Goal: Task Accomplishment & Management: Manage account settings

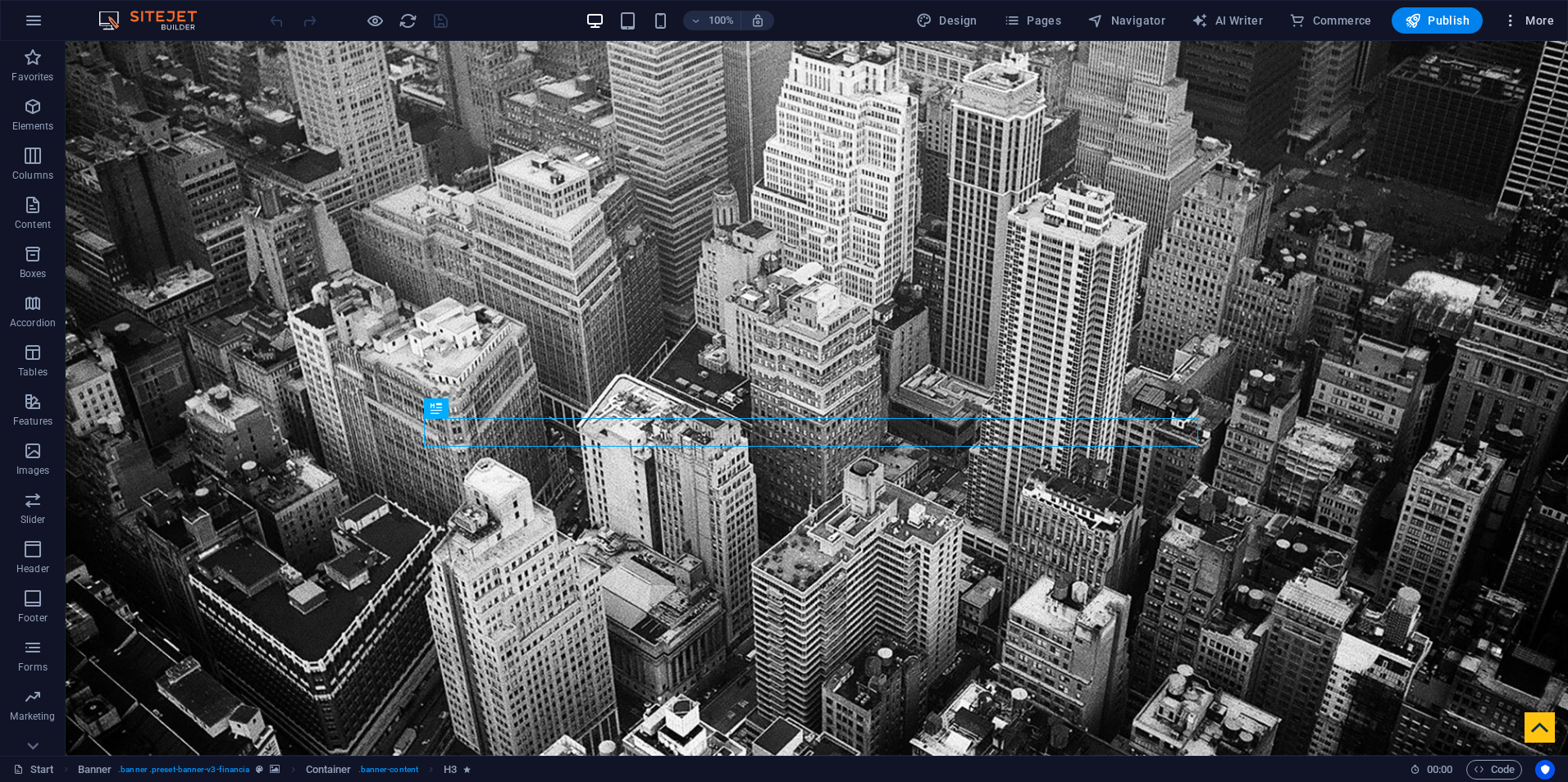
click at [1536, 19] on span "More" at bounding box center [1528, 20] width 52 height 17
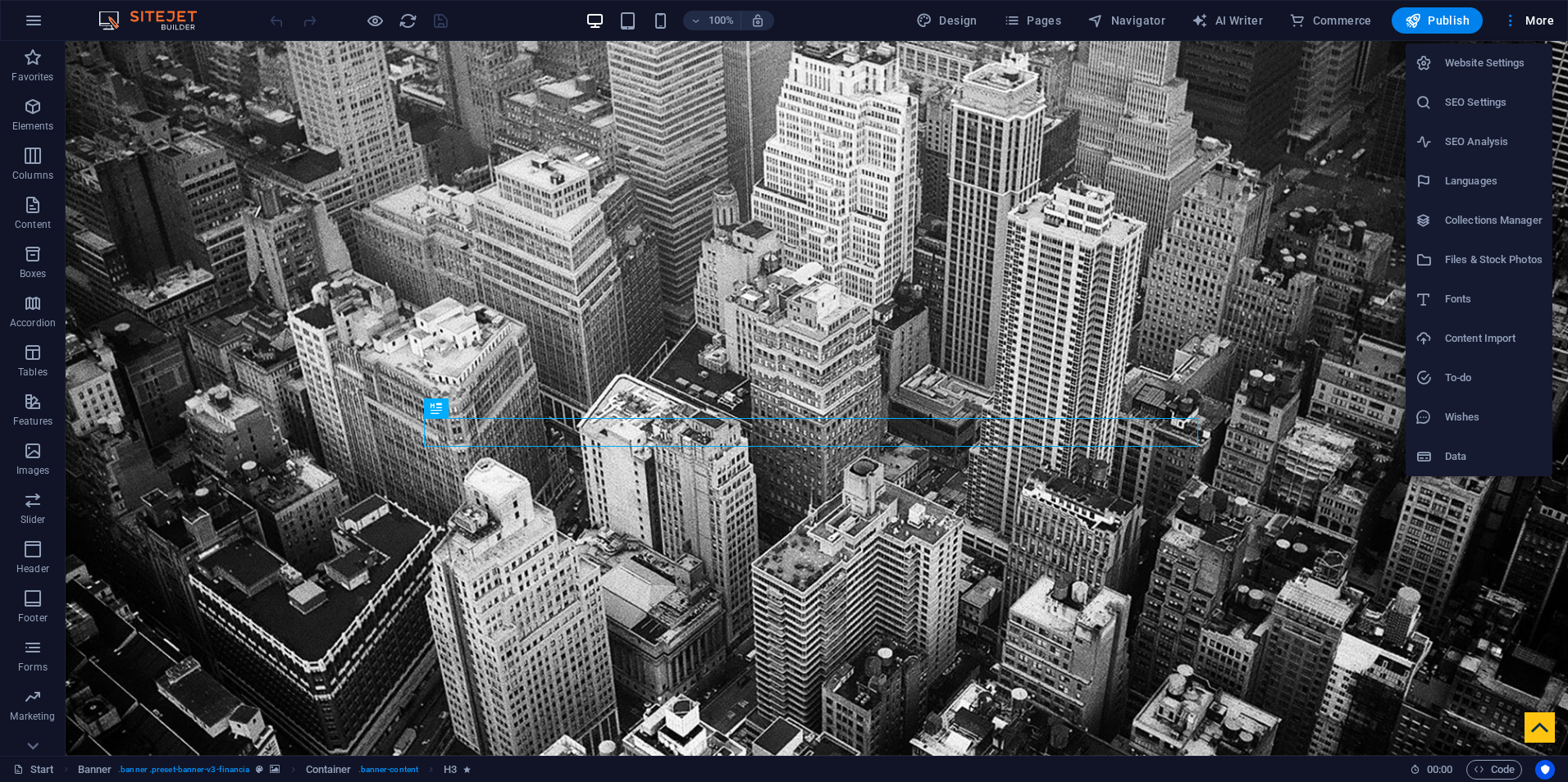
click at [855, 26] on div at bounding box center [784, 391] width 1568 height 782
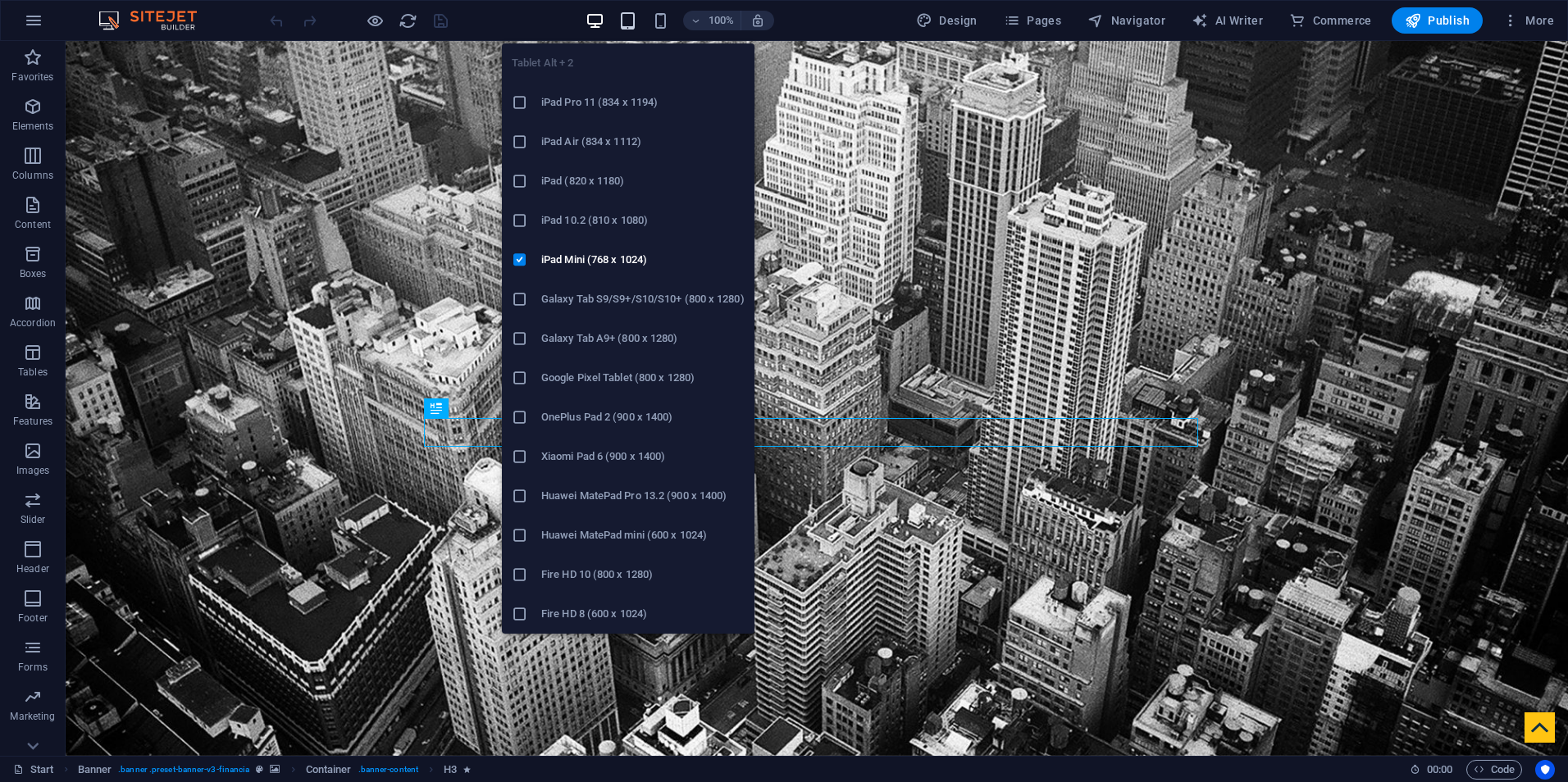
click at [629, 25] on icon "button" at bounding box center [627, 20] width 18 height 18
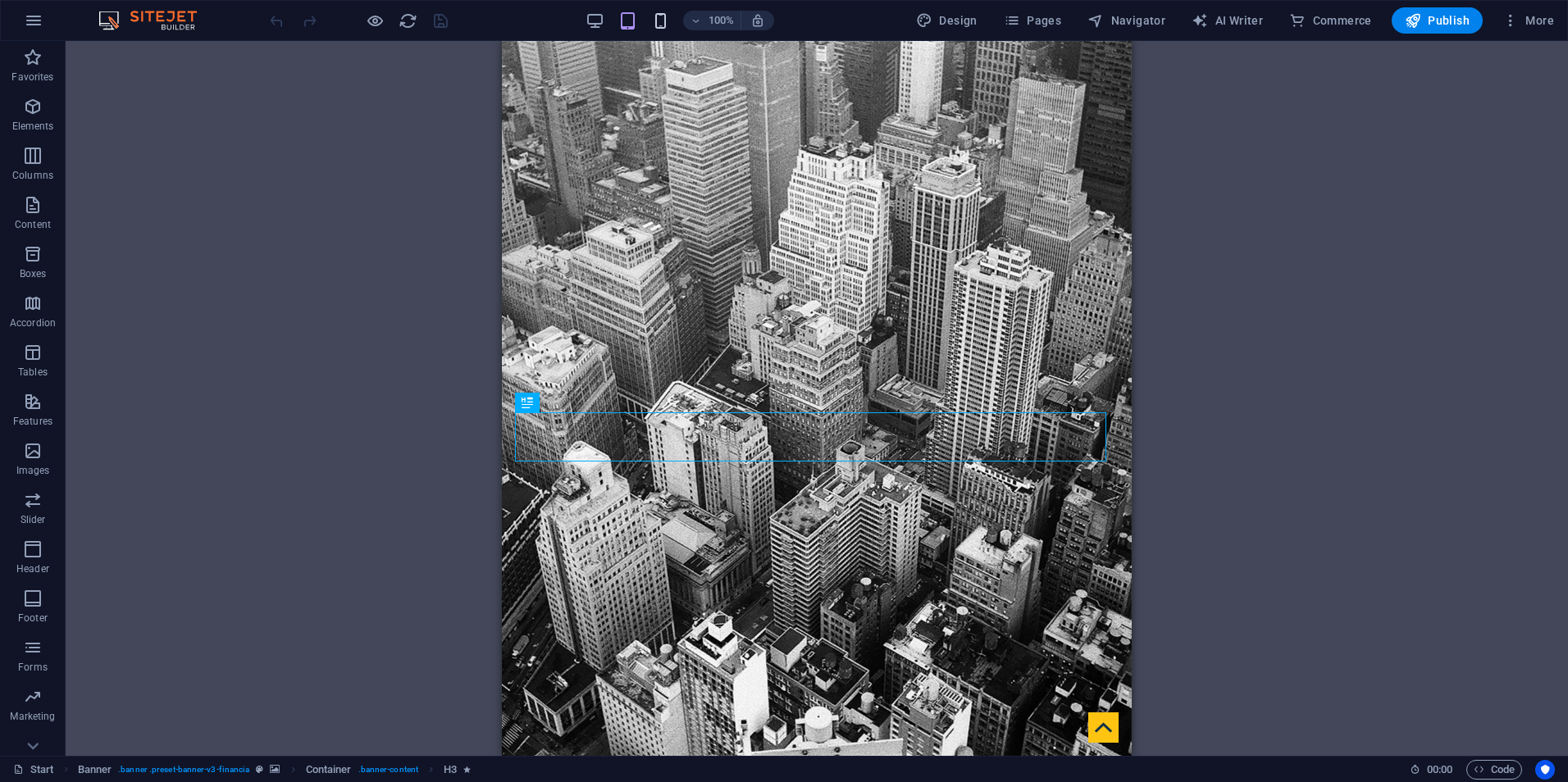
click at [667, 17] on icon "button" at bounding box center [660, 20] width 18 height 18
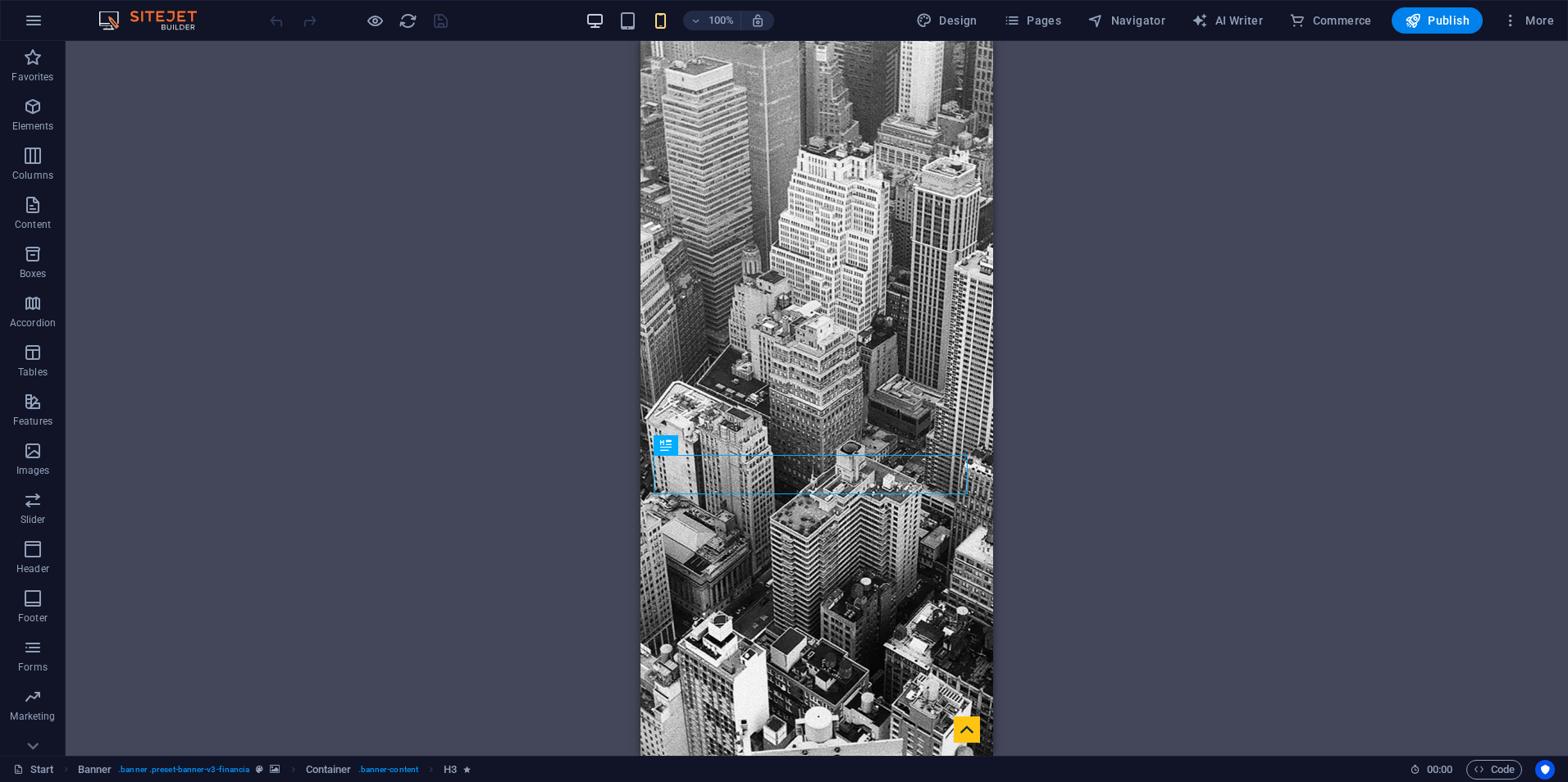
click at [593, 26] on icon "button" at bounding box center [594, 20] width 18 height 18
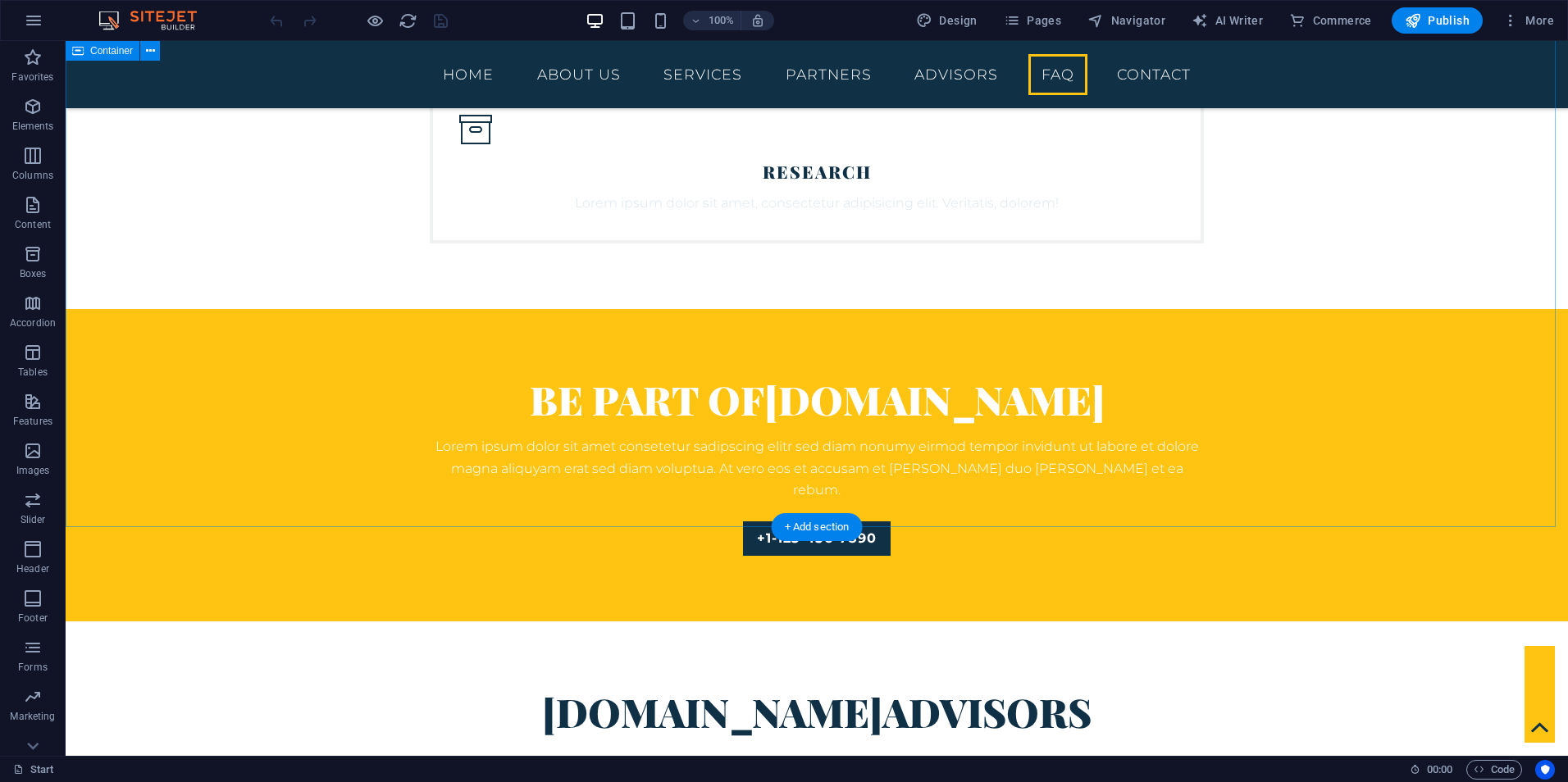
scroll to position [4846, 0]
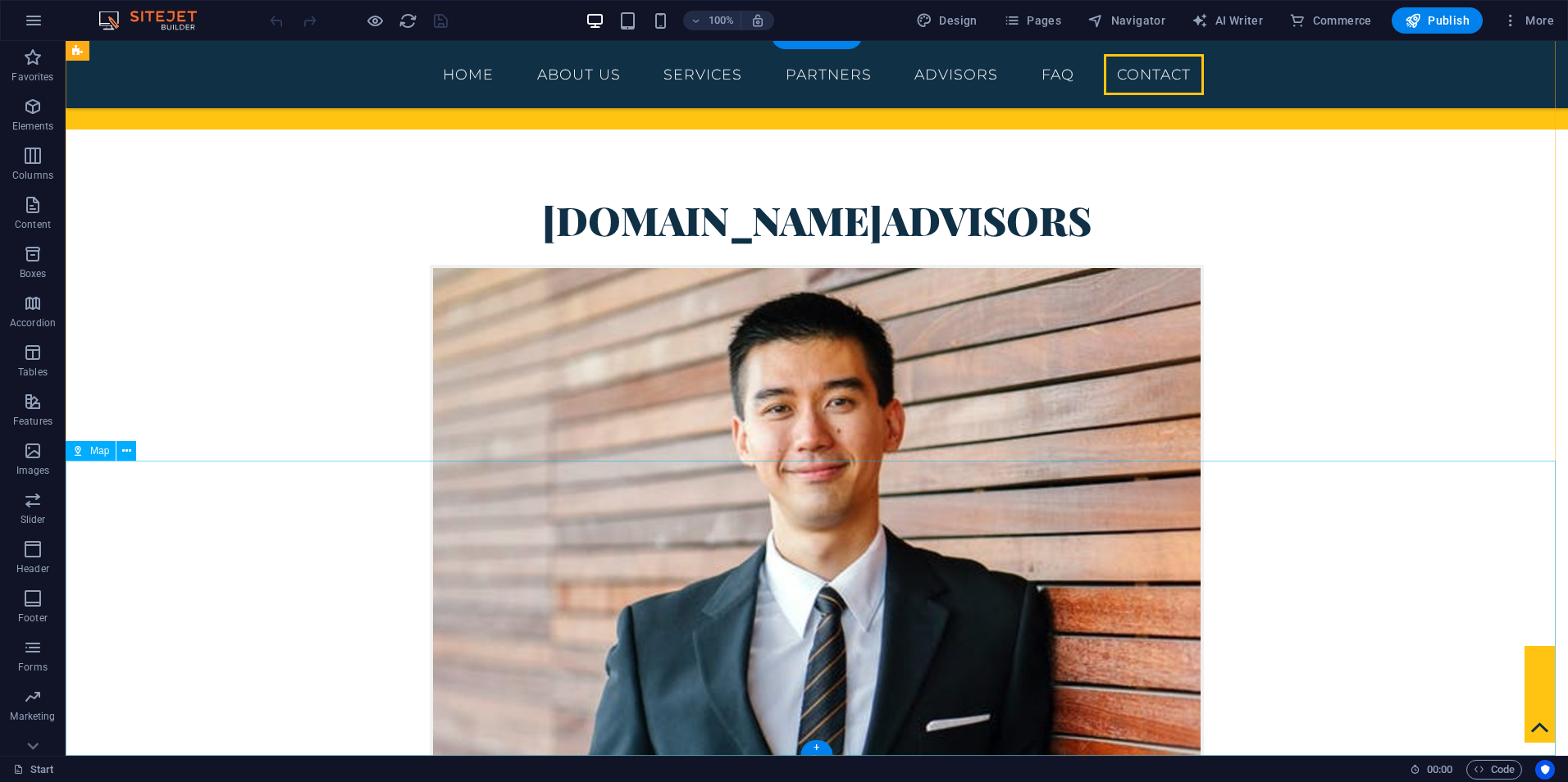
select select "1"
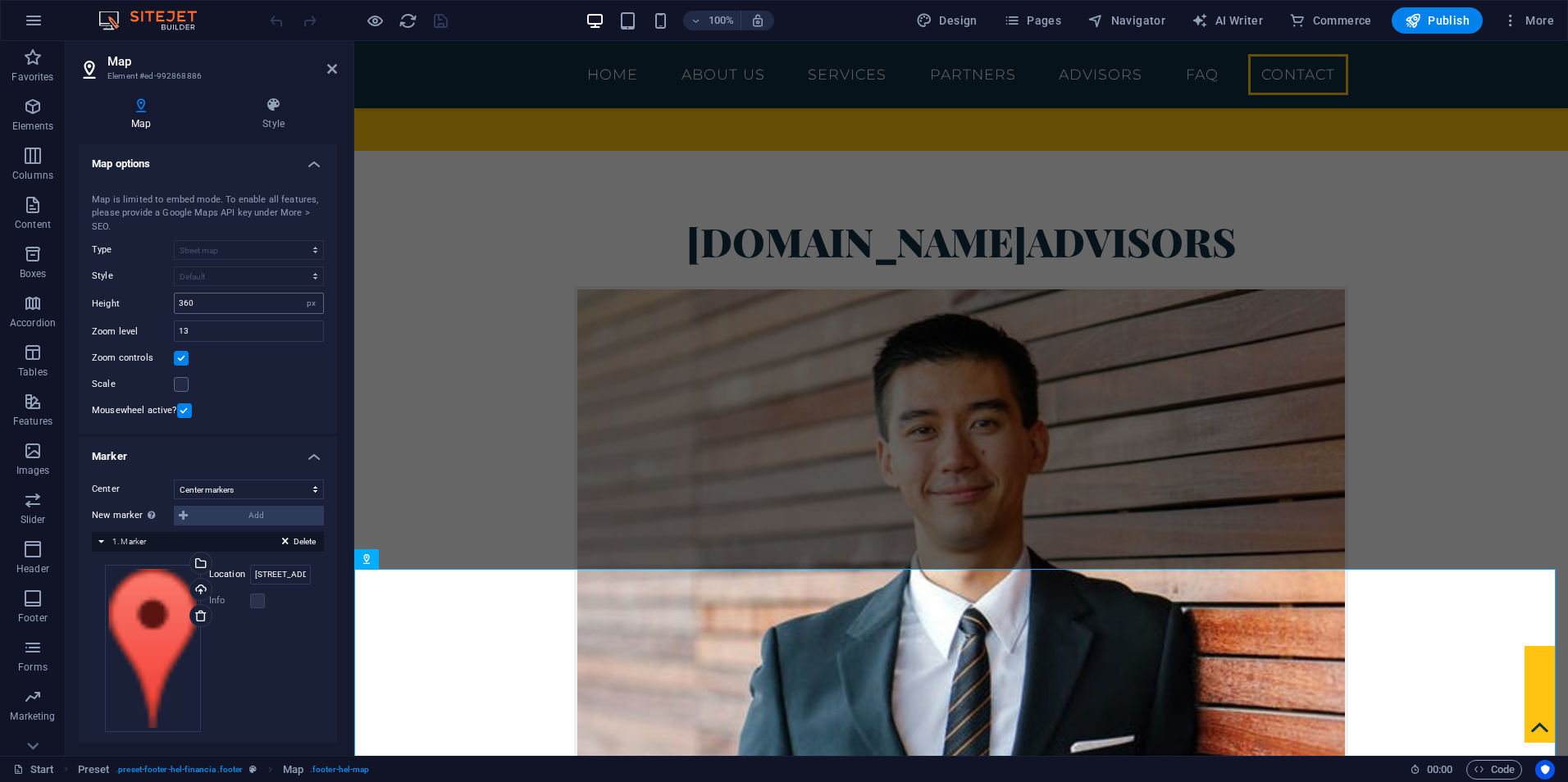
scroll to position [12, 0]
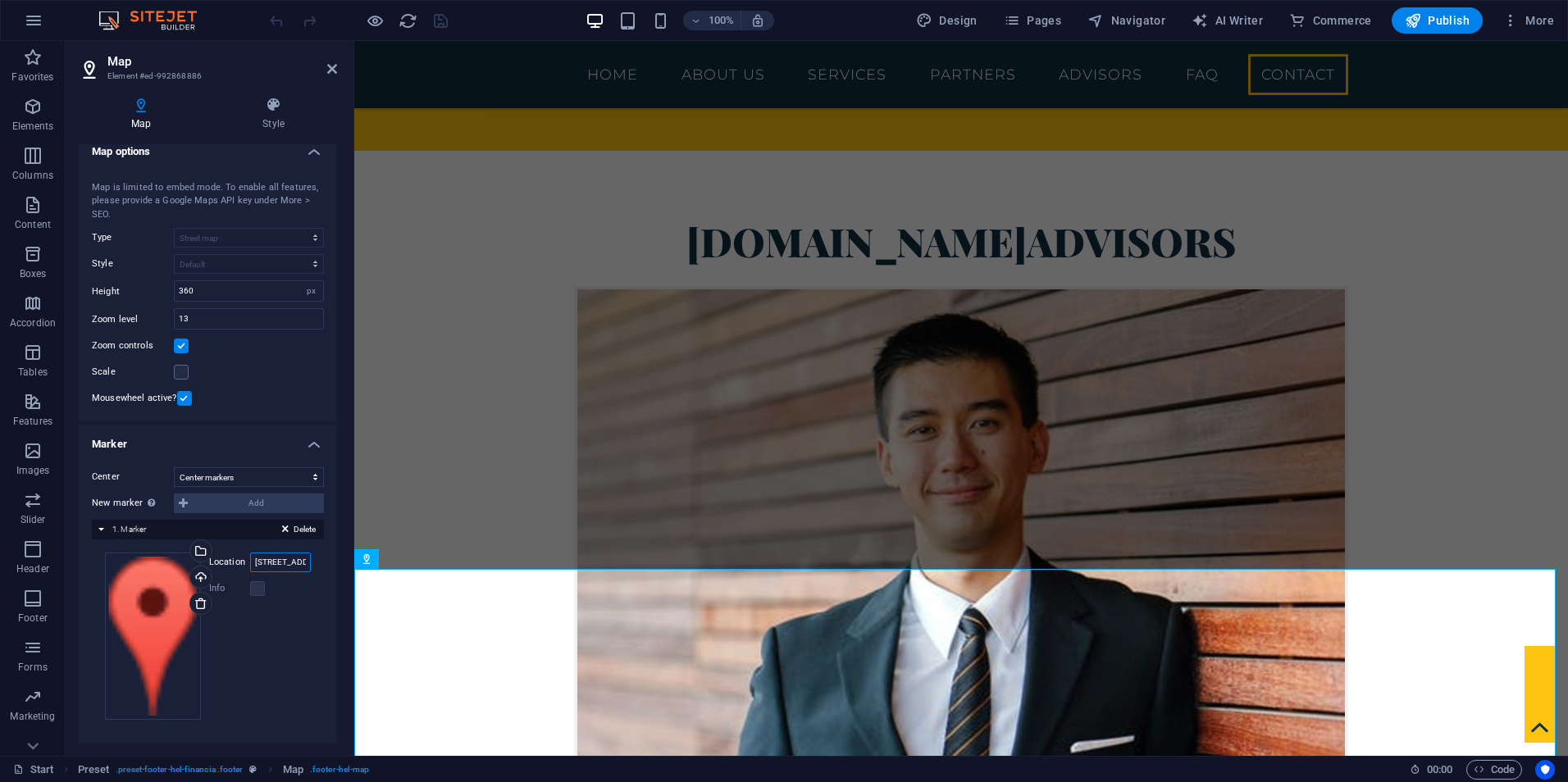
click at [289, 564] on input "2 Columbus Circle, 10019 New York, NY" at bounding box center [280, 562] width 61 height 19
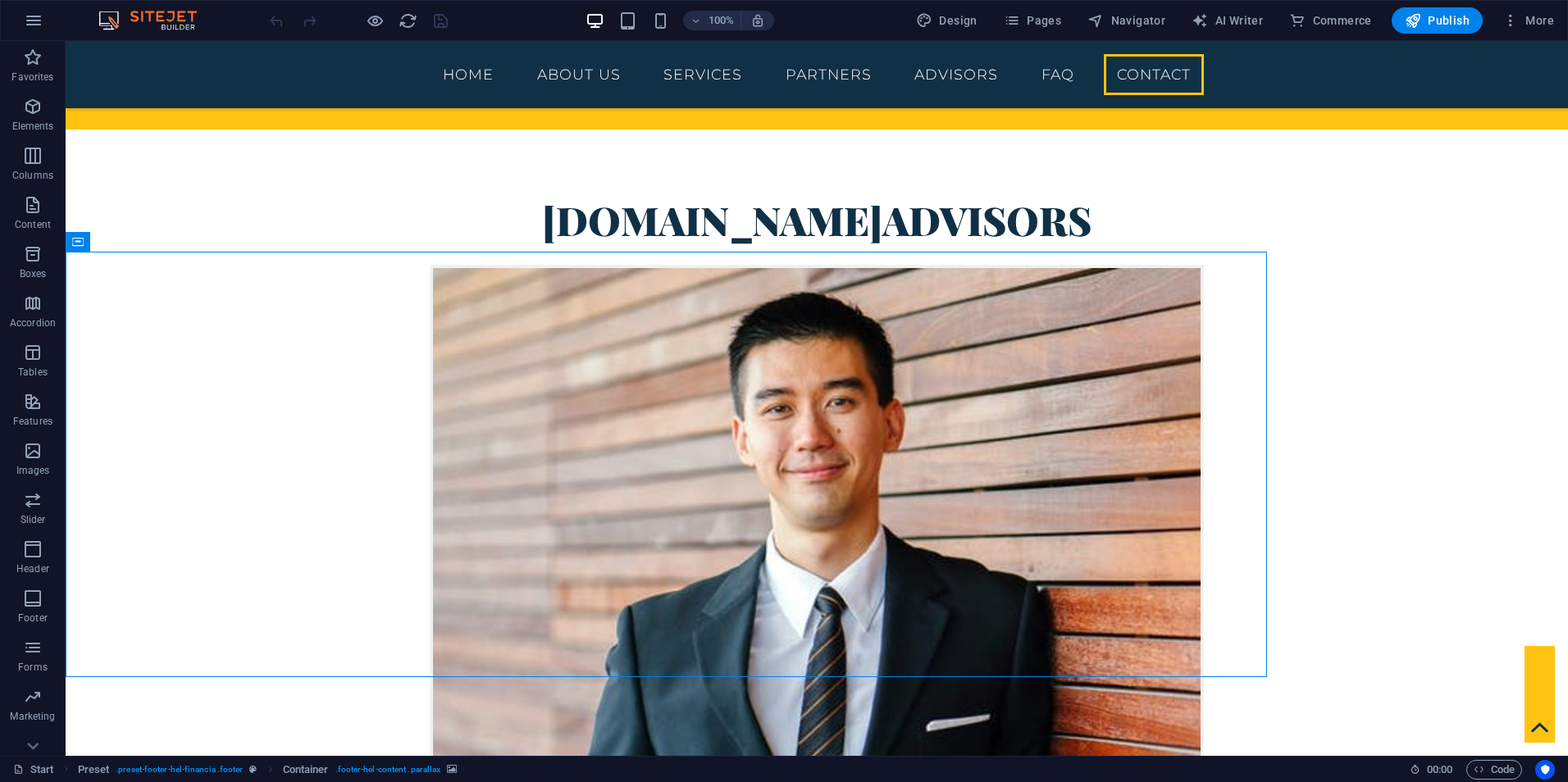
scroll to position [4737, 0]
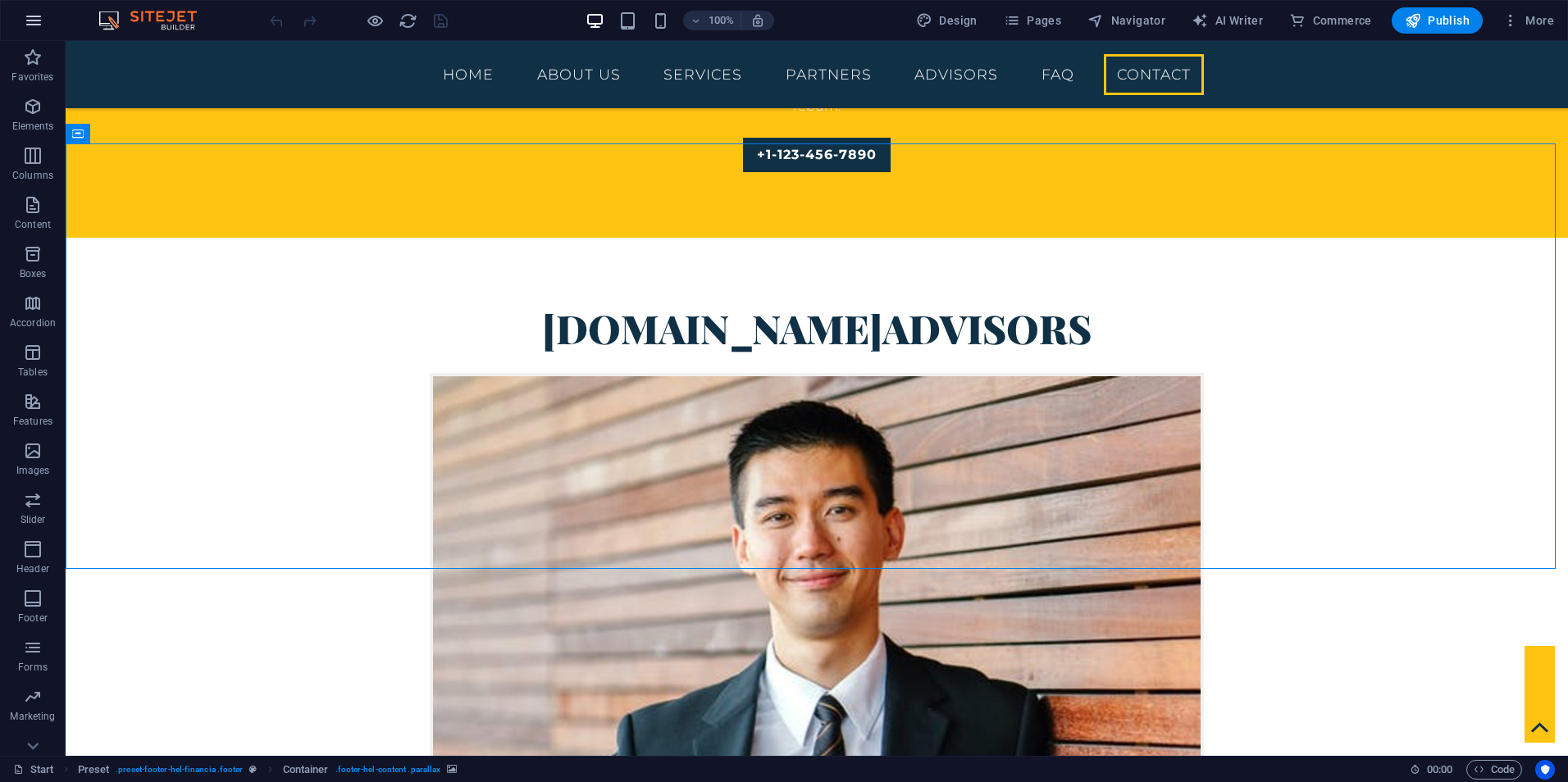
click at [28, 22] on icon "button" at bounding box center [33, 20] width 19 height 19
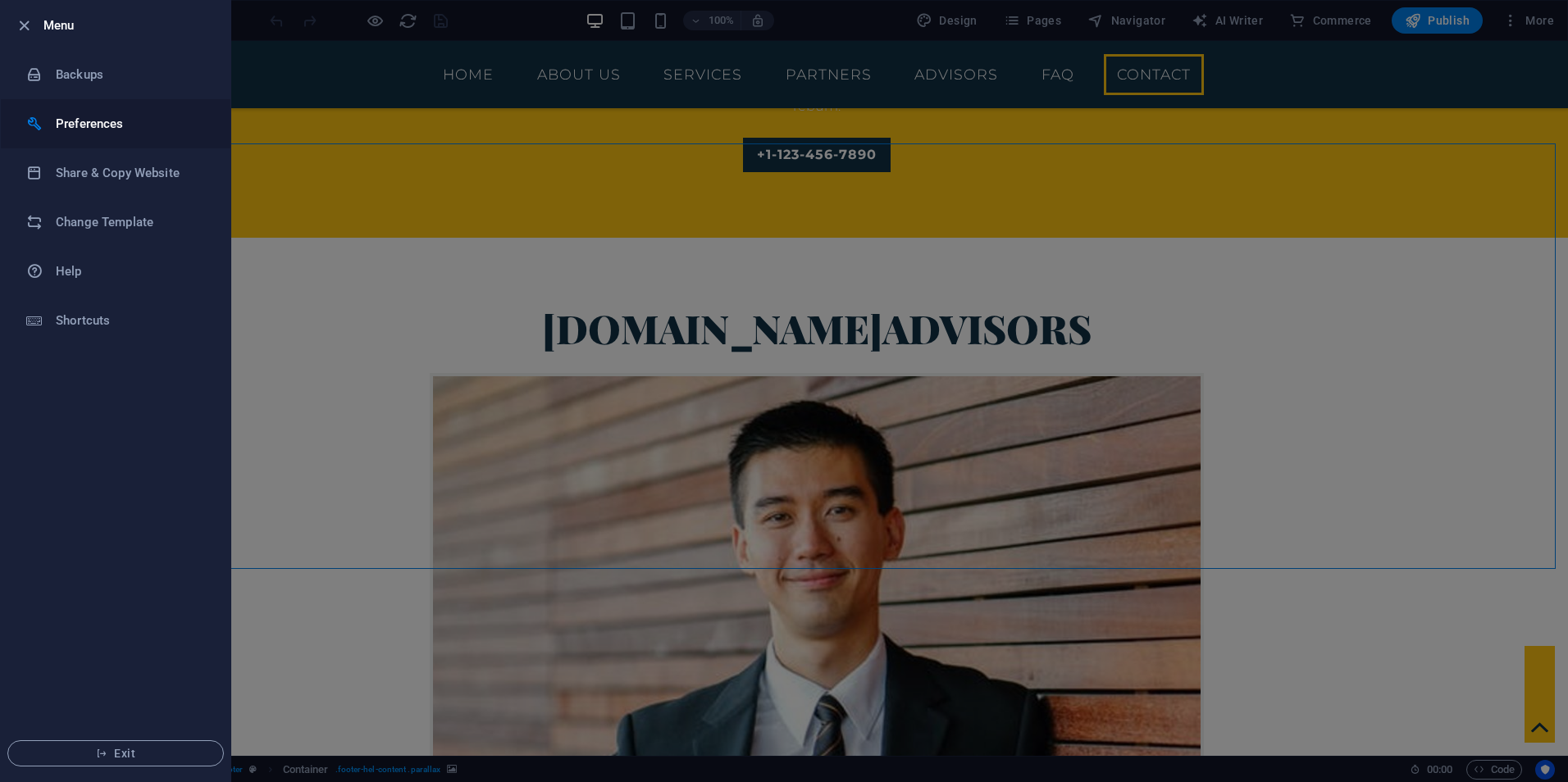
click at [119, 118] on h6 "Preferences" at bounding box center [131, 124] width 152 height 19
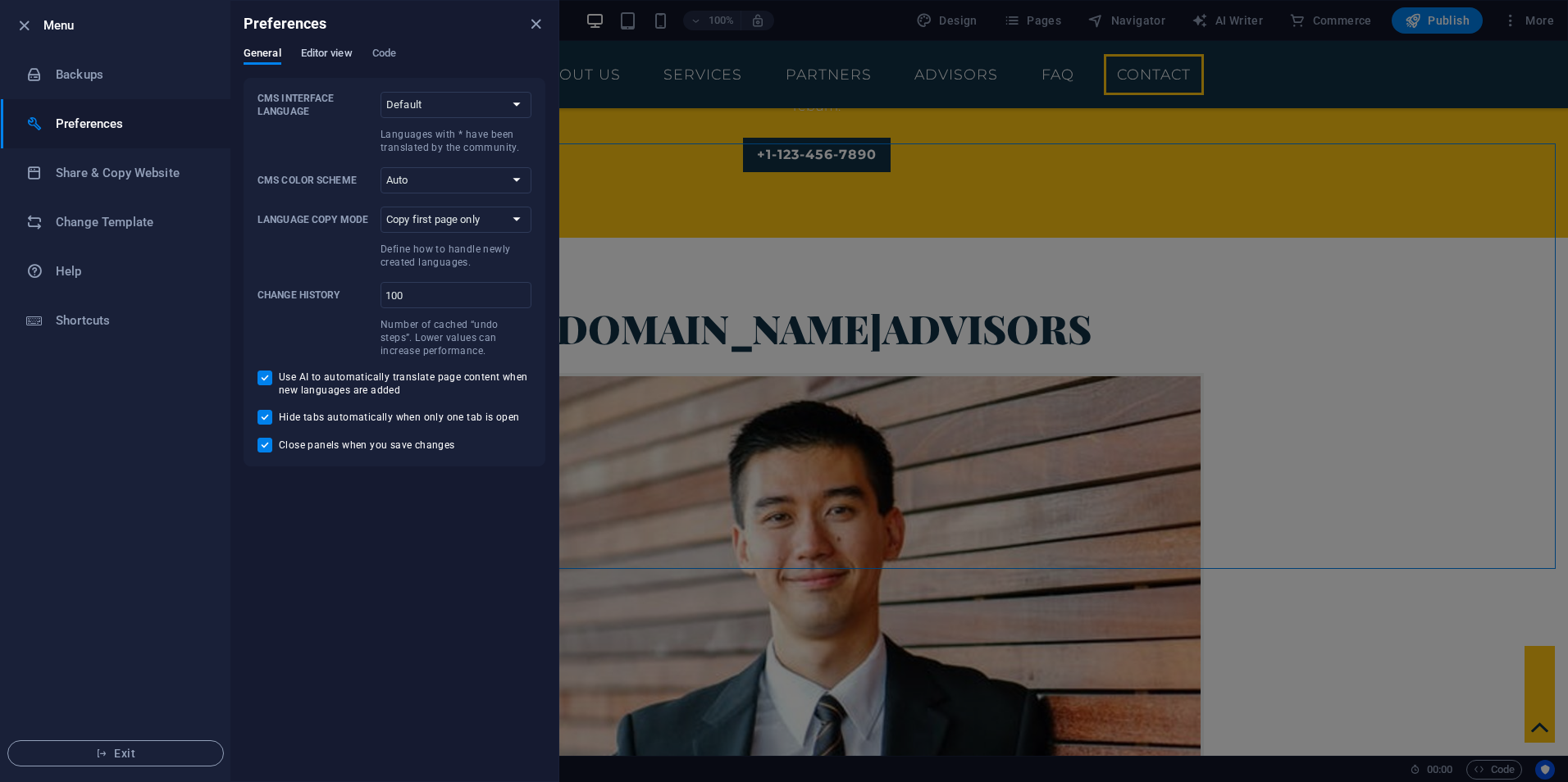
click at [323, 56] on span "Editor view" at bounding box center [326, 54] width 52 height 23
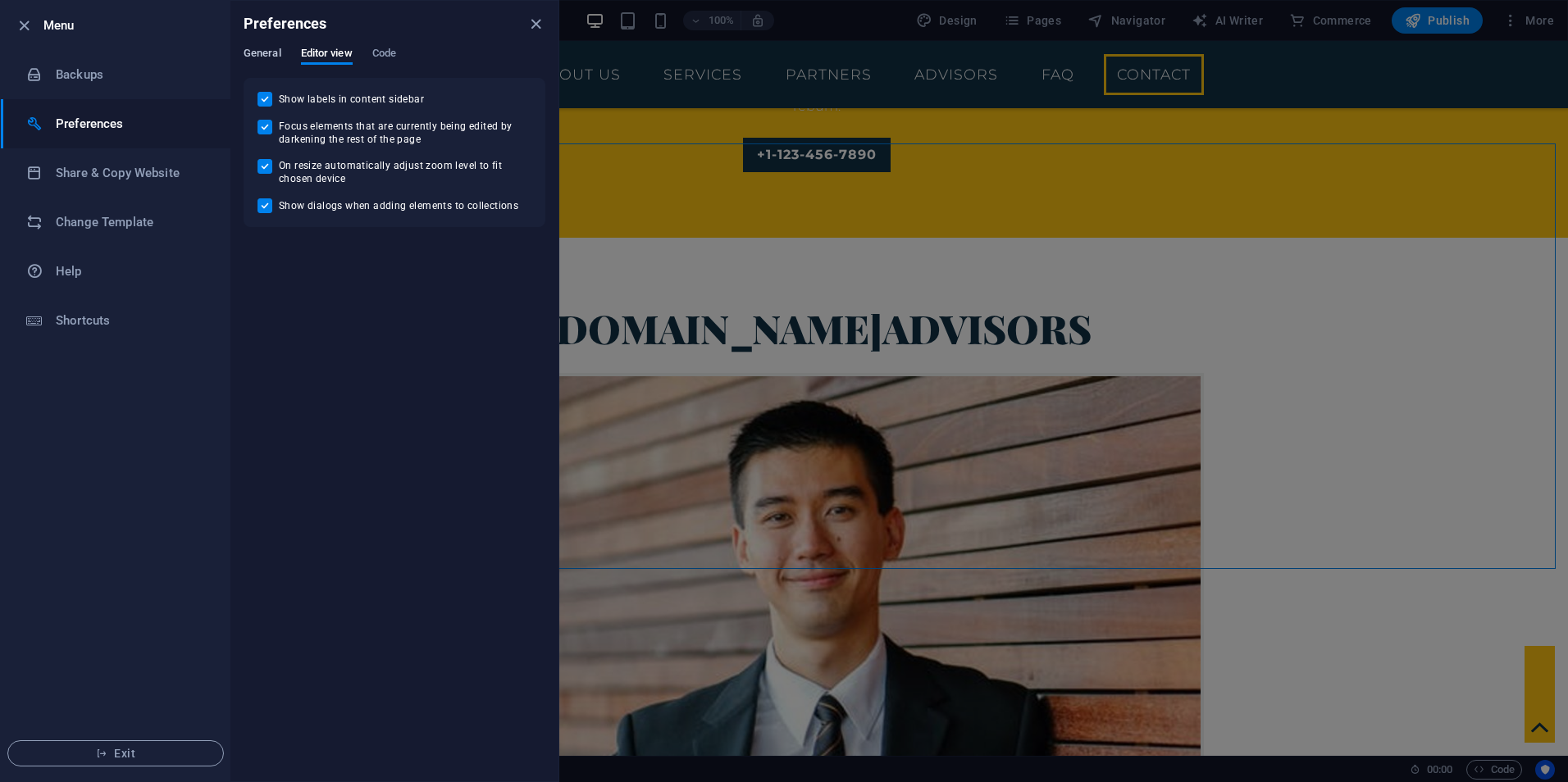
click at [275, 50] on span "General" at bounding box center [262, 54] width 38 height 23
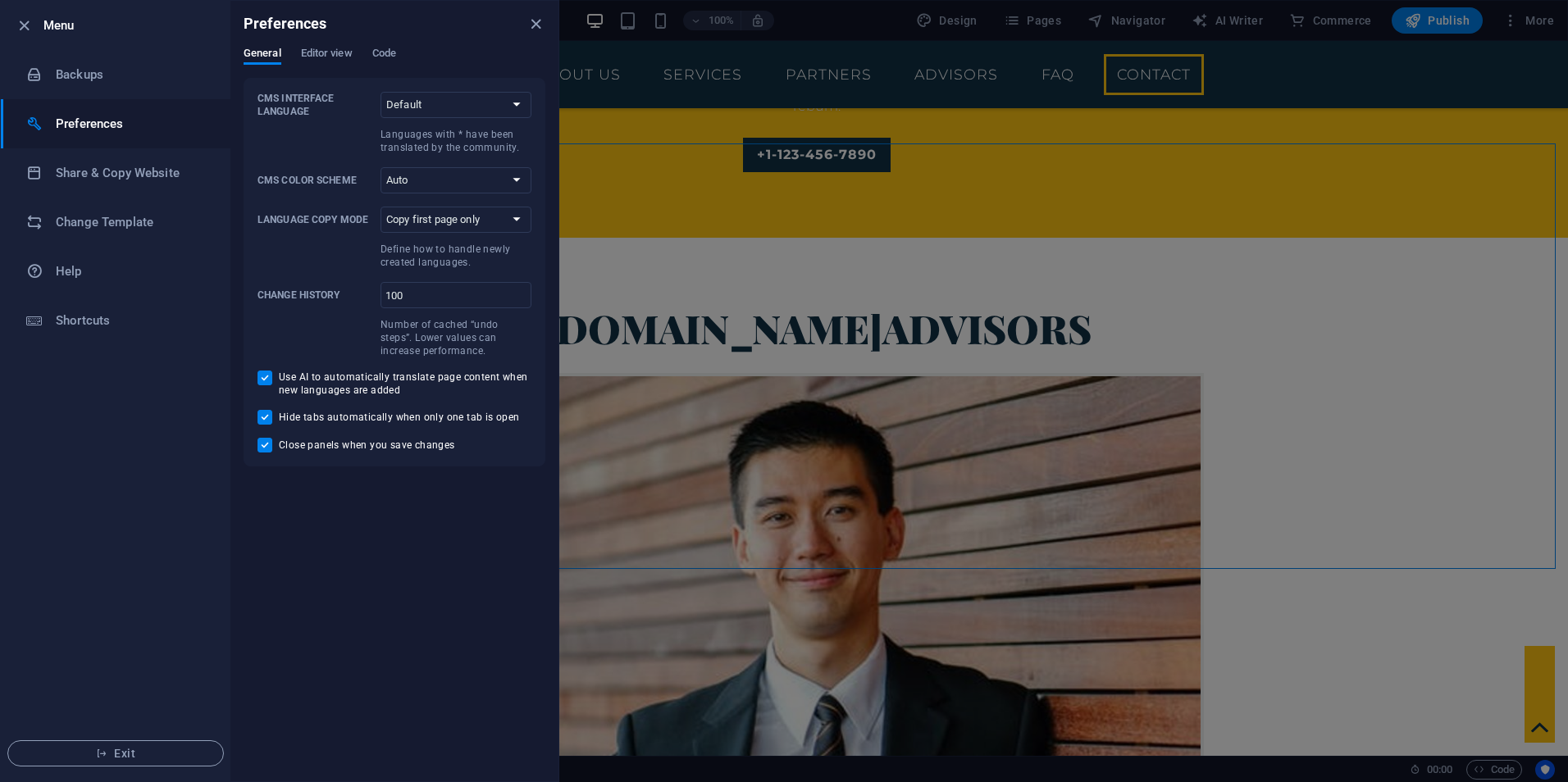
click at [996, 116] on div at bounding box center [784, 391] width 1568 height 782
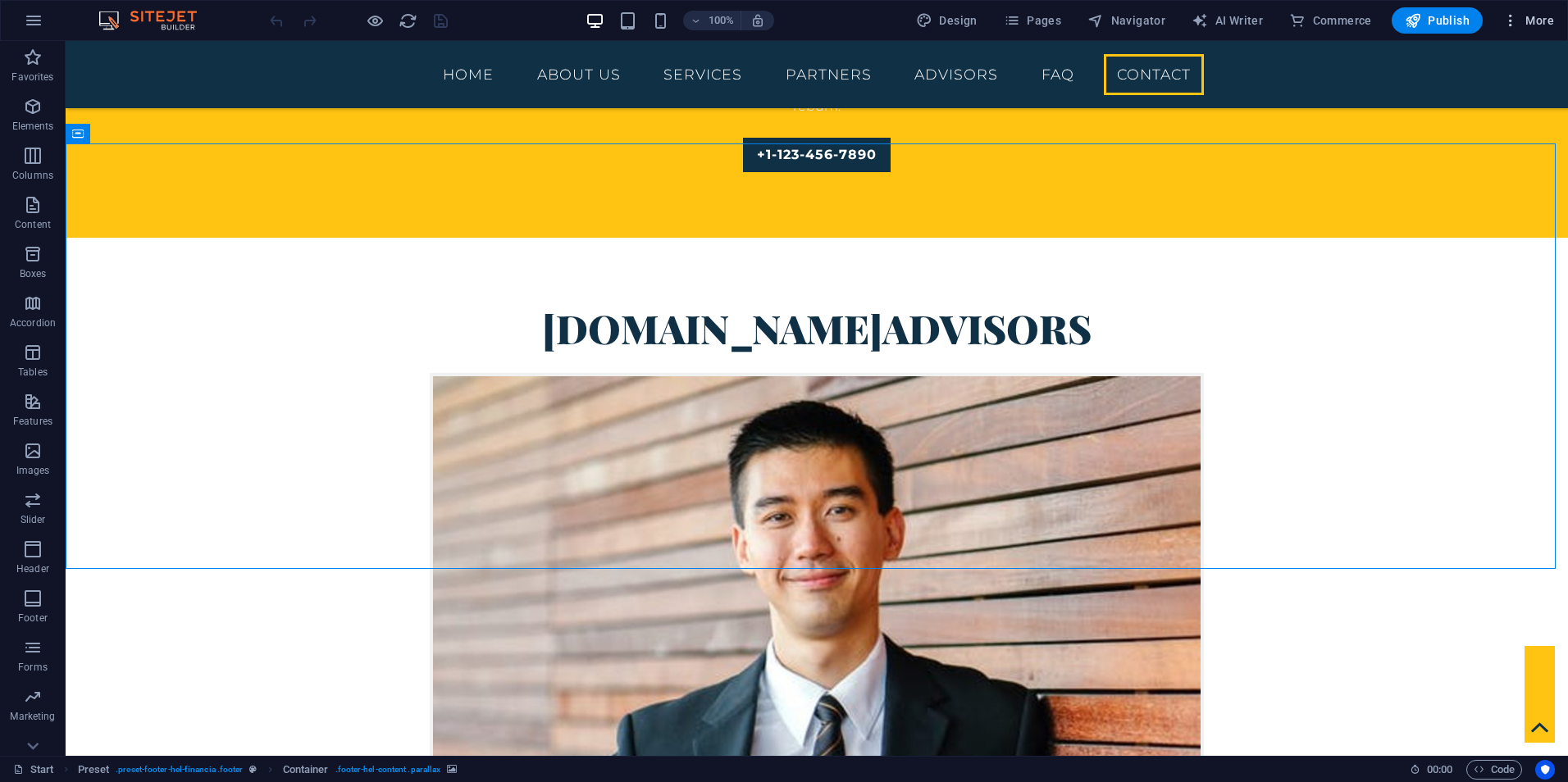
click at [1510, 19] on icon "button" at bounding box center [1510, 20] width 17 height 17
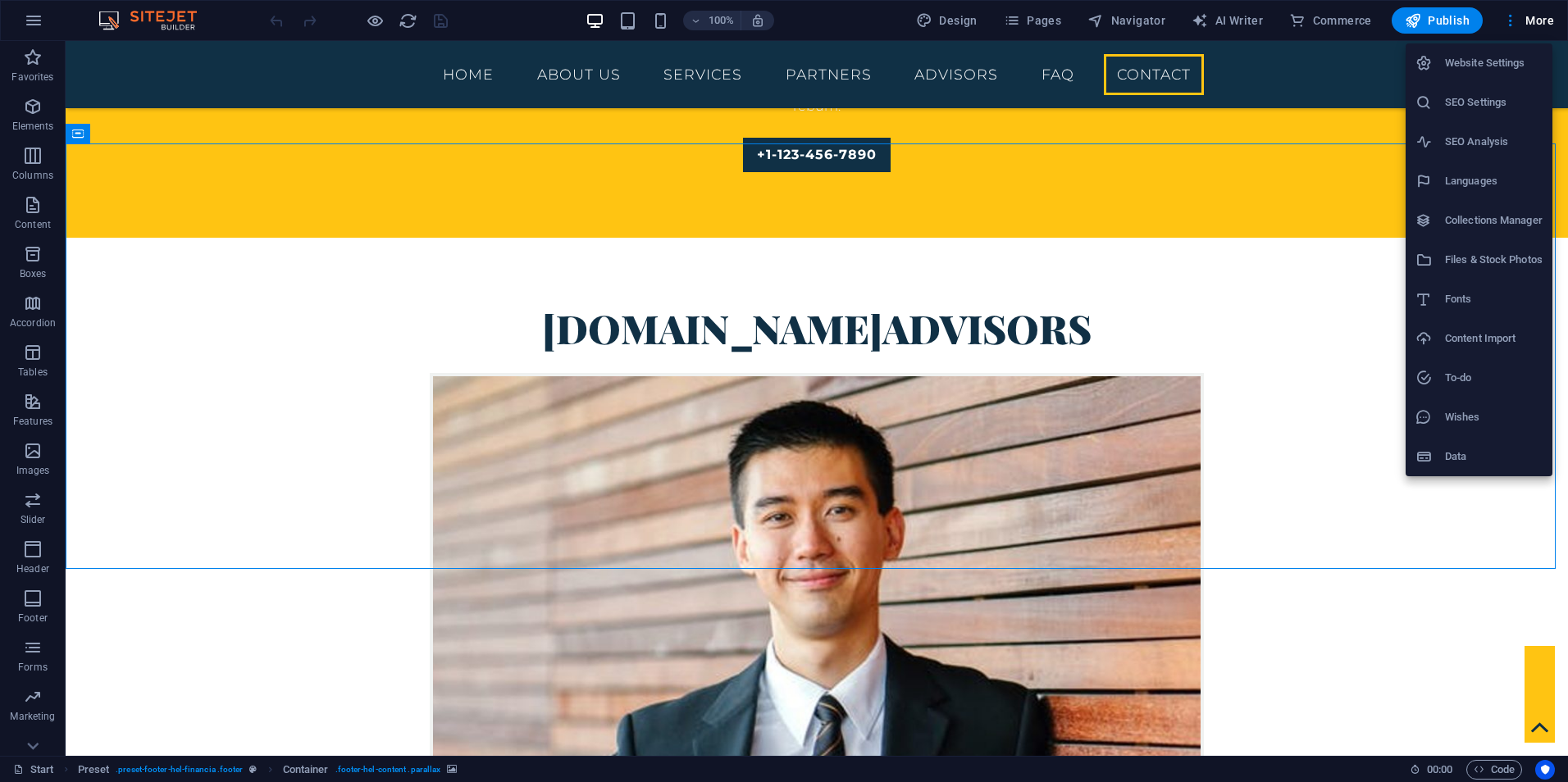
click at [1514, 72] on h6 "Website Settings" at bounding box center [1493, 63] width 98 height 19
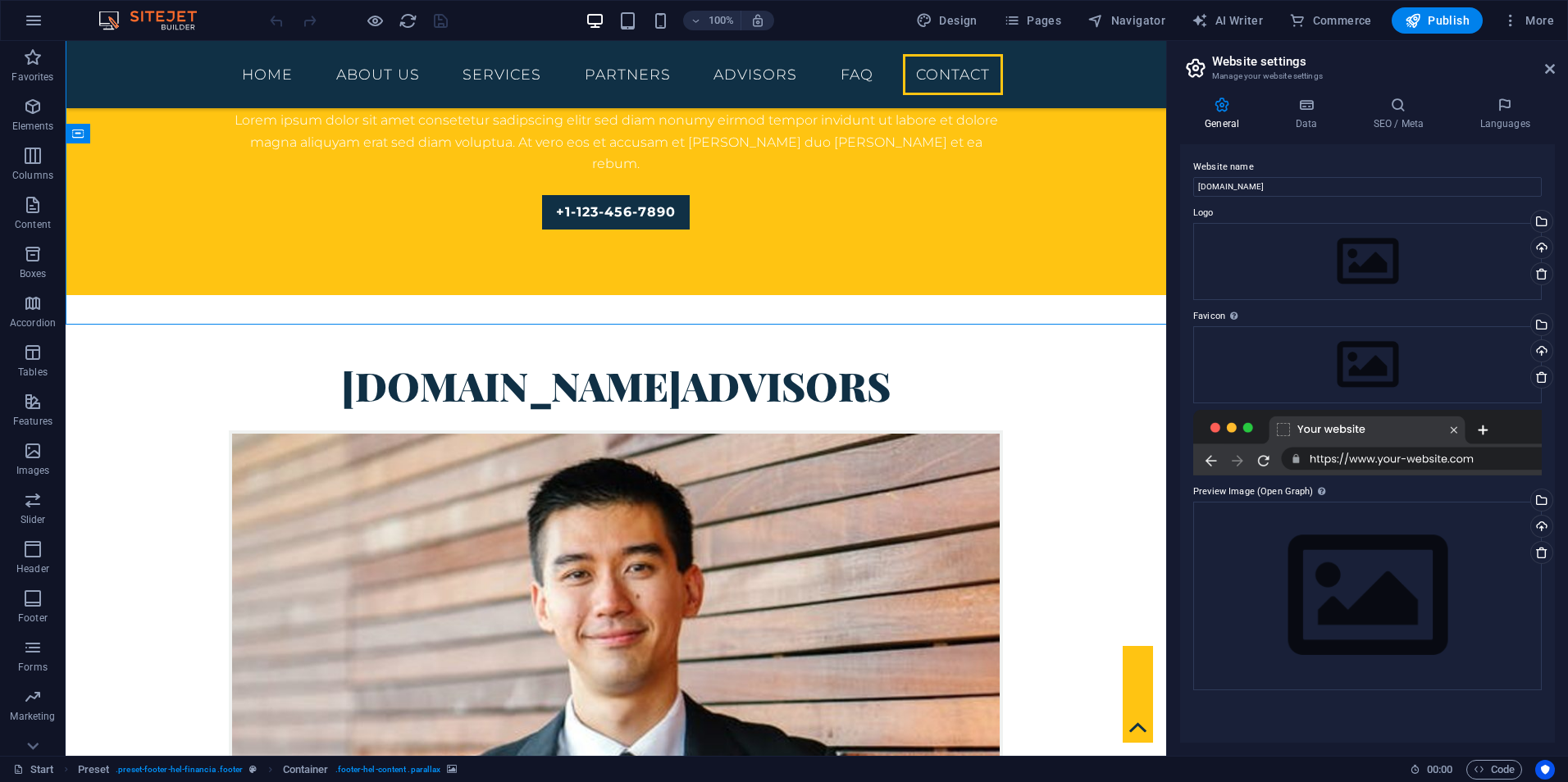
scroll to position [4981, 0]
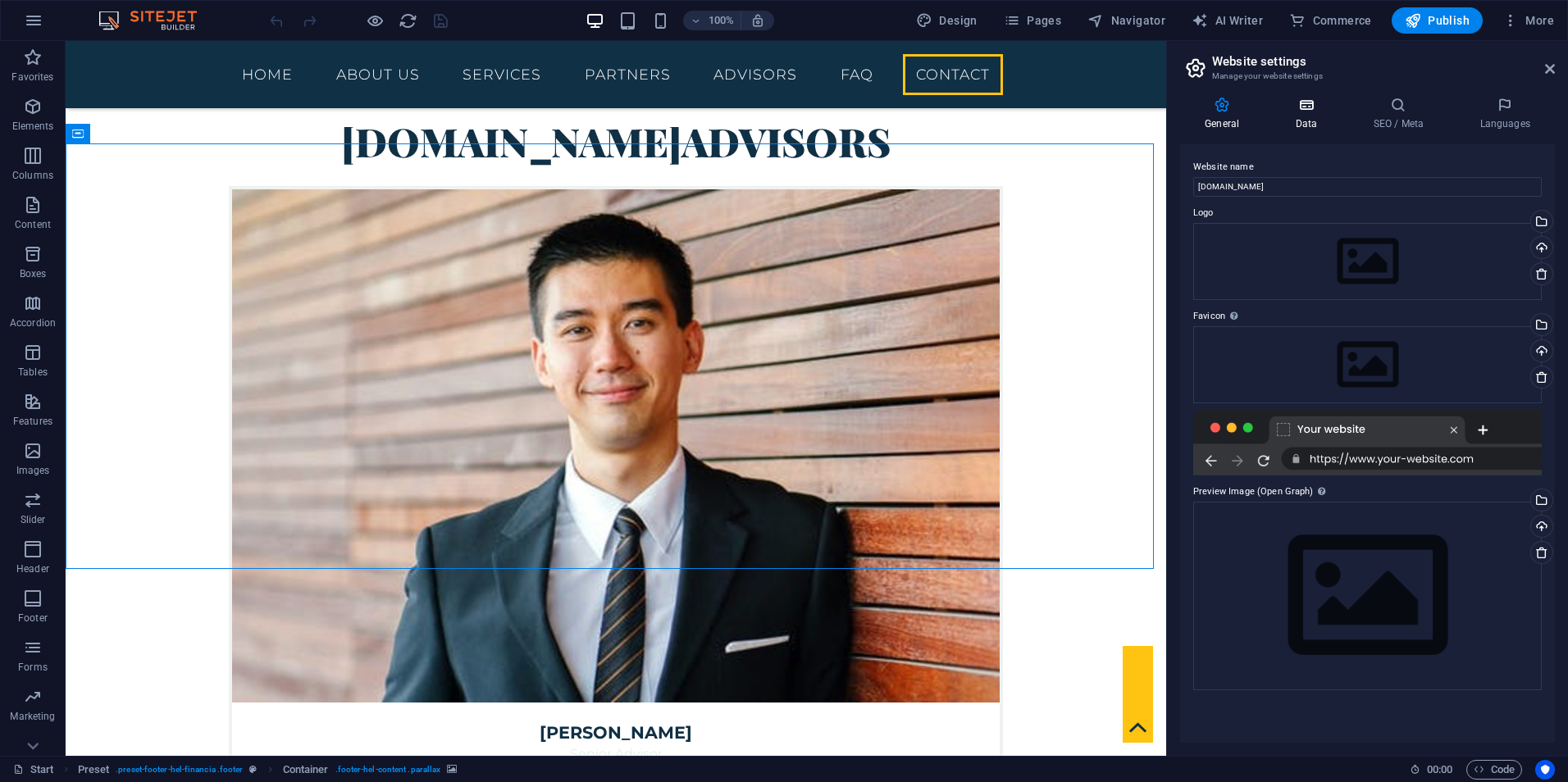
click at [1318, 121] on h4 "Data" at bounding box center [1309, 113] width 78 height 34
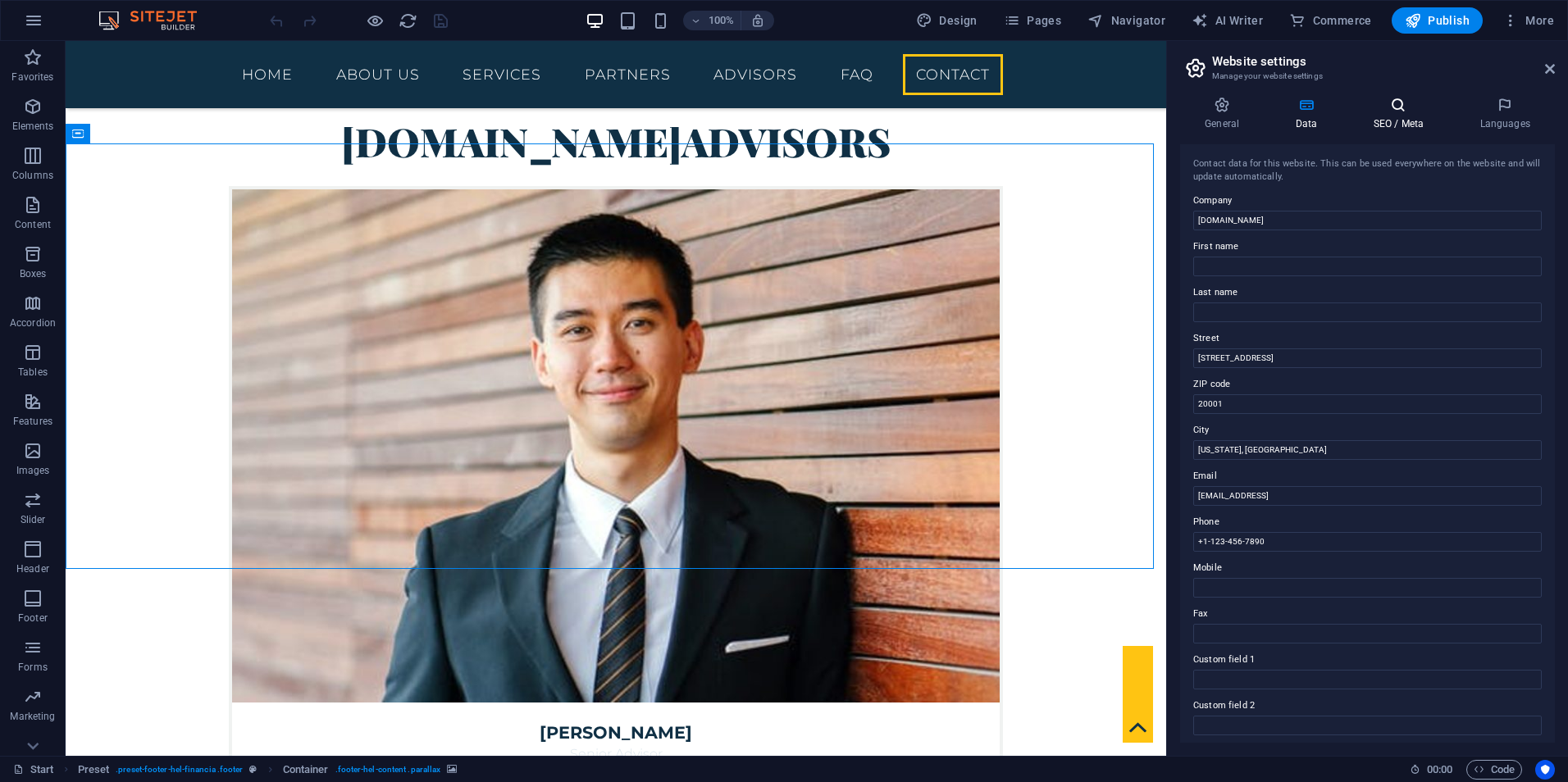
click at [1401, 106] on icon at bounding box center [1398, 105] width 100 height 17
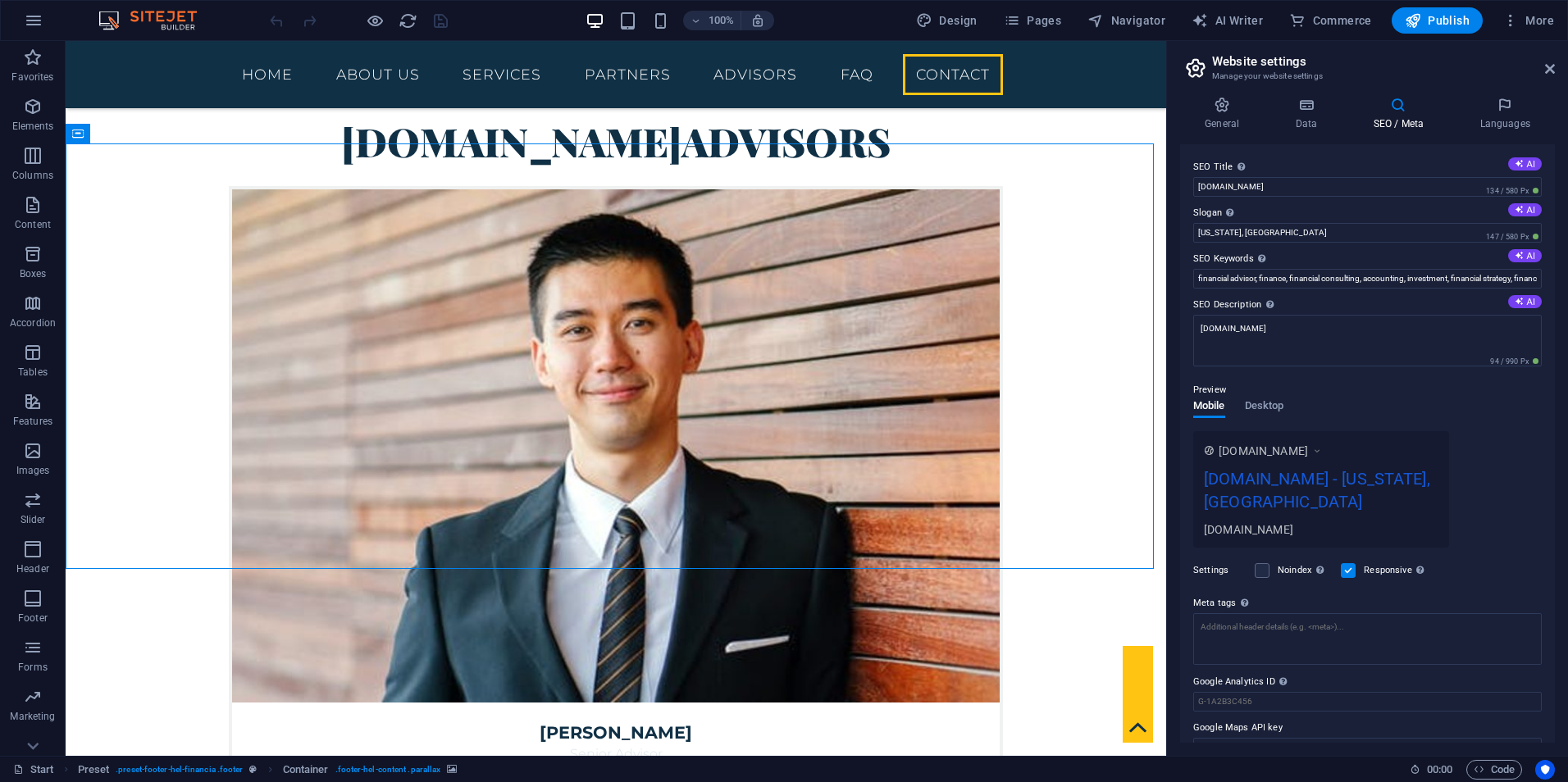
scroll to position [28, 0]
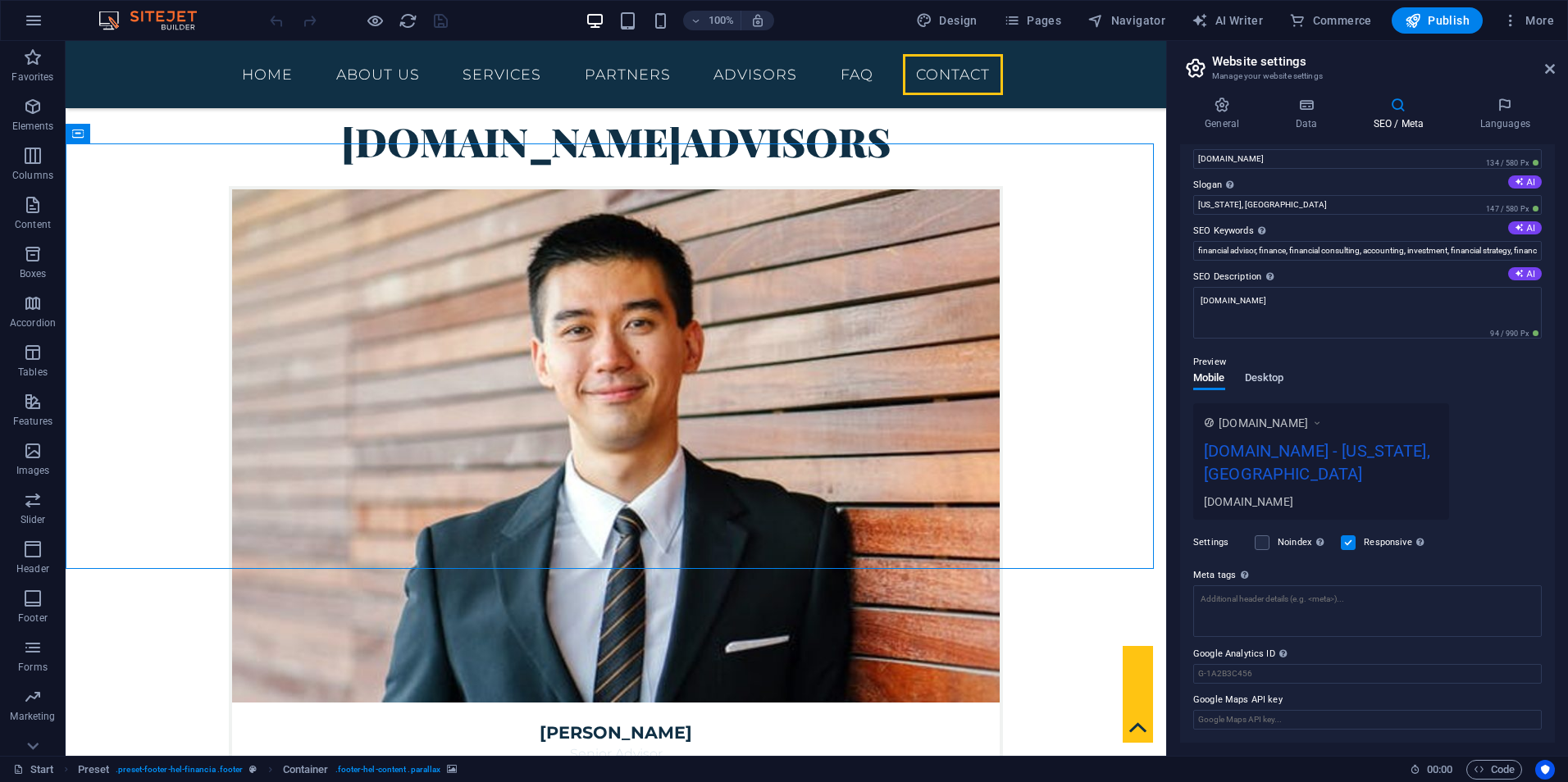
click at [1259, 384] on span "Desktop" at bounding box center [1264, 380] width 40 height 23
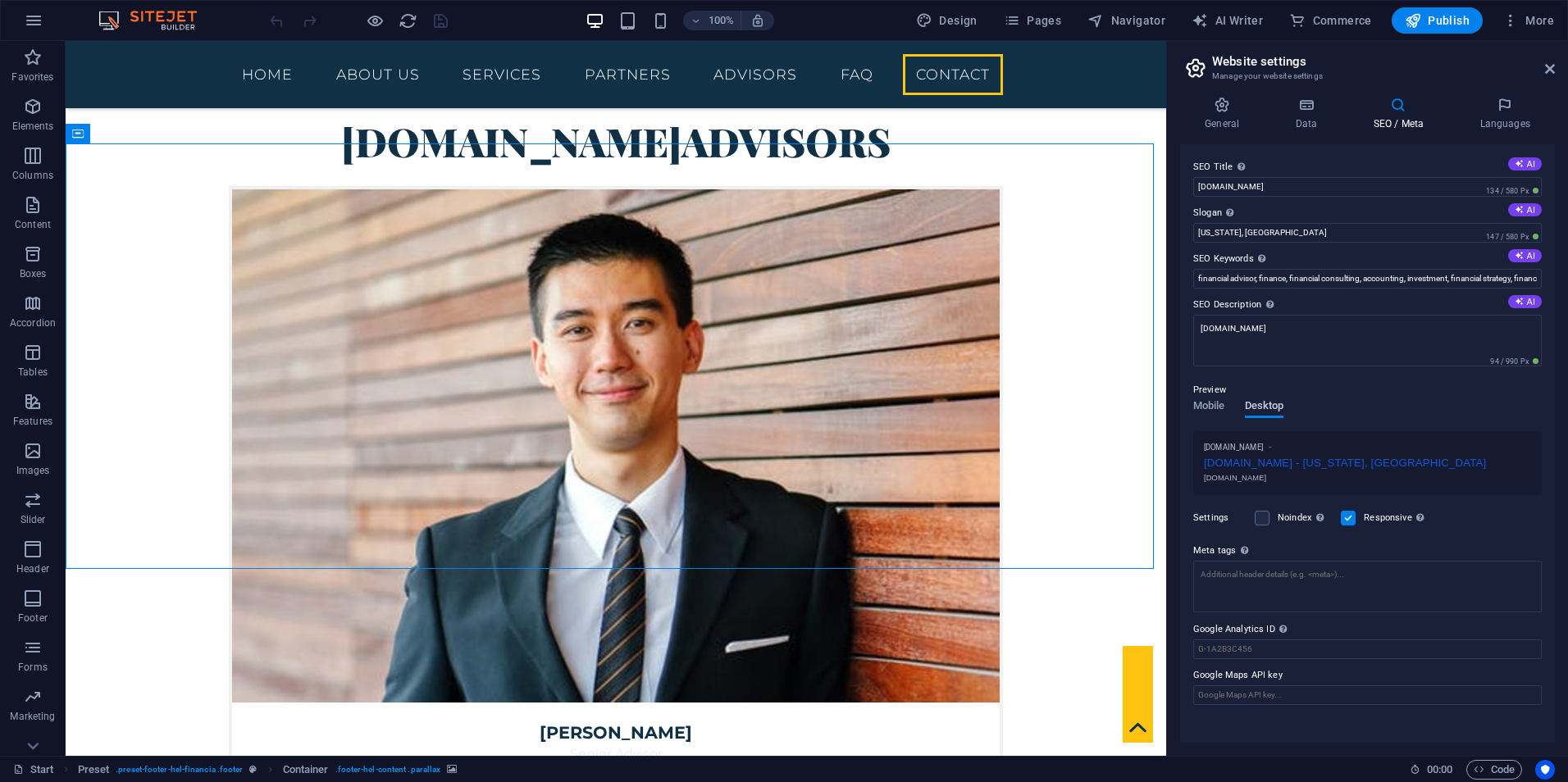
scroll to position [0, 0]
click at [1207, 404] on span "Mobile" at bounding box center [1209, 408] width 32 height 23
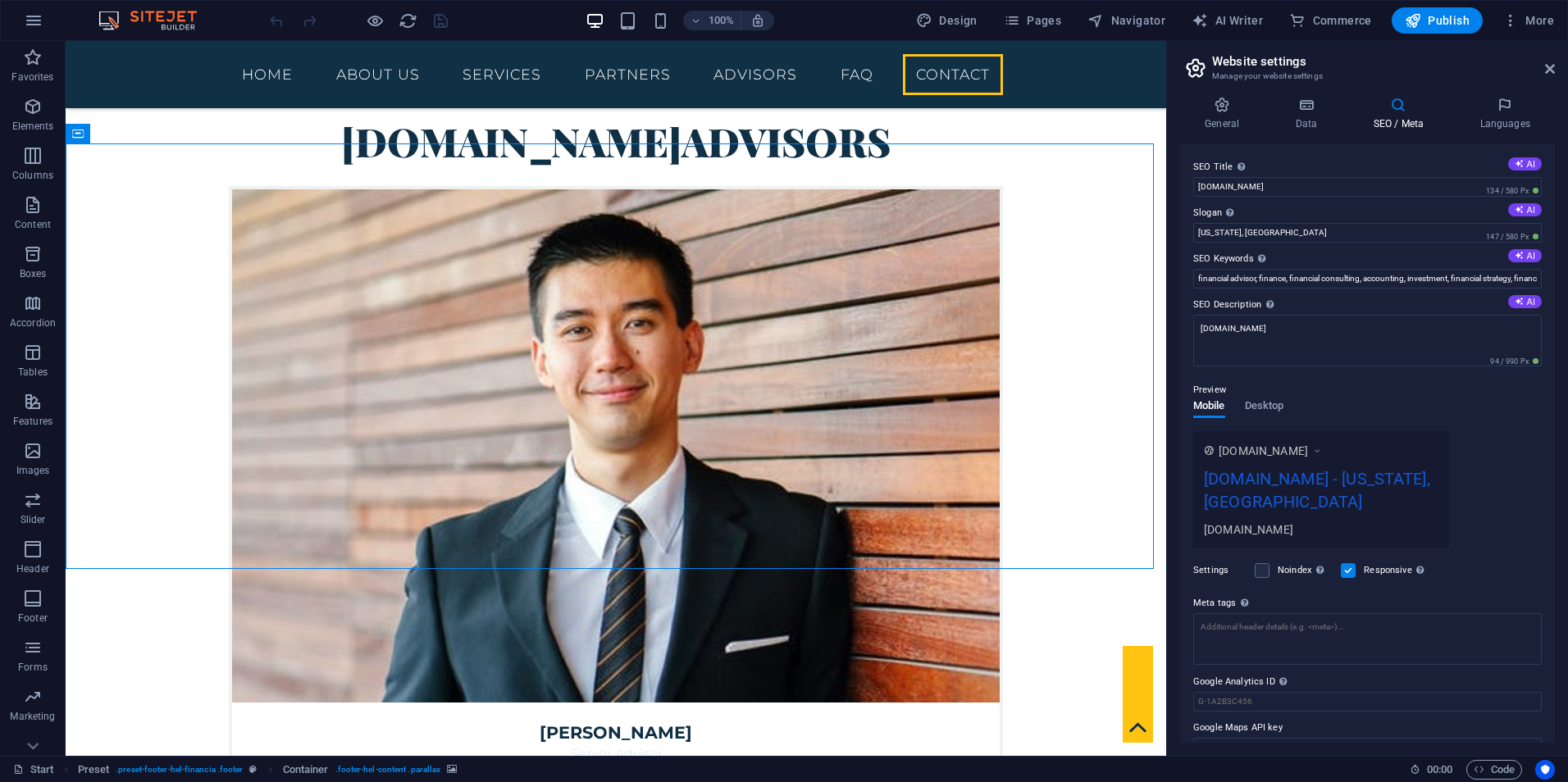
scroll to position [28, 0]
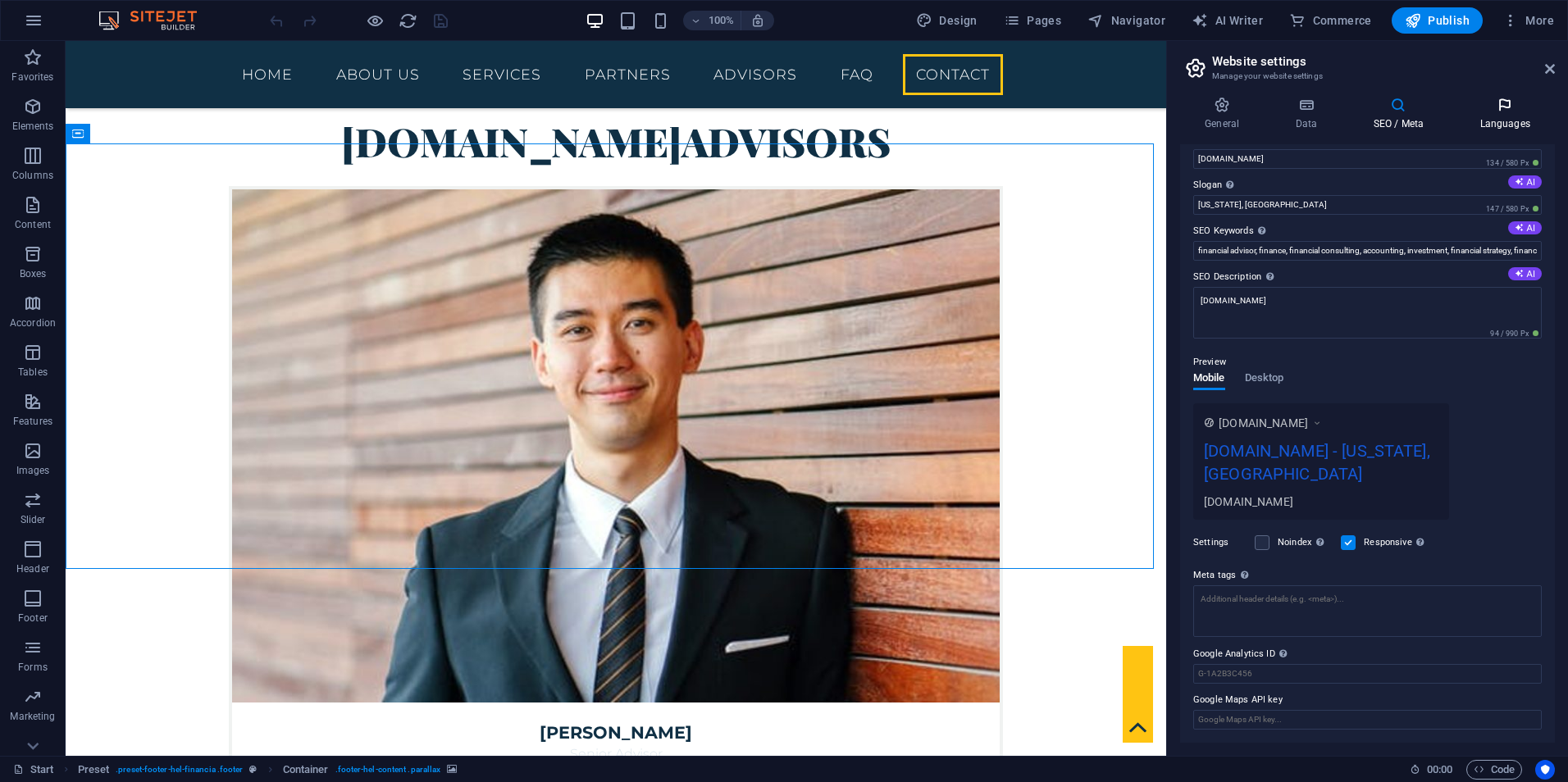
click at [1503, 117] on h4 "Languages" at bounding box center [1505, 113] width 100 height 34
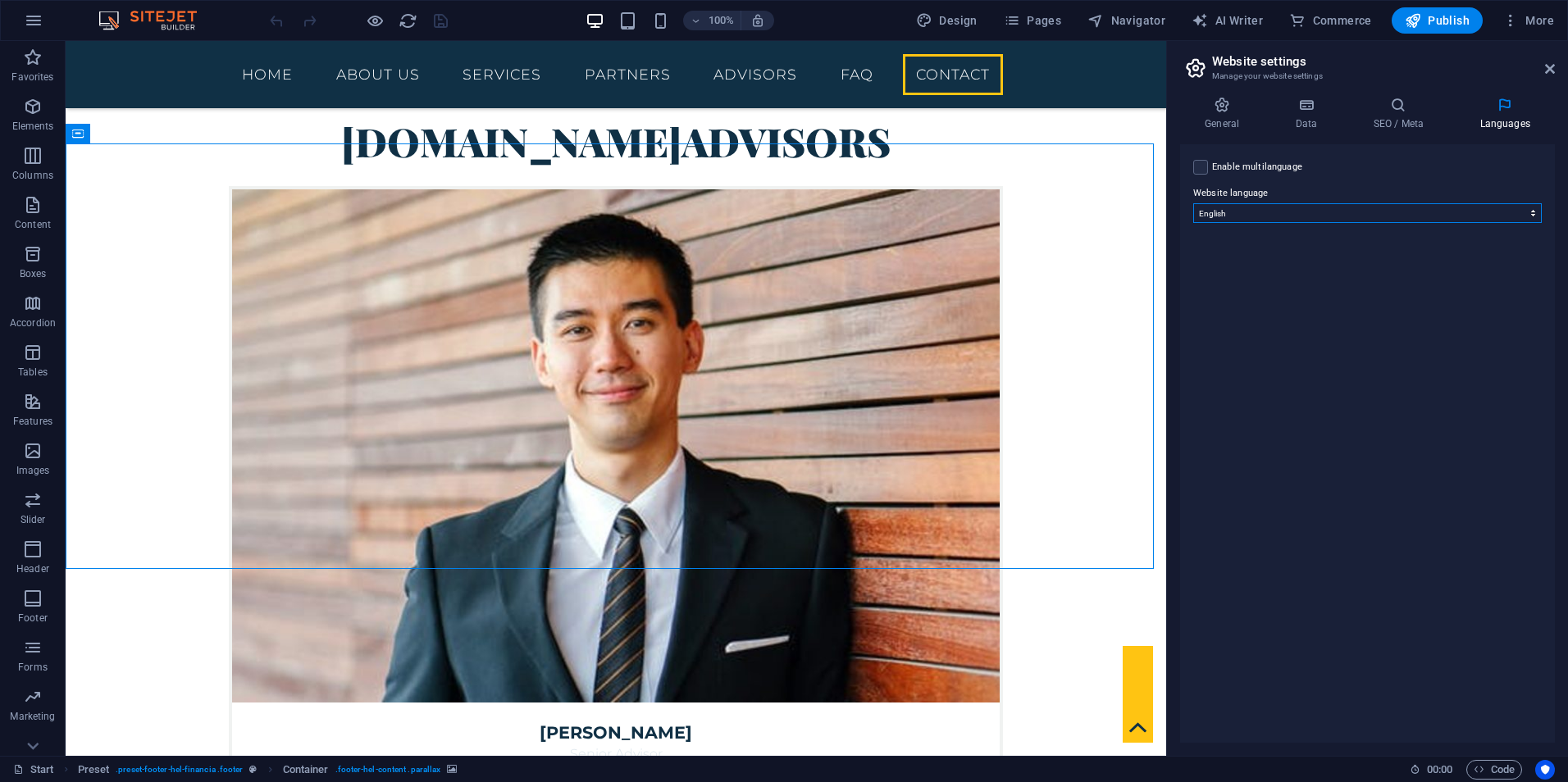
click at [1401, 219] on select "Abkhazian Afar Afrikaans Akan Albanian Amharic Arabic Aragonese Armenian Assame…" at bounding box center [1367, 213] width 348 height 19
click at [1203, 172] on label at bounding box center [1200, 167] width 15 height 15
click at [0, 0] on input "Enable multilanguage To disable multilanguage delete all languages until only o…" at bounding box center [0, 0] width 0 height 0
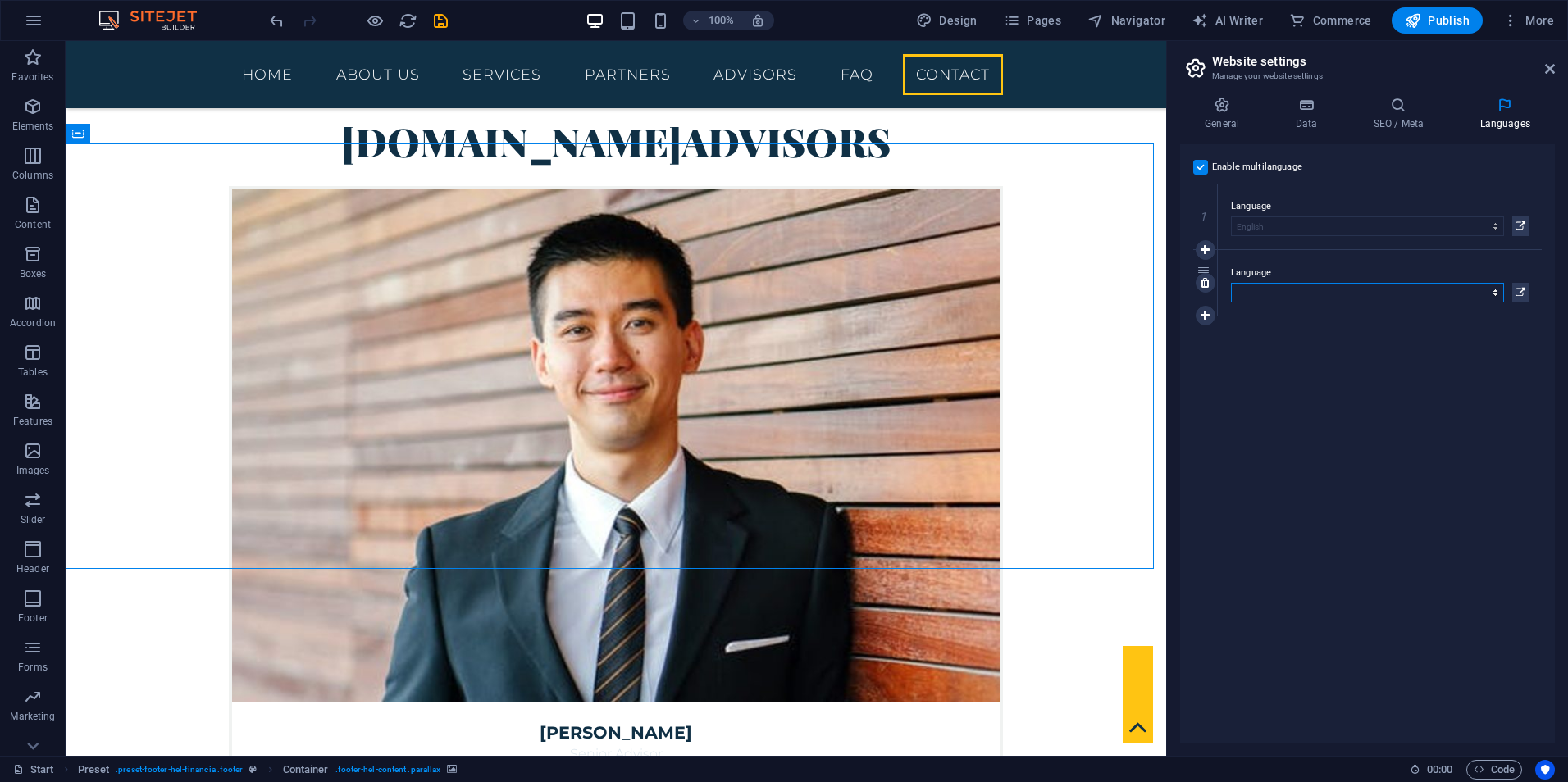
click at [1278, 287] on select "Abkhazian Afar Afrikaans Akan Albanian Amharic Arabic Aragonese Armenian Assame…" at bounding box center [1367, 293] width 273 height 19
select select "148"
click at [1230, 283] on select "Abkhazian Afar Afrikaans Akan Albanian Amharic Arabic Aragonese Armenian Assame…" at bounding box center [1367, 293] width 273 height 19
click at [1395, 406] on div "Enable multilanguage To disable multilanguage delete all languages until only o…" at bounding box center [1367, 443] width 374 height 598
click at [1547, 69] on icon at bounding box center [1550, 69] width 10 height 13
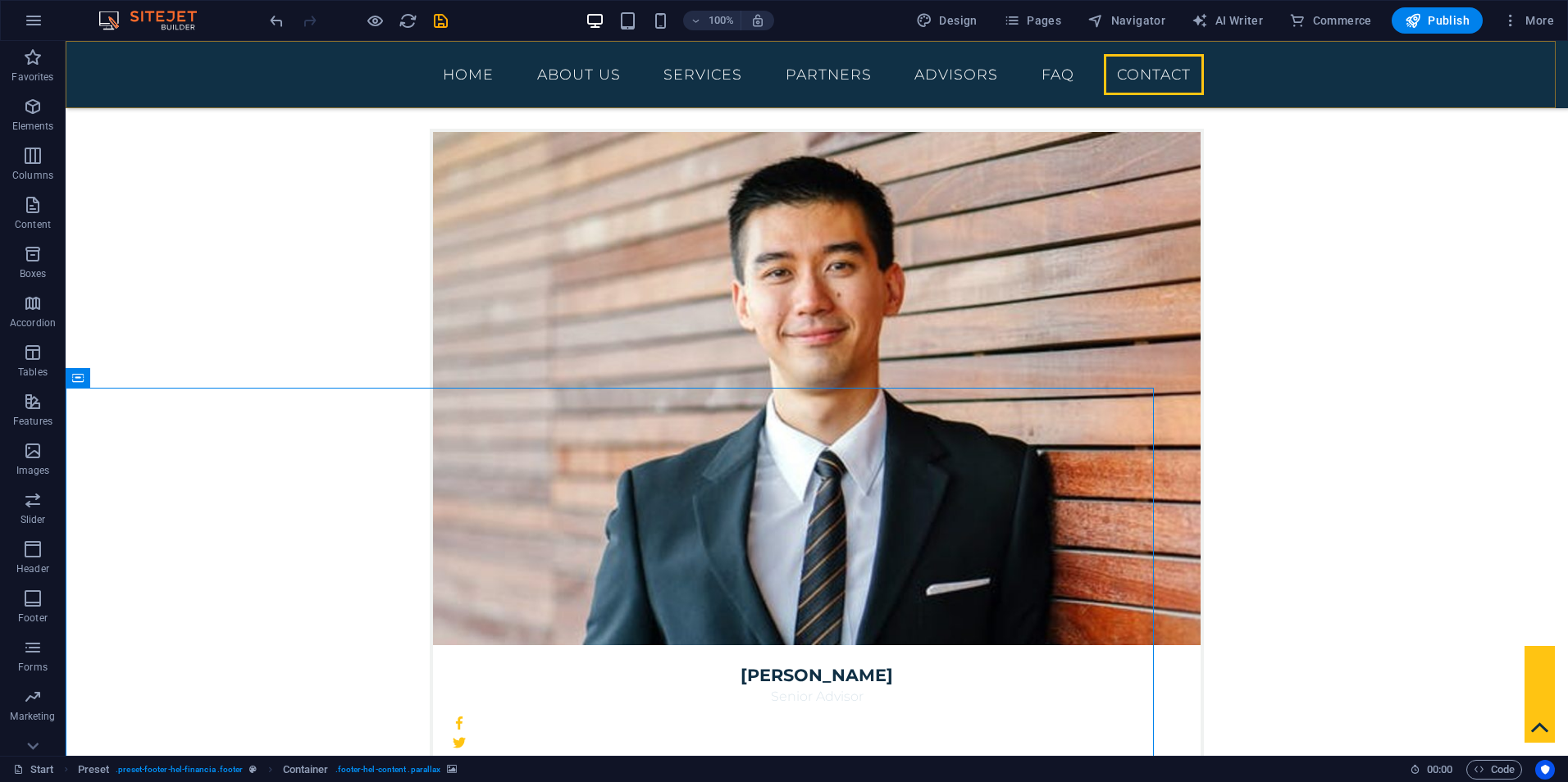
scroll to position [4737, 0]
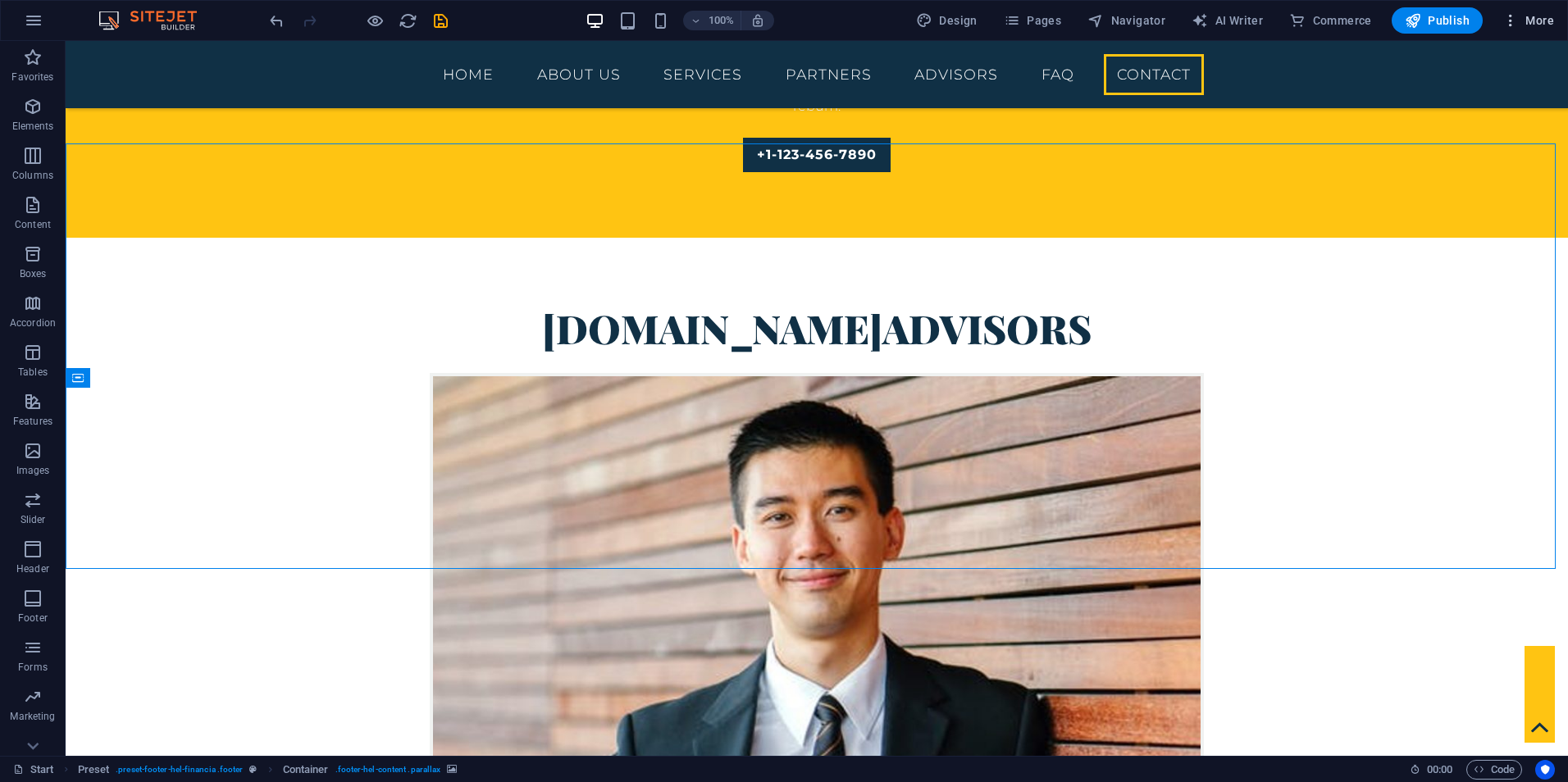
click at [1540, 29] on button "More" at bounding box center [1528, 20] width 65 height 26
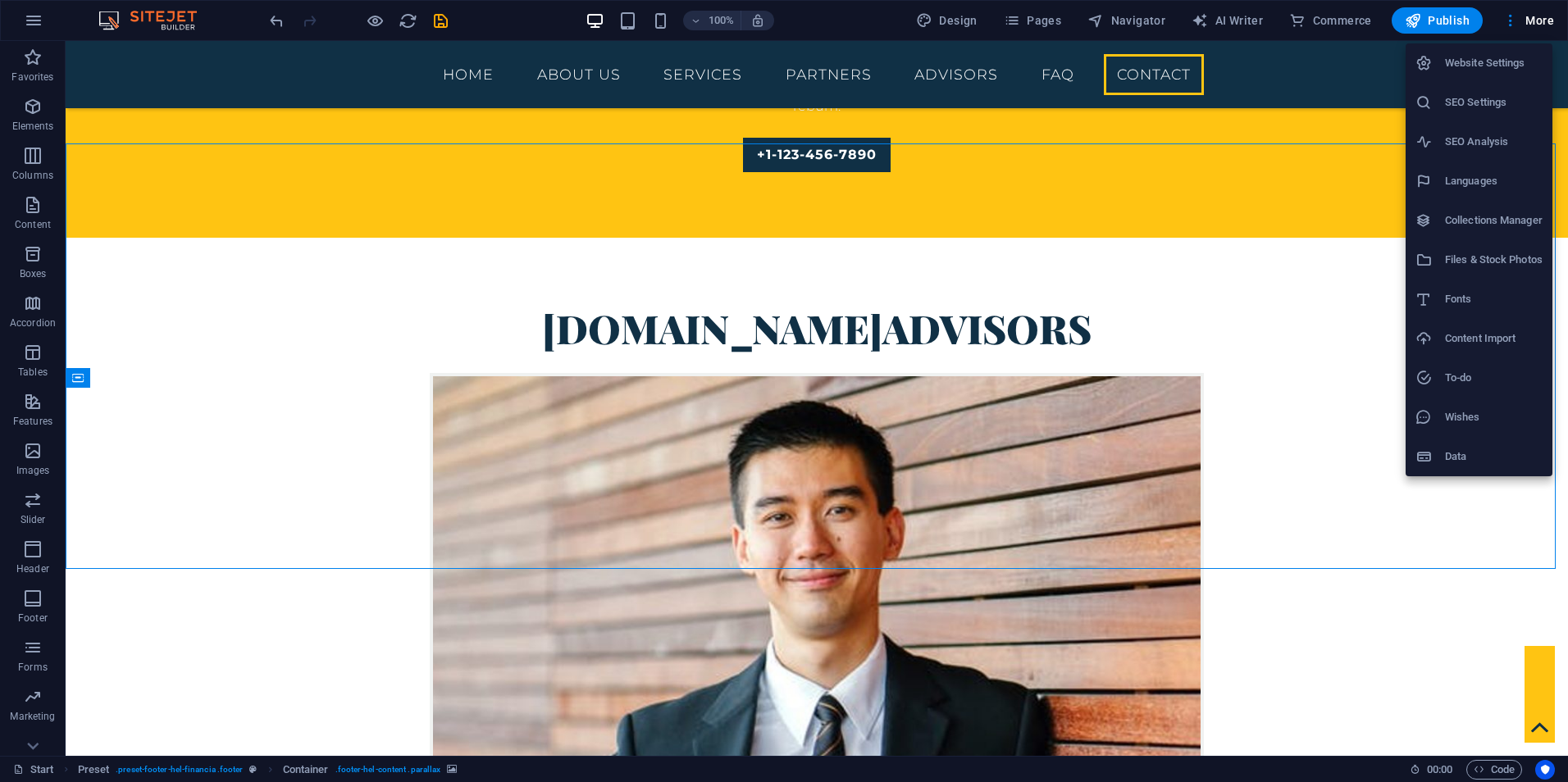
click at [1500, 111] on h6 "SEO Settings" at bounding box center [1493, 102] width 98 height 19
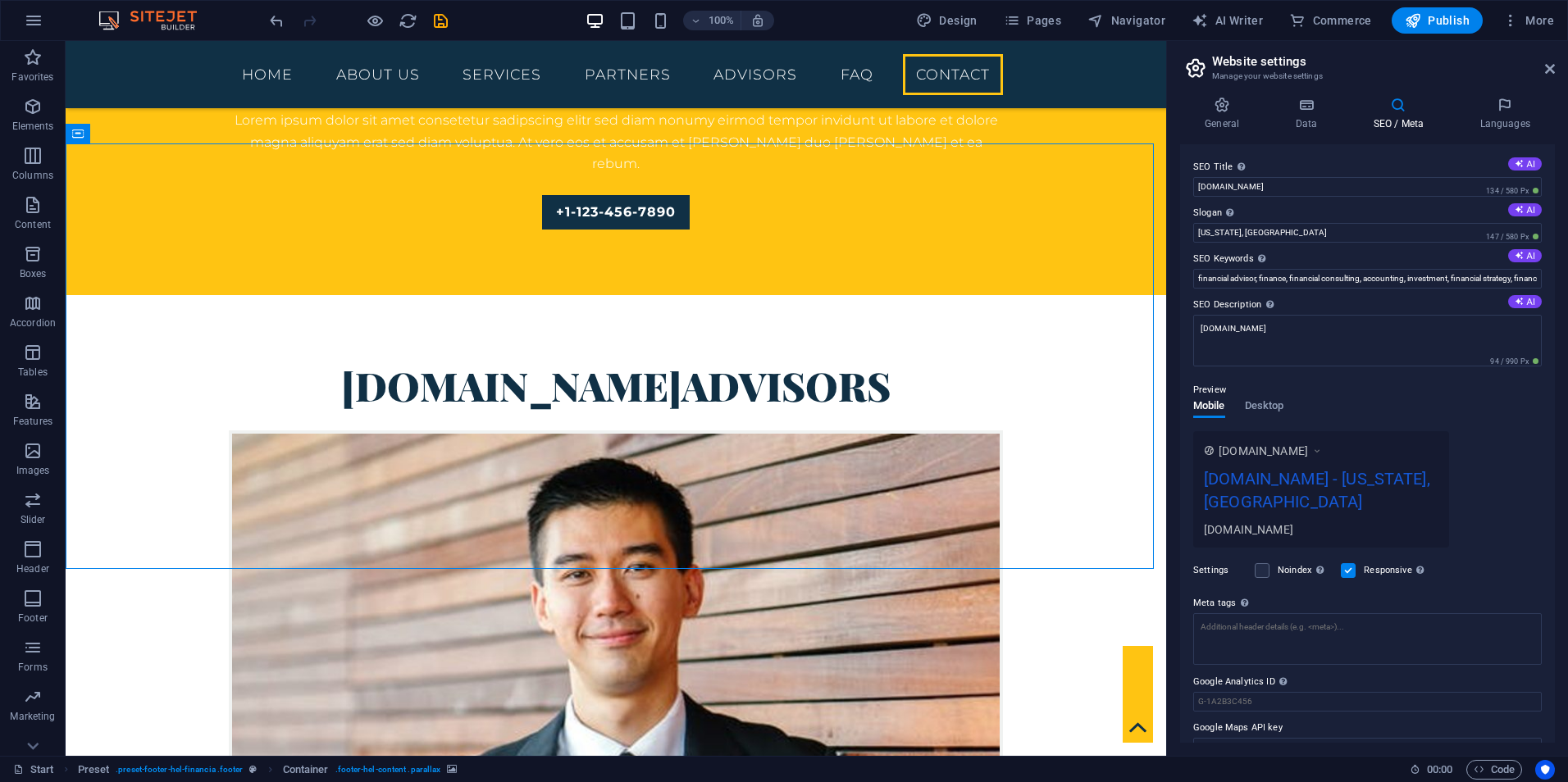
scroll to position [4981, 0]
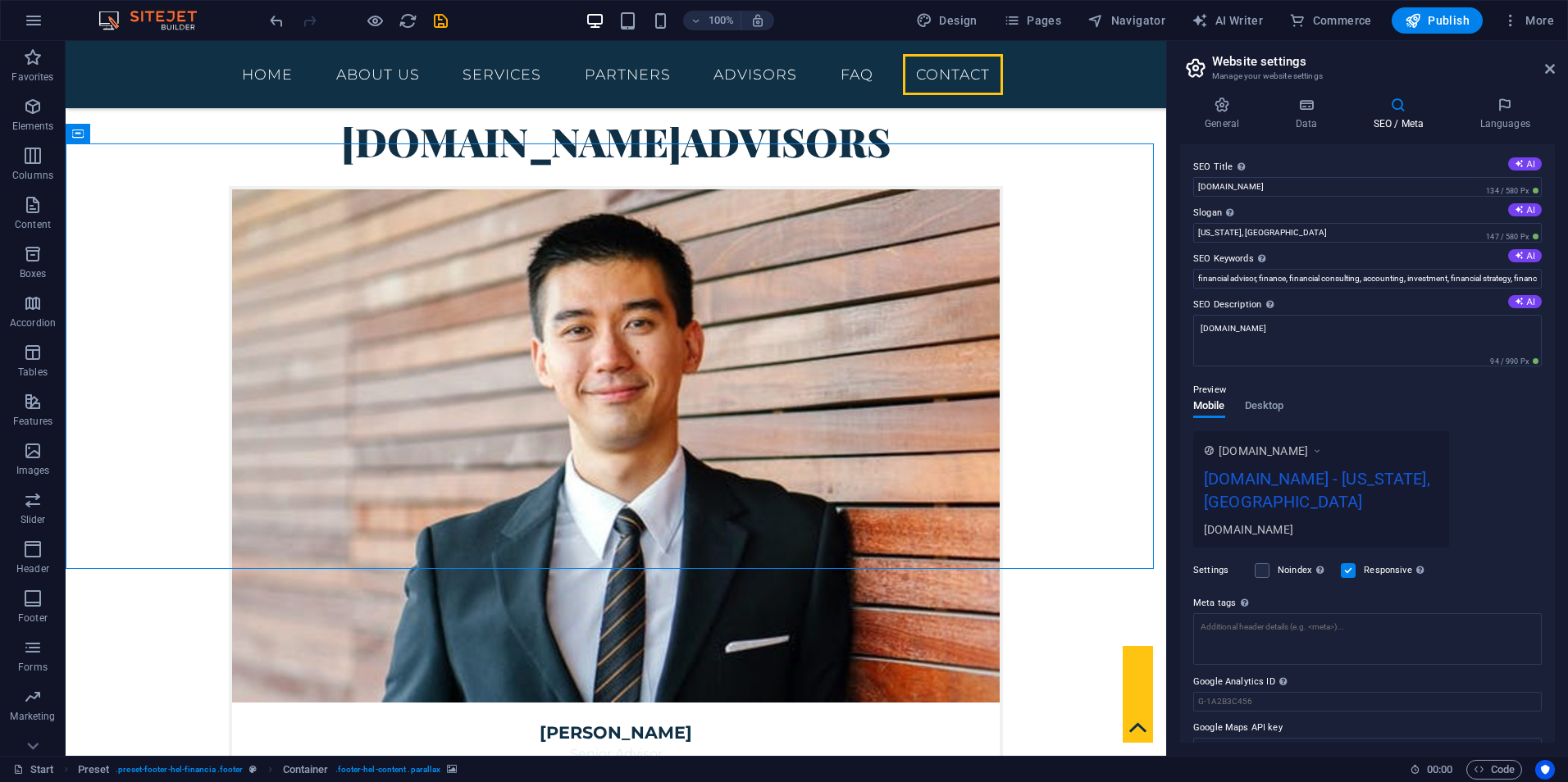
click at [1510, 94] on div "General Data SEO / Meta Languages Website name levconsac.com Logo Drag files he…" at bounding box center [1368, 419] width 401 height 672
click at [1535, 75] on header "Website settings Manage your website settings" at bounding box center [1368, 62] width 372 height 43
click at [1548, 59] on h2 "Website settings" at bounding box center [1383, 62] width 343 height 15
click at [1537, 22] on span "More" at bounding box center [1528, 20] width 52 height 17
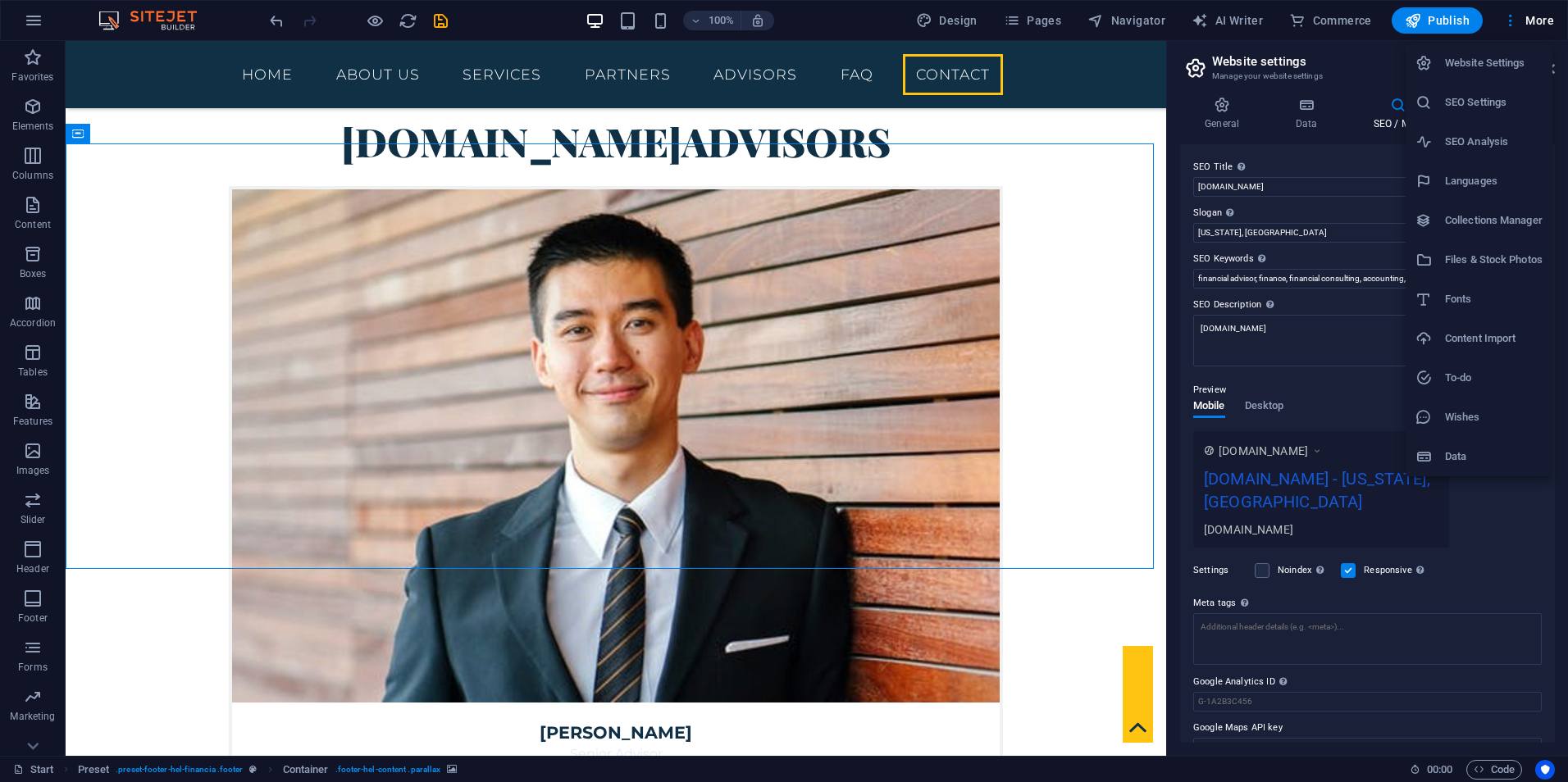
click at [1484, 389] on li "To-do" at bounding box center [1478, 378] width 147 height 40
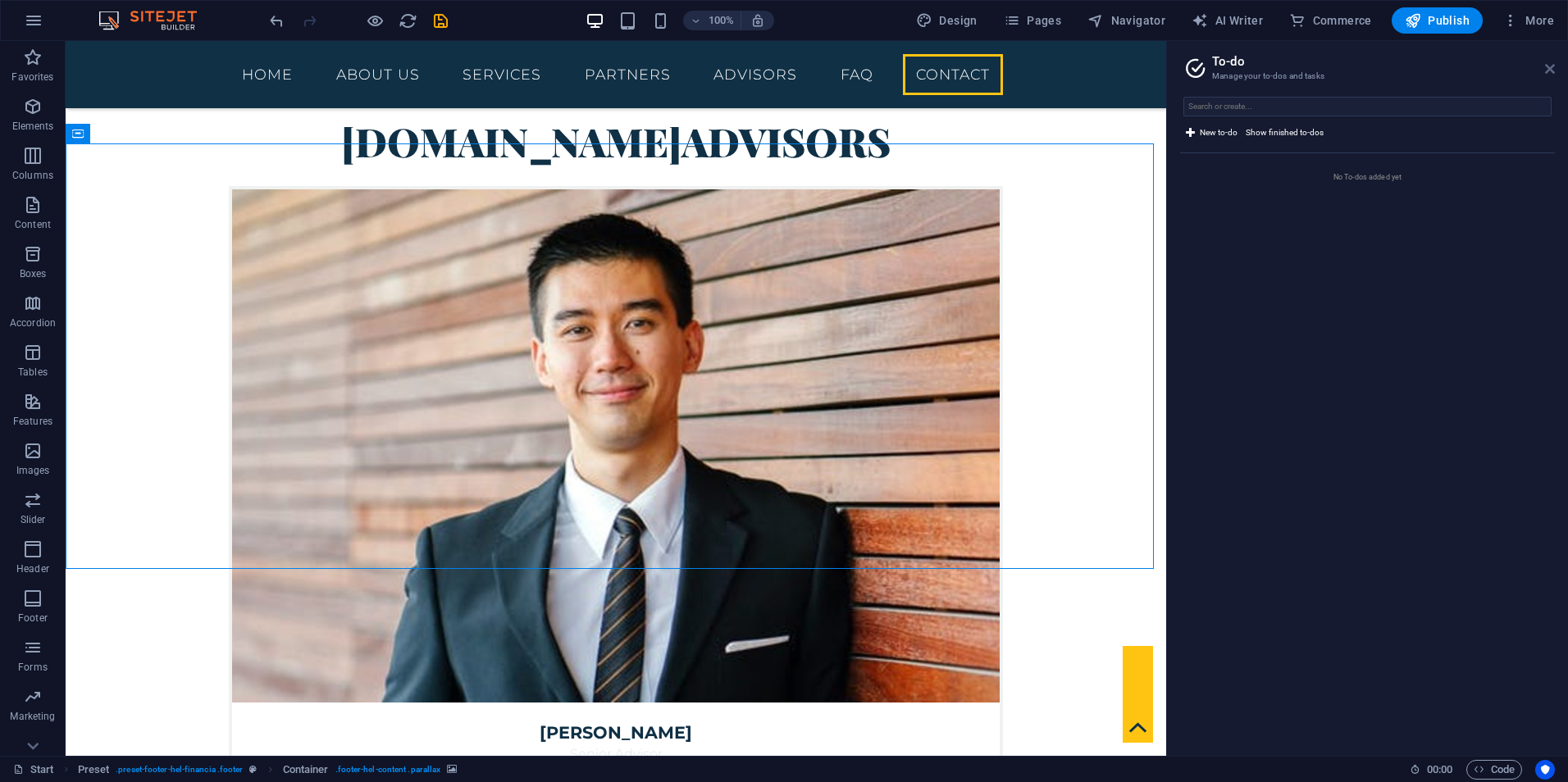
click at [1546, 69] on icon at bounding box center [1550, 69] width 10 height 13
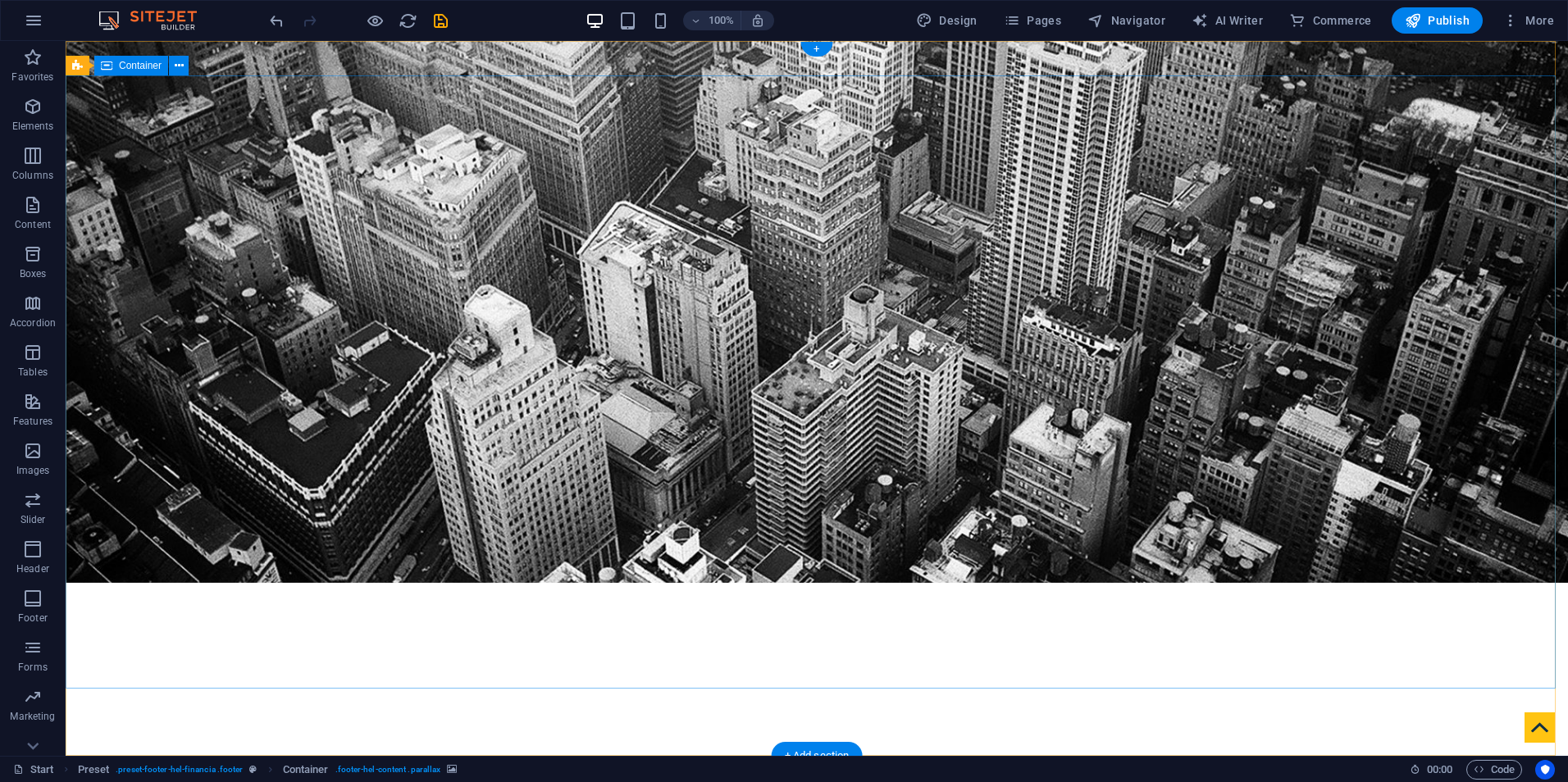
scroll to position [0, 0]
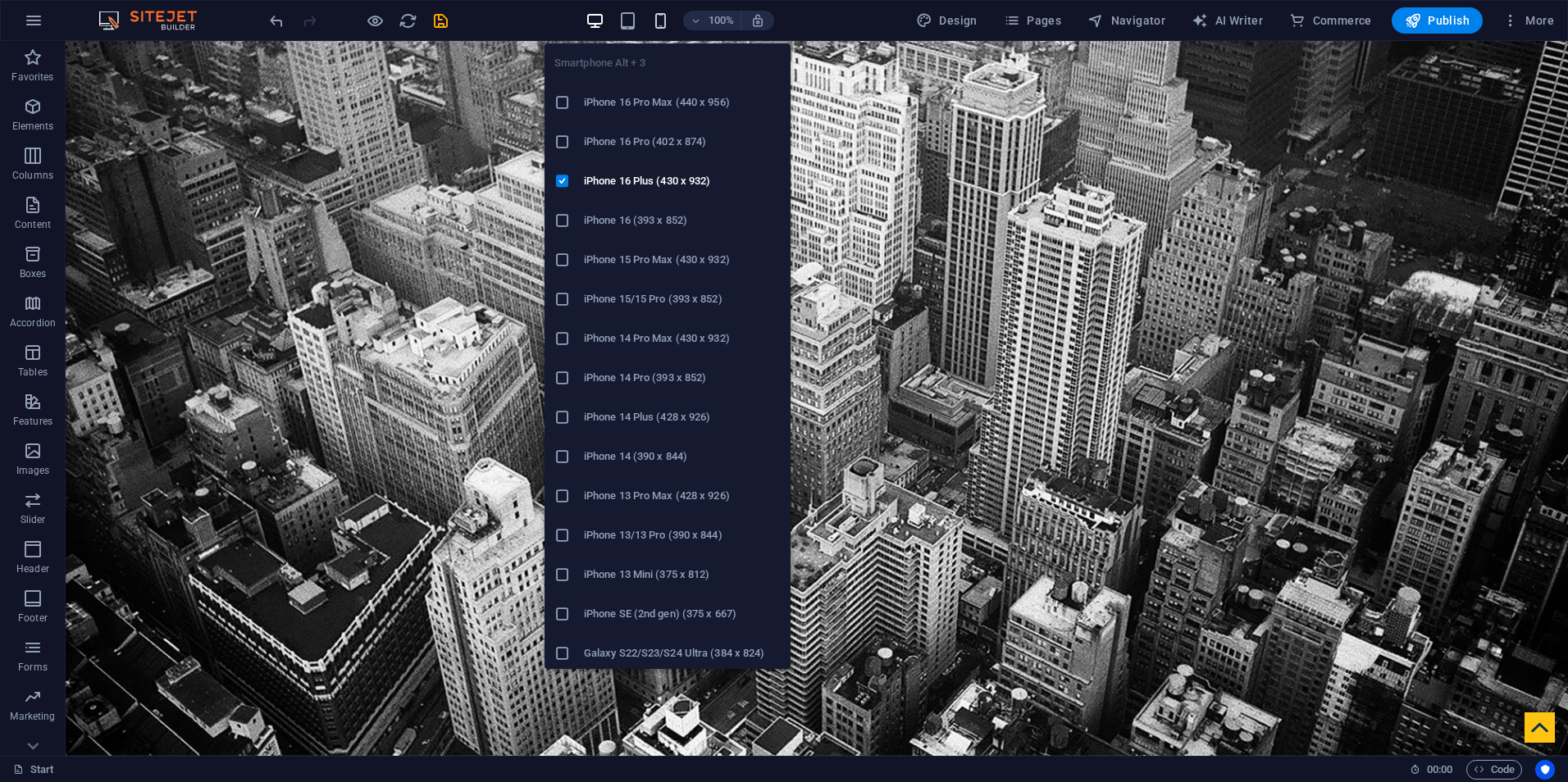
click at [656, 13] on icon "button" at bounding box center [660, 20] width 18 height 18
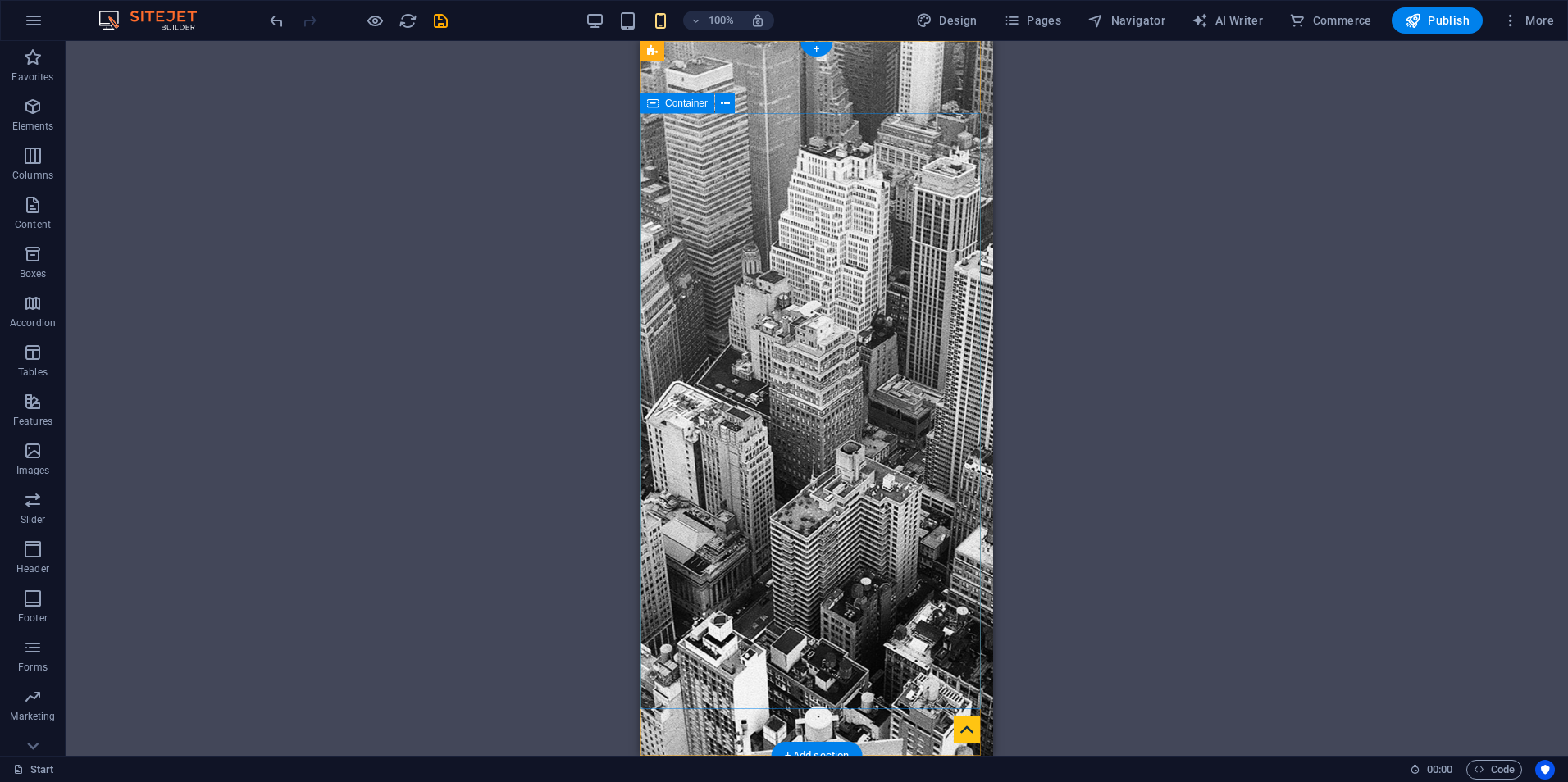
scroll to position [492, 0]
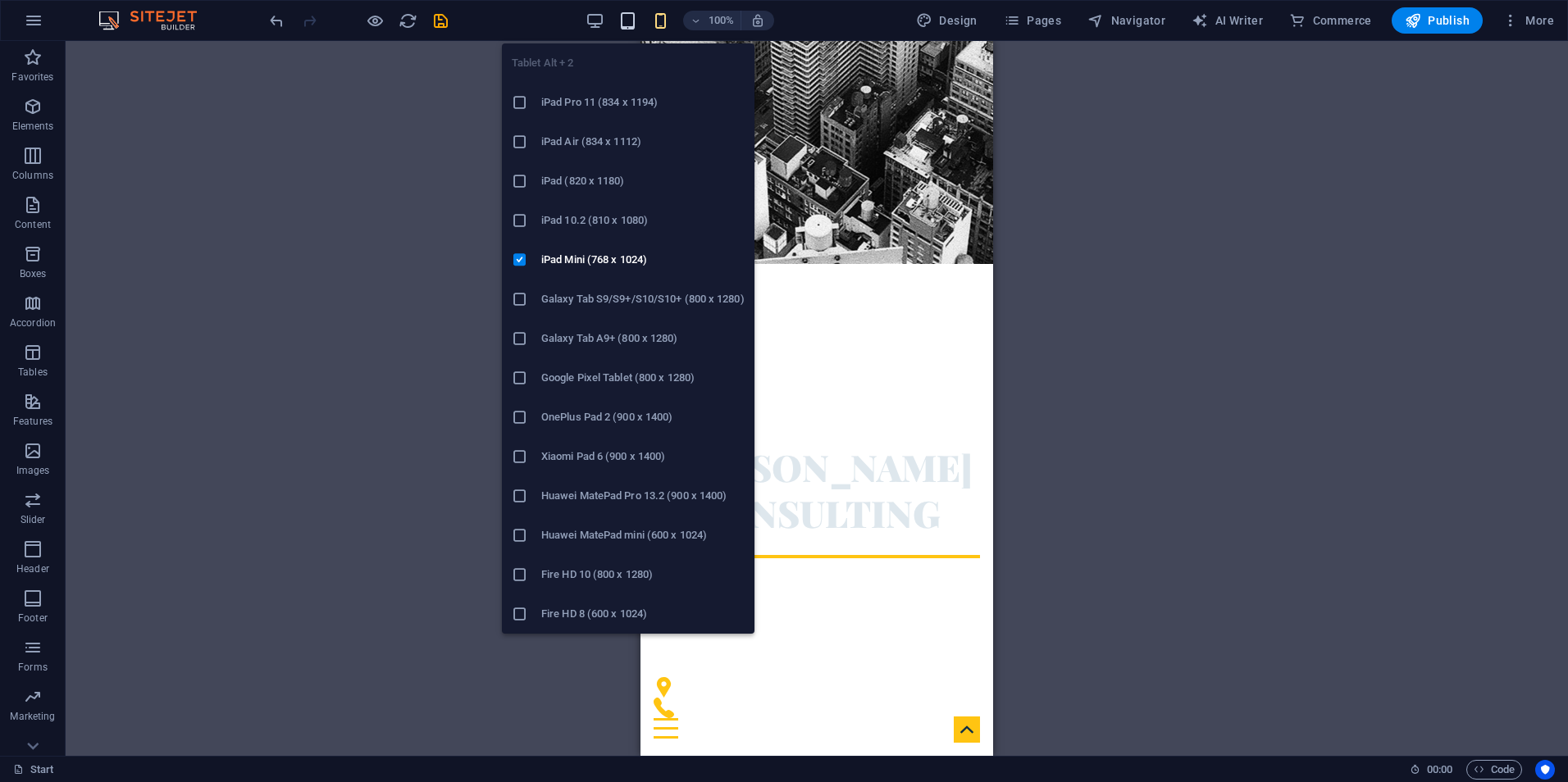
click at [631, 25] on icon "button" at bounding box center [627, 20] width 18 height 18
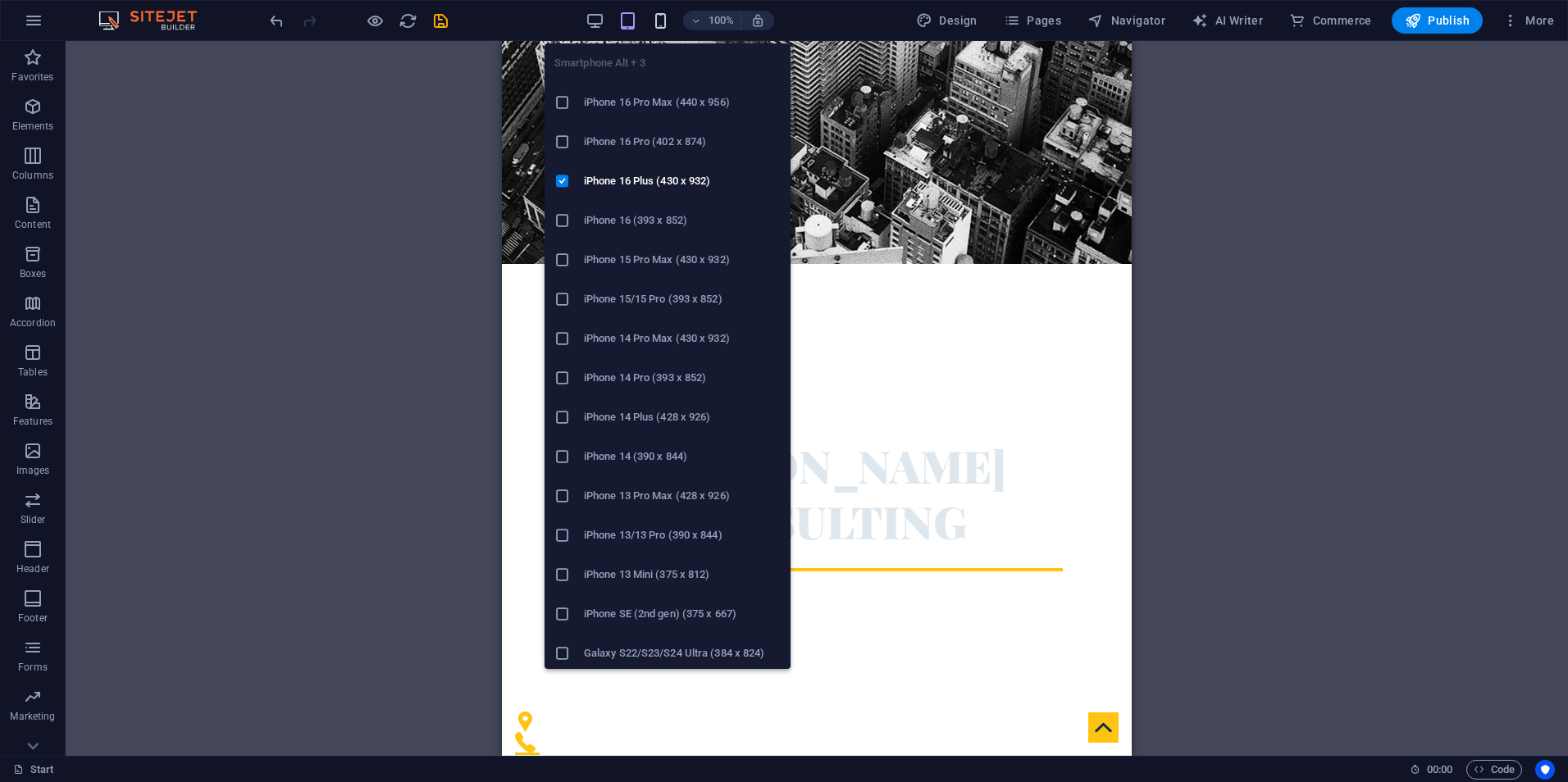
click at [662, 19] on icon "button" at bounding box center [660, 20] width 18 height 18
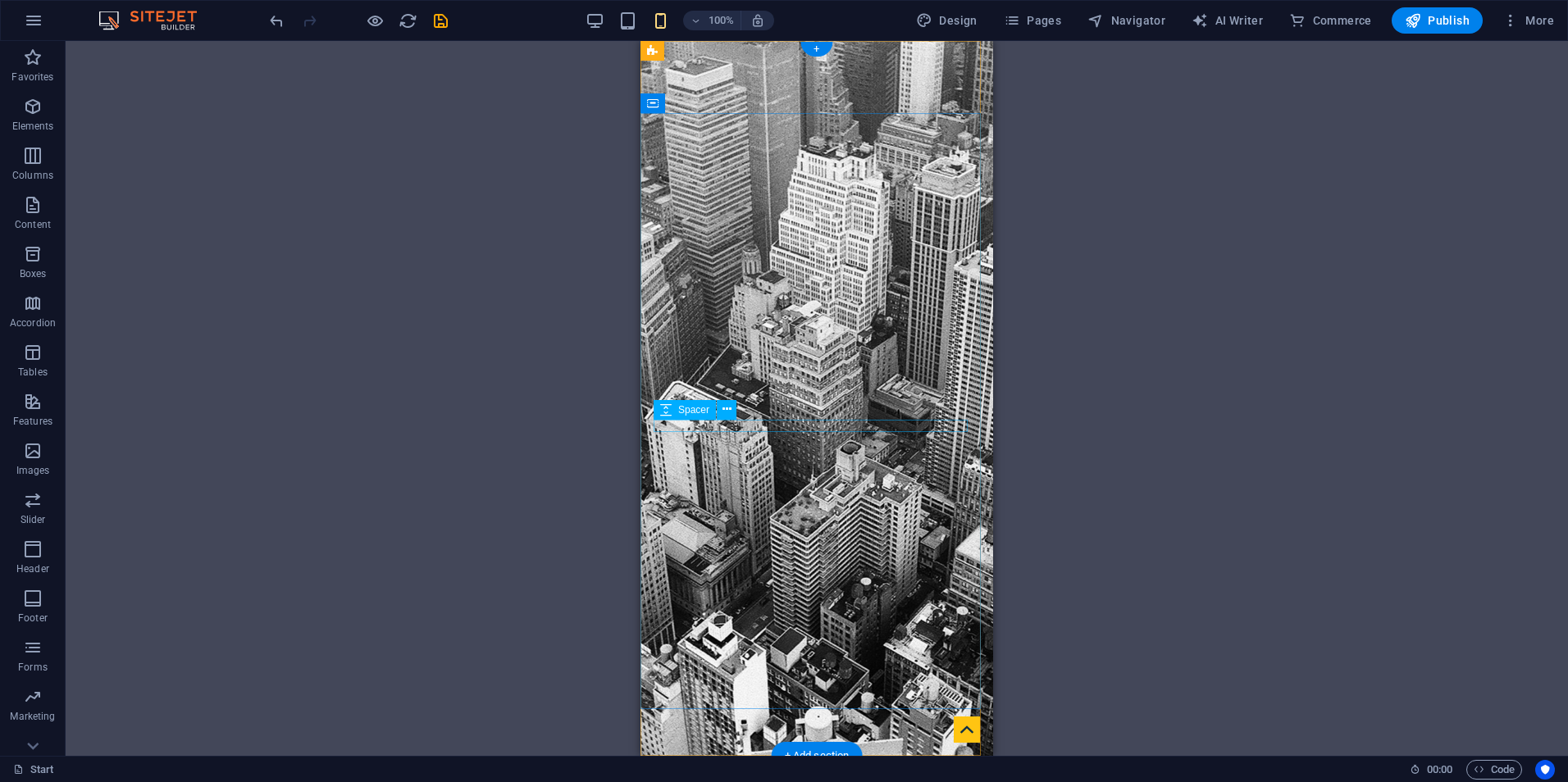
scroll to position [328, 0]
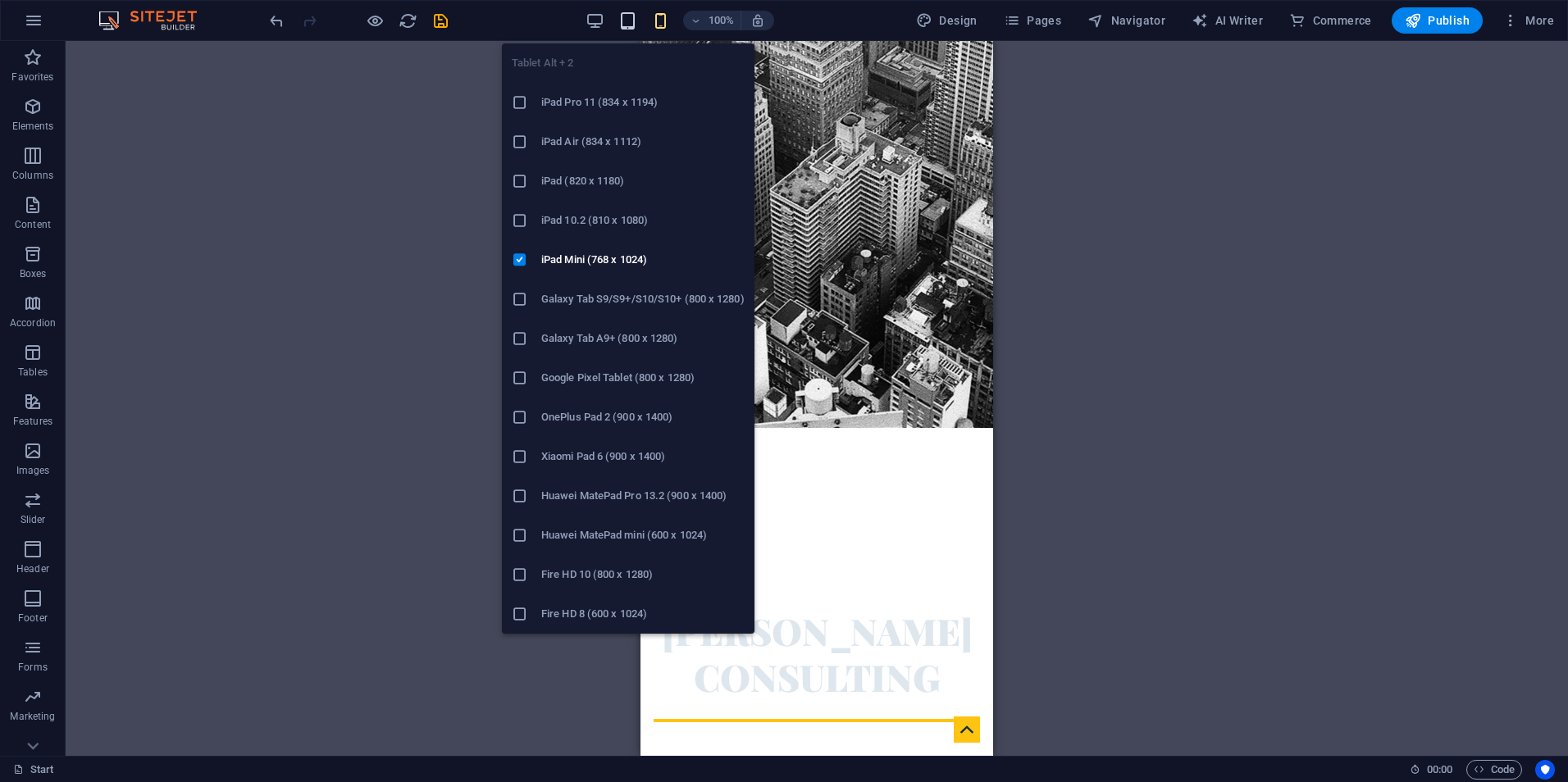
click at [629, 12] on icon "button" at bounding box center [627, 20] width 18 height 18
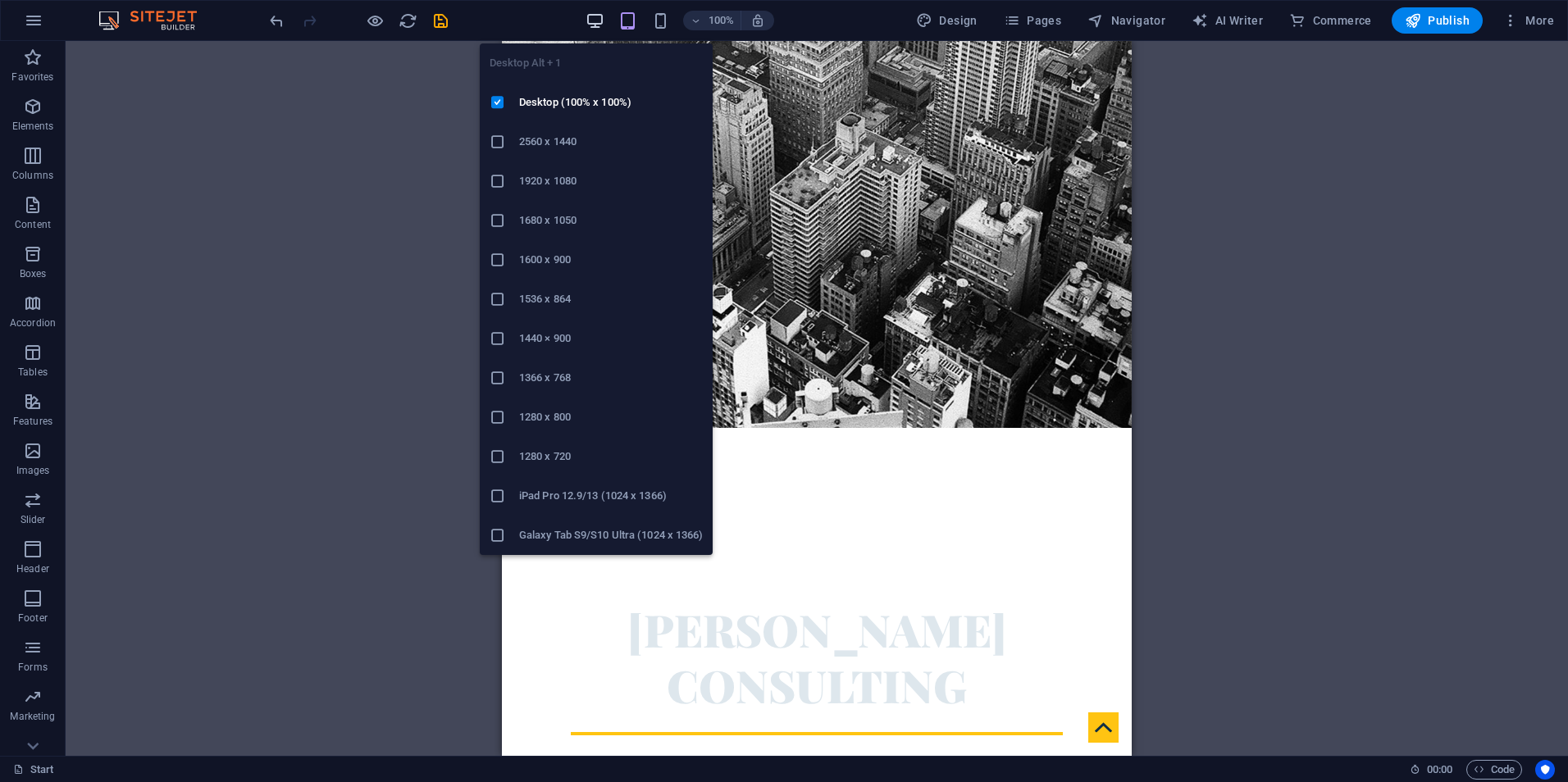
click at [602, 15] on icon "button" at bounding box center [594, 20] width 18 height 18
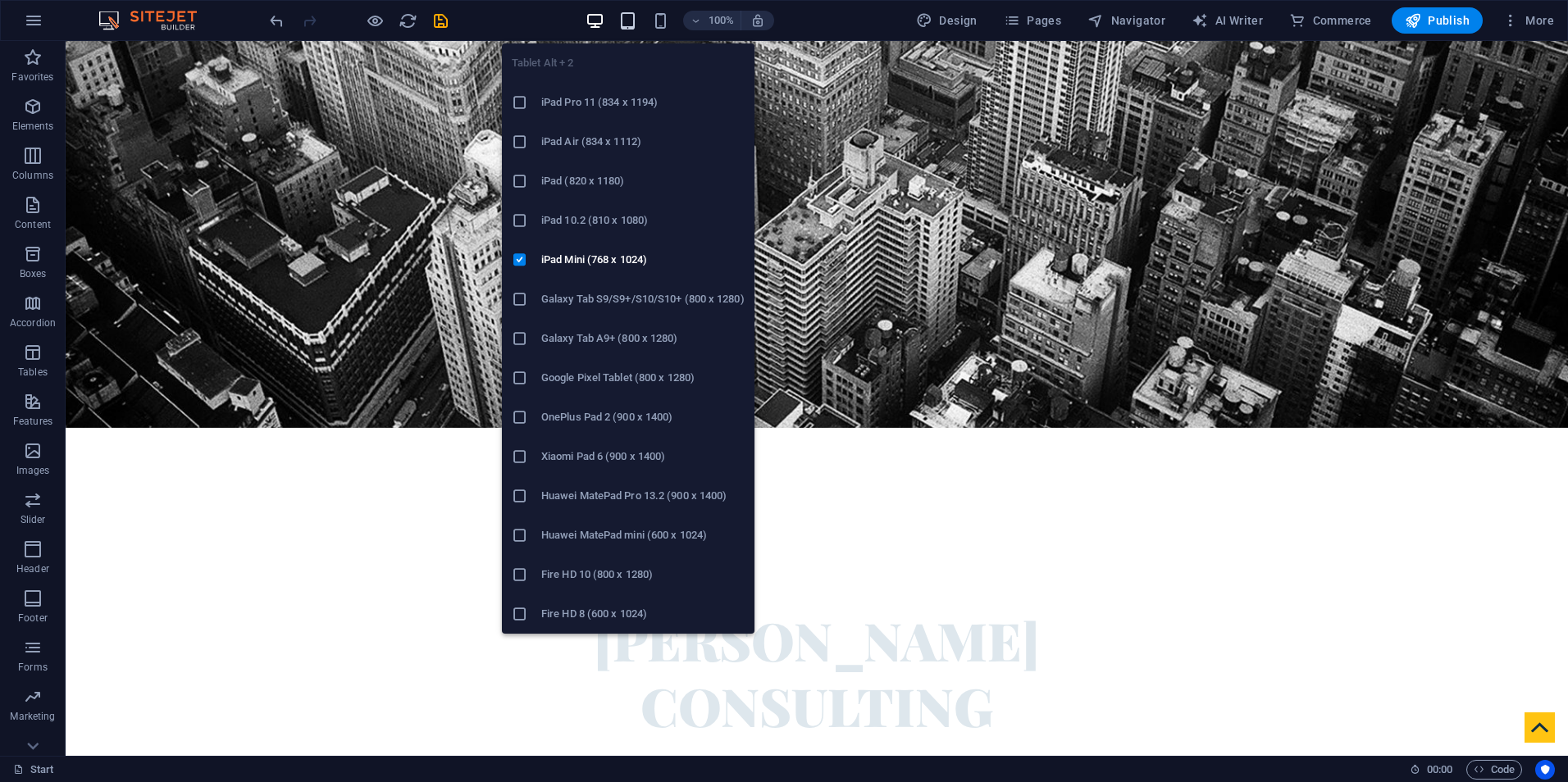
click at [622, 17] on icon "button" at bounding box center [627, 20] width 18 height 18
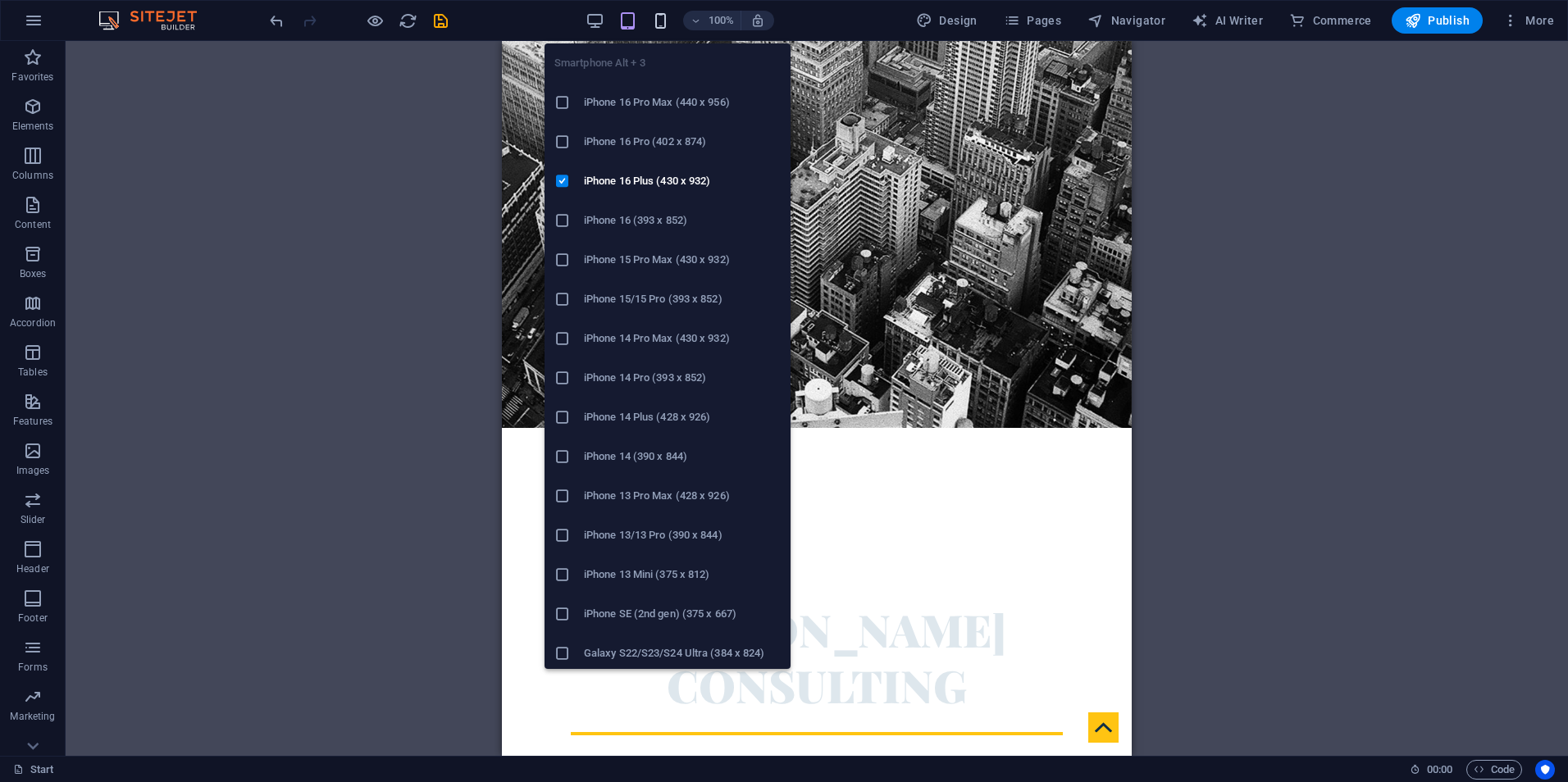
click at [668, 15] on icon "button" at bounding box center [660, 20] width 18 height 18
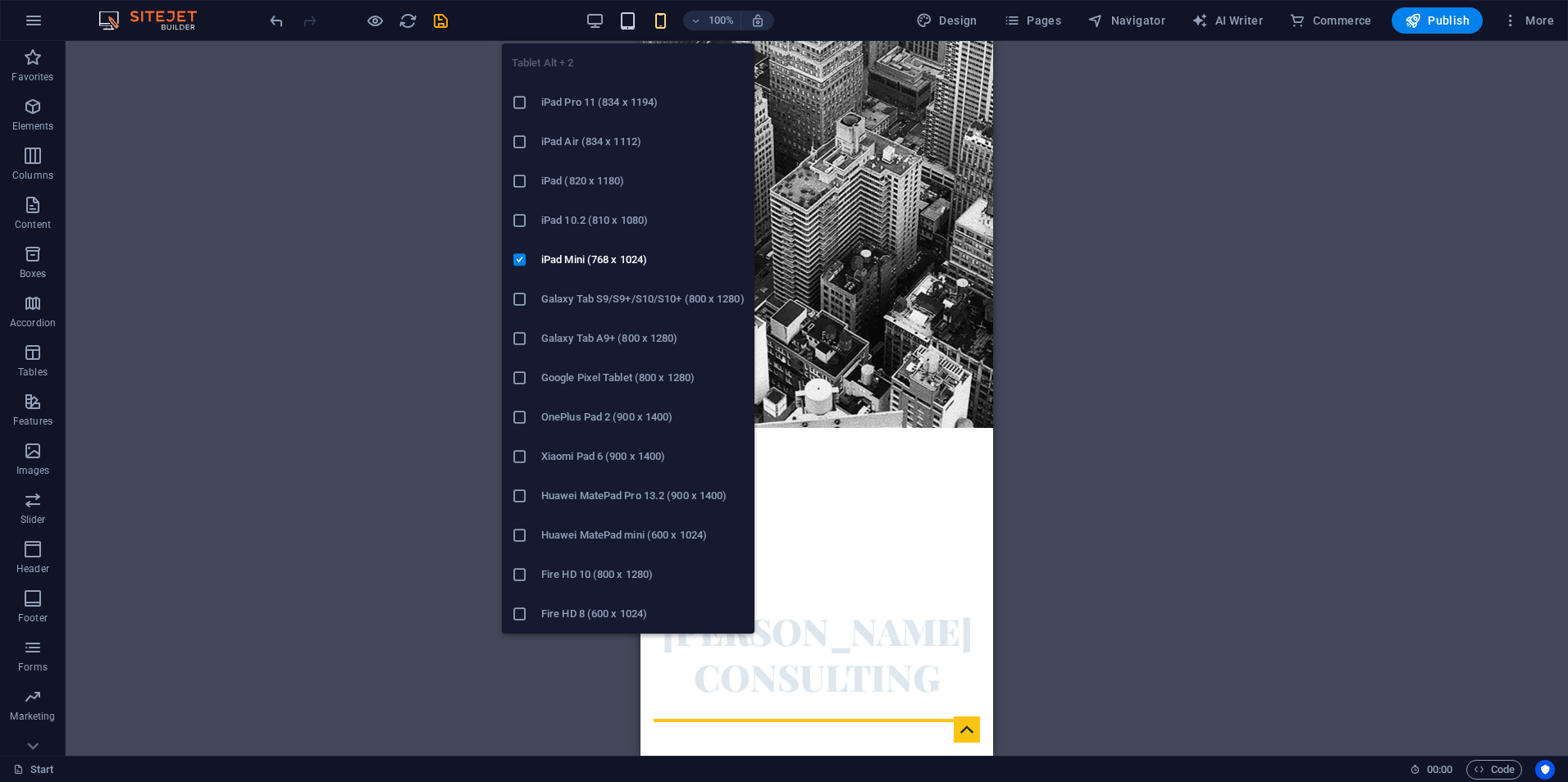
click at [636, 30] on icon "button" at bounding box center [627, 20] width 18 height 18
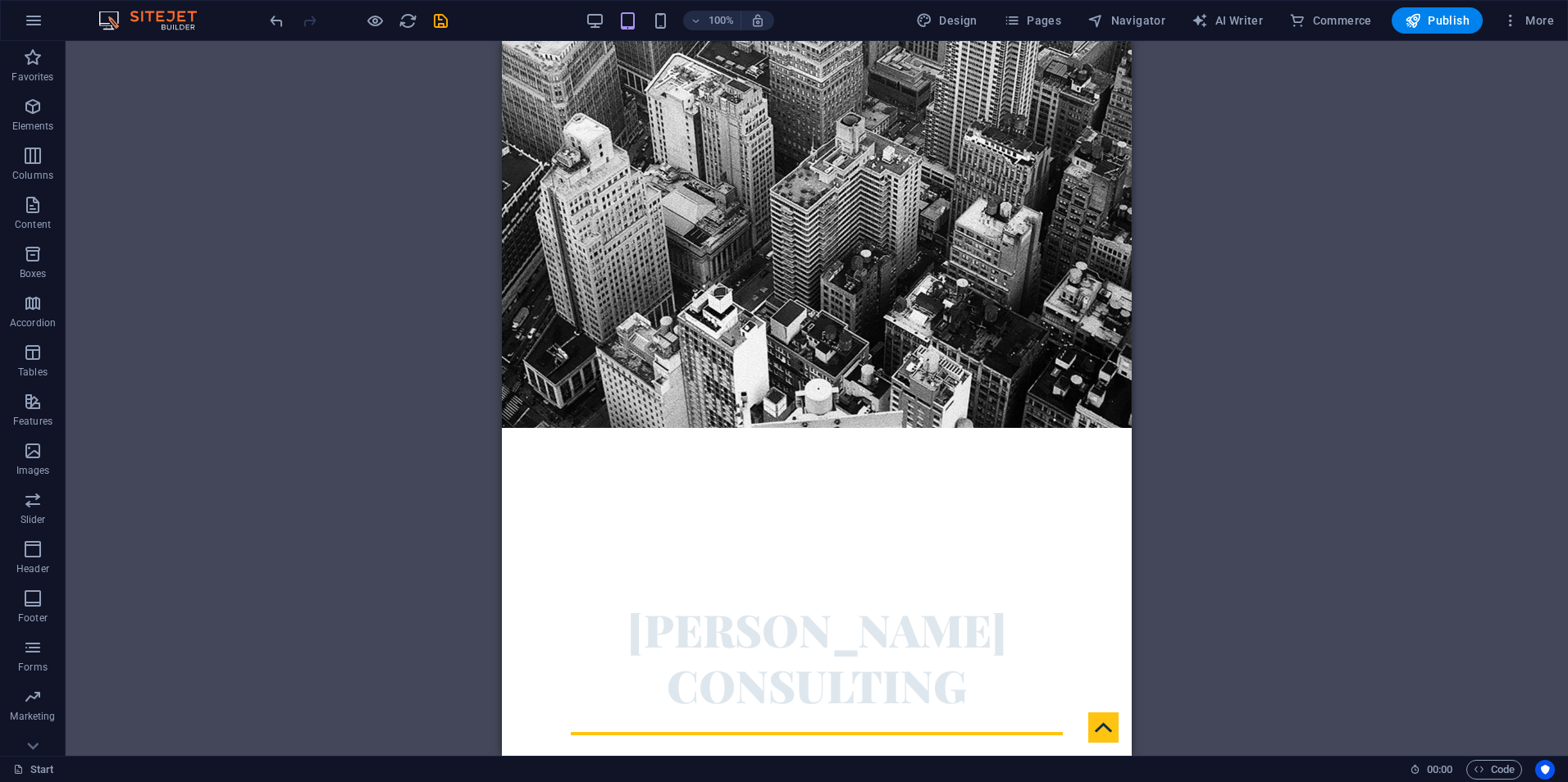
click at [609, 21] on div "100%" at bounding box center [679, 20] width 190 height 26
click at [600, 18] on icon "button" at bounding box center [594, 20] width 18 height 18
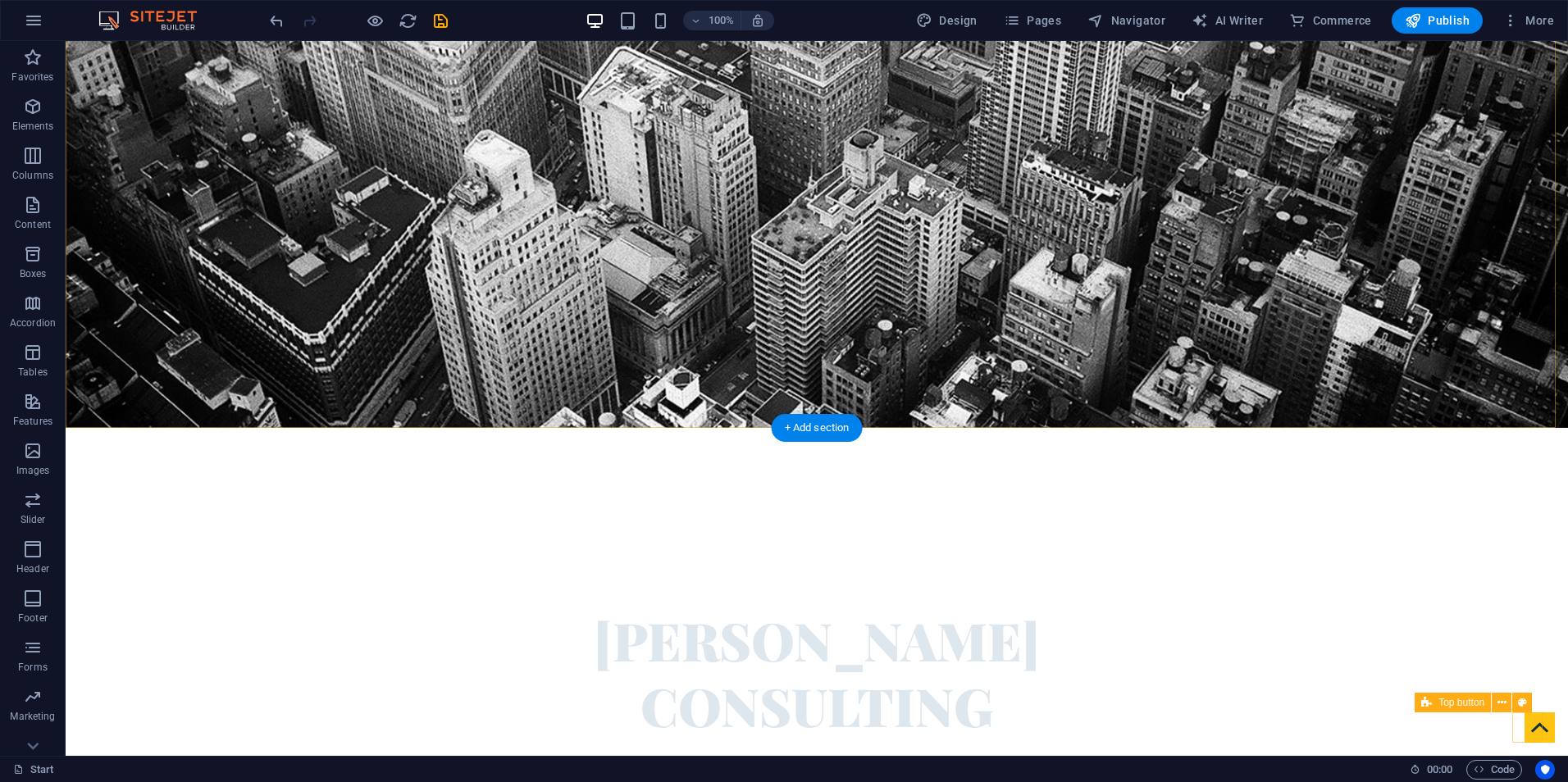
click at [1534, 727] on figure at bounding box center [1539, 728] width 31 height 31
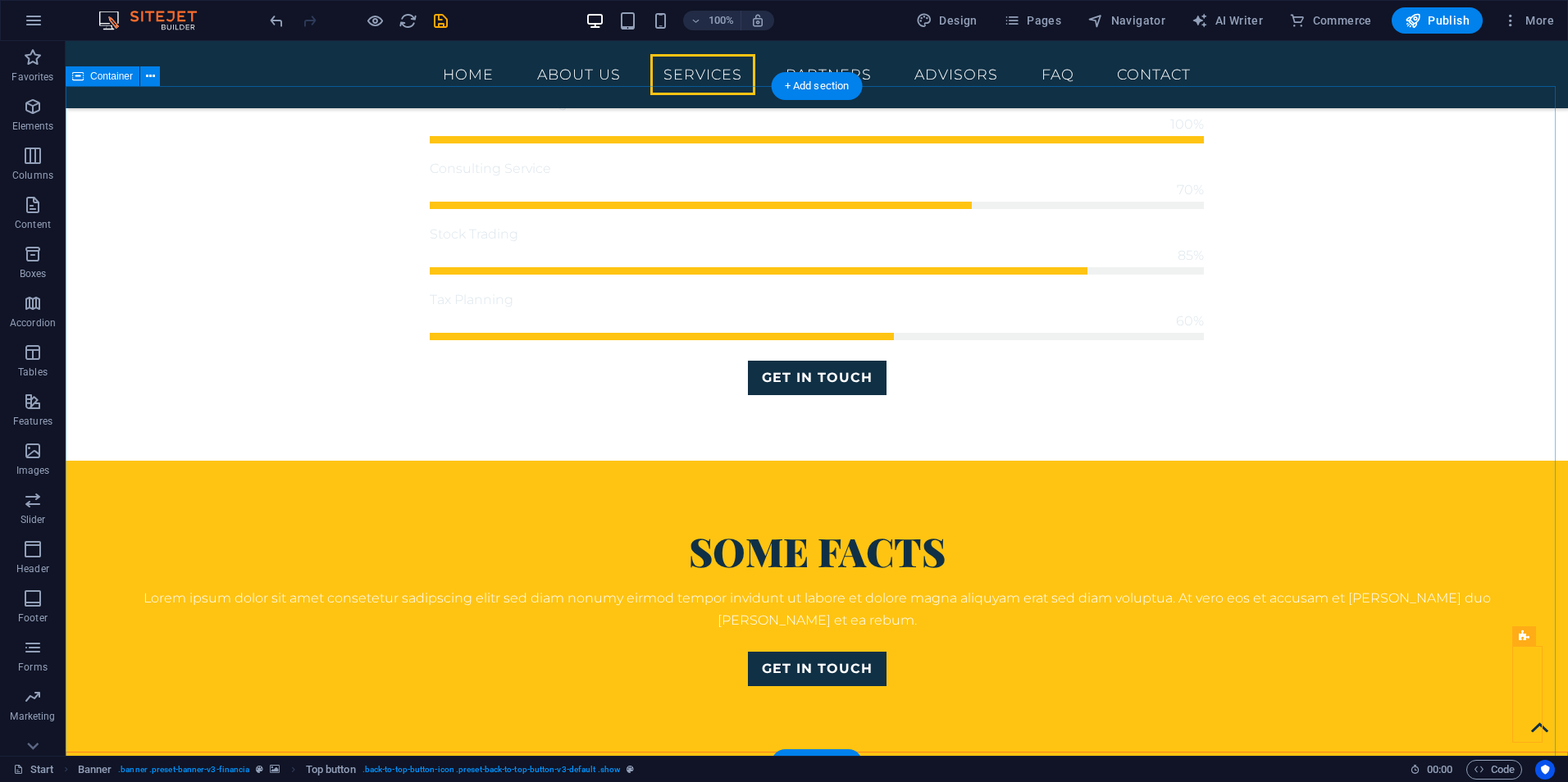
scroll to position [1967, 0]
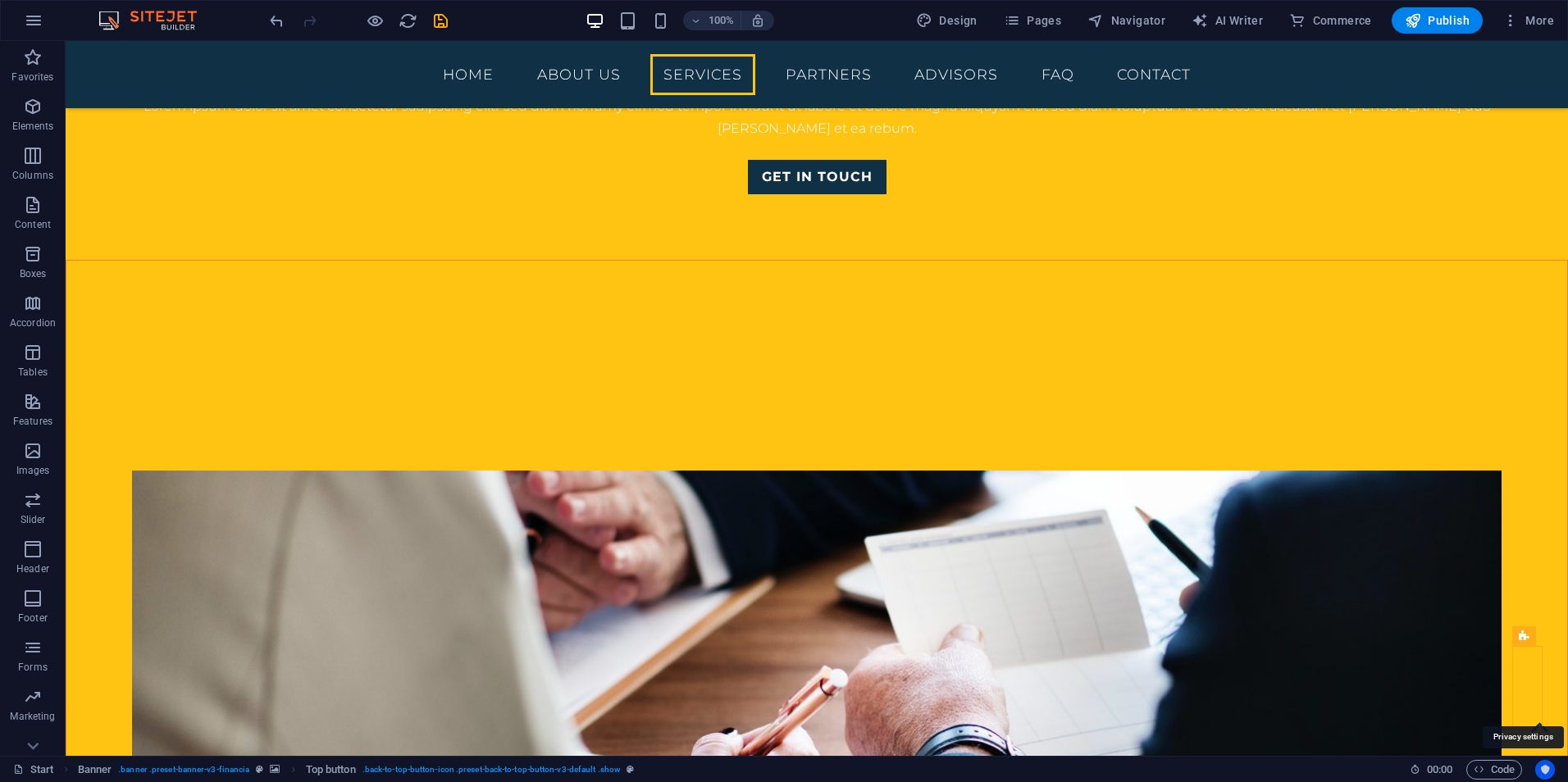
click at [1547, 772] on icon "Usercentrics" at bounding box center [1544, 769] width 11 height 11
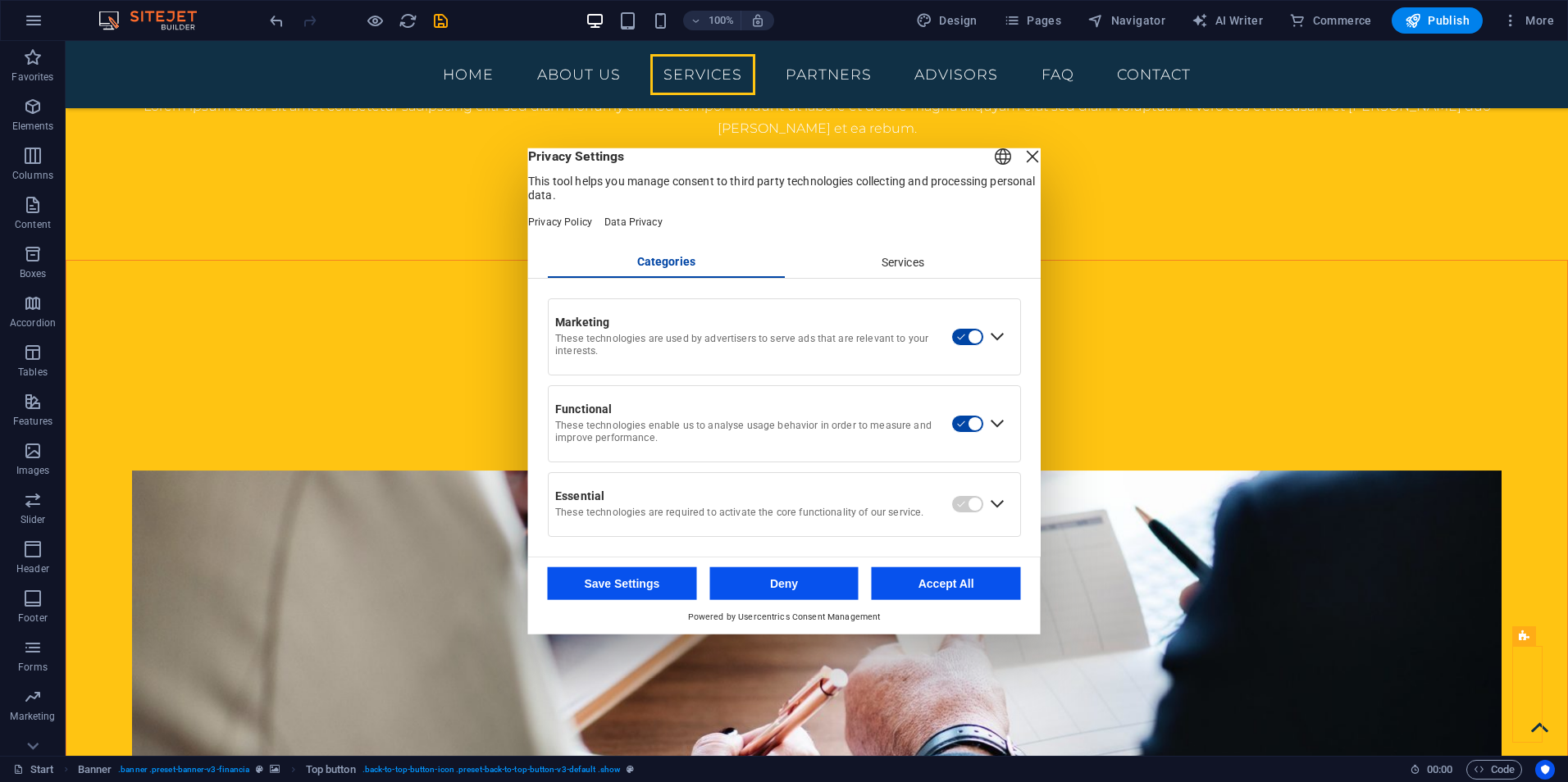
click at [887, 277] on div "Services" at bounding box center [903, 264] width 237 height 28
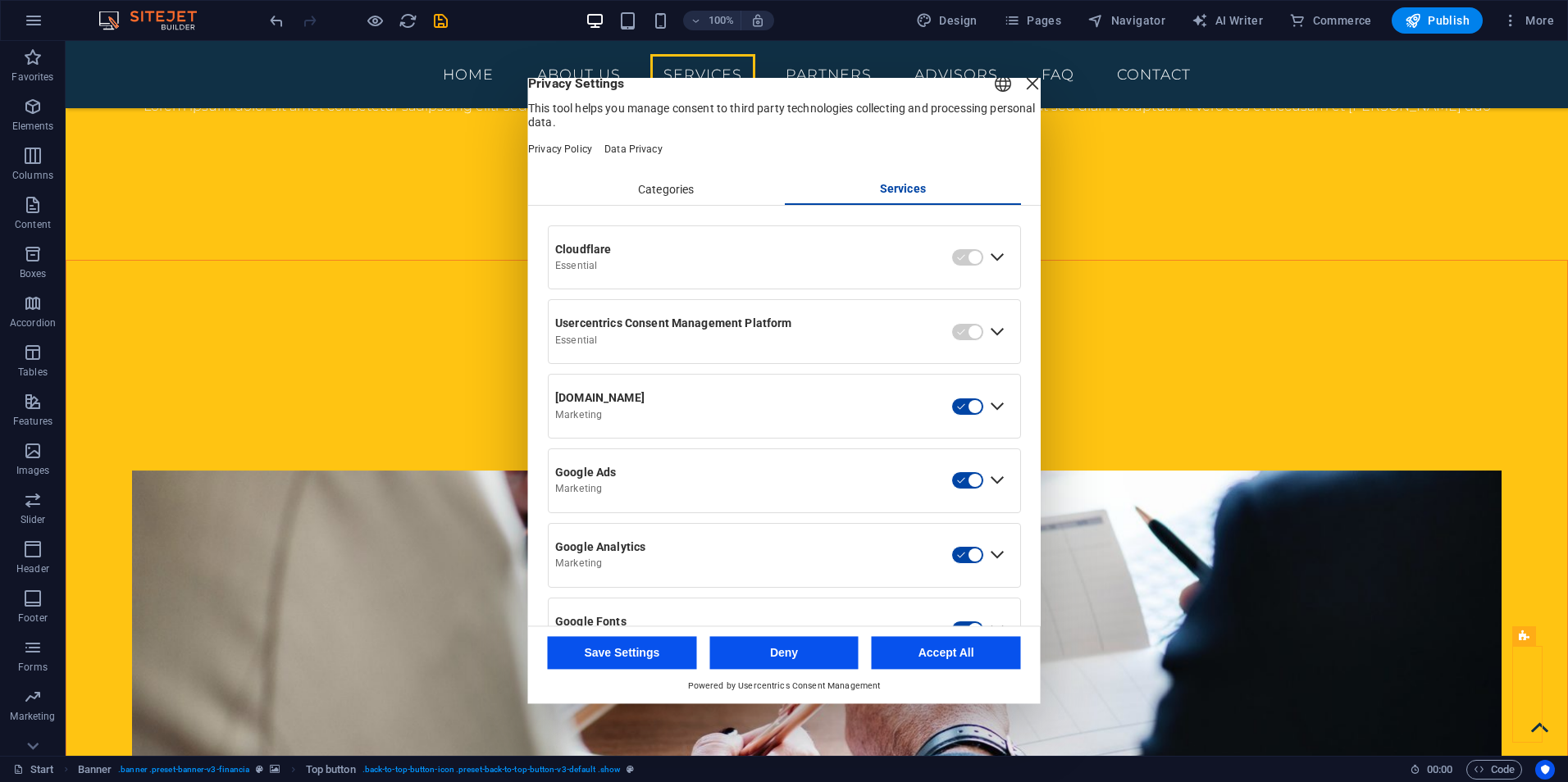
scroll to position [0, 0]
click at [654, 206] on div "Categories" at bounding box center [666, 192] width 237 height 28
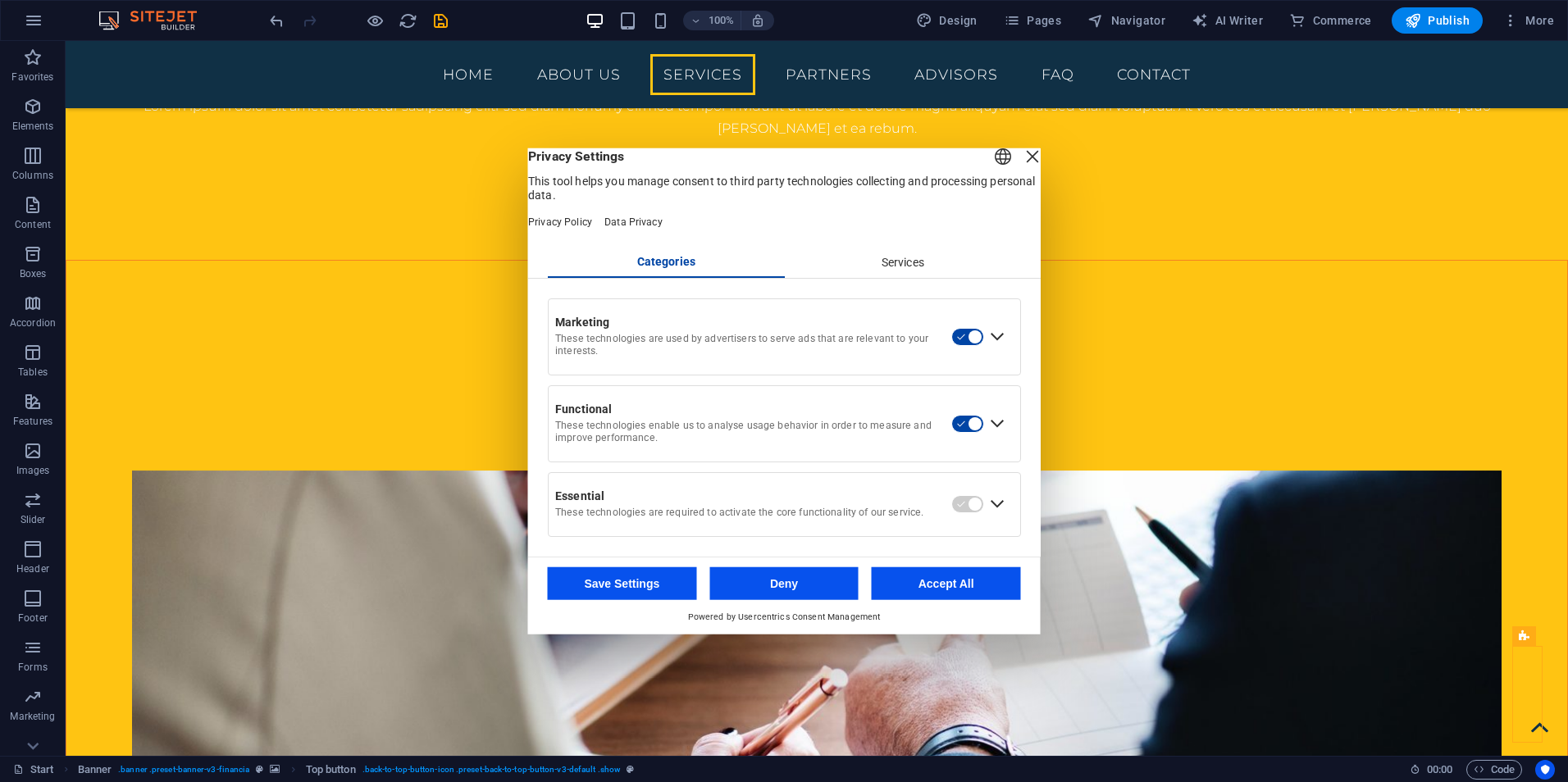
click at [1021, 165] on div "Close Layer" at bounding box center [1033, 156] width 23 height 23
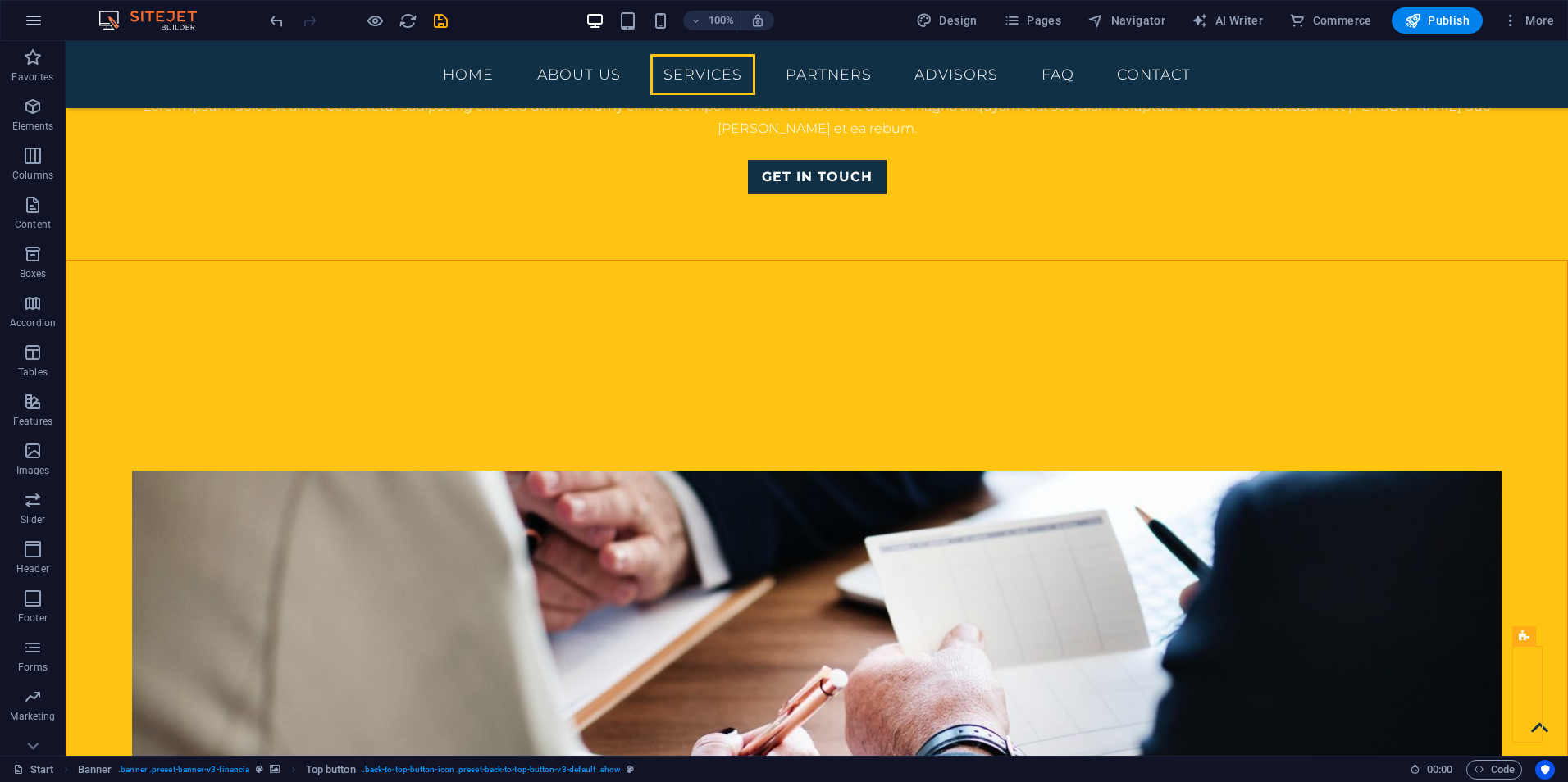
click at [31, 13] on icon "button" at bounding box center [33, 20] width 19 height 19
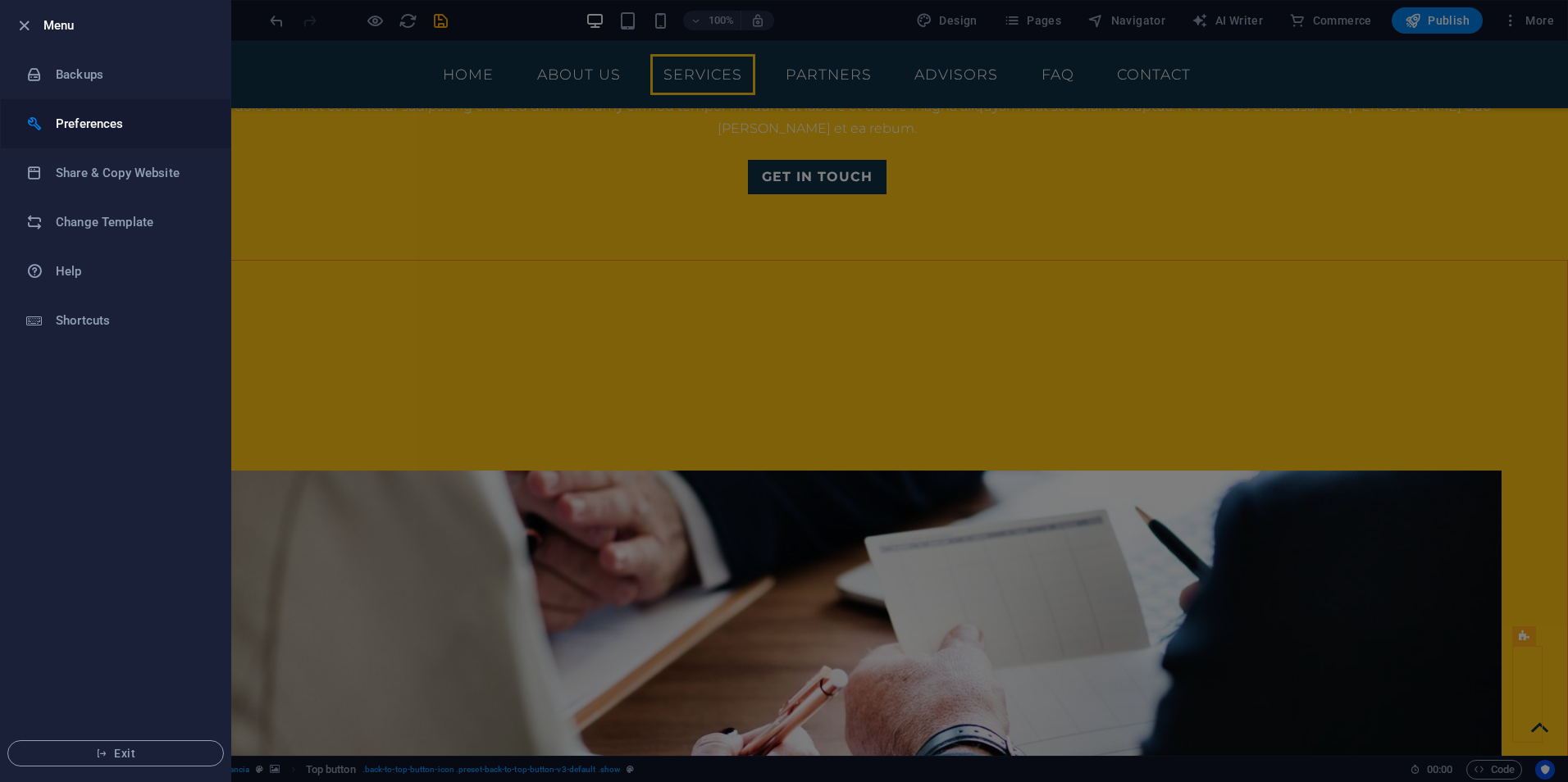
click at [153, 120] on h6 "Preferences" at bounding box center [131, 124] width 152 height 19
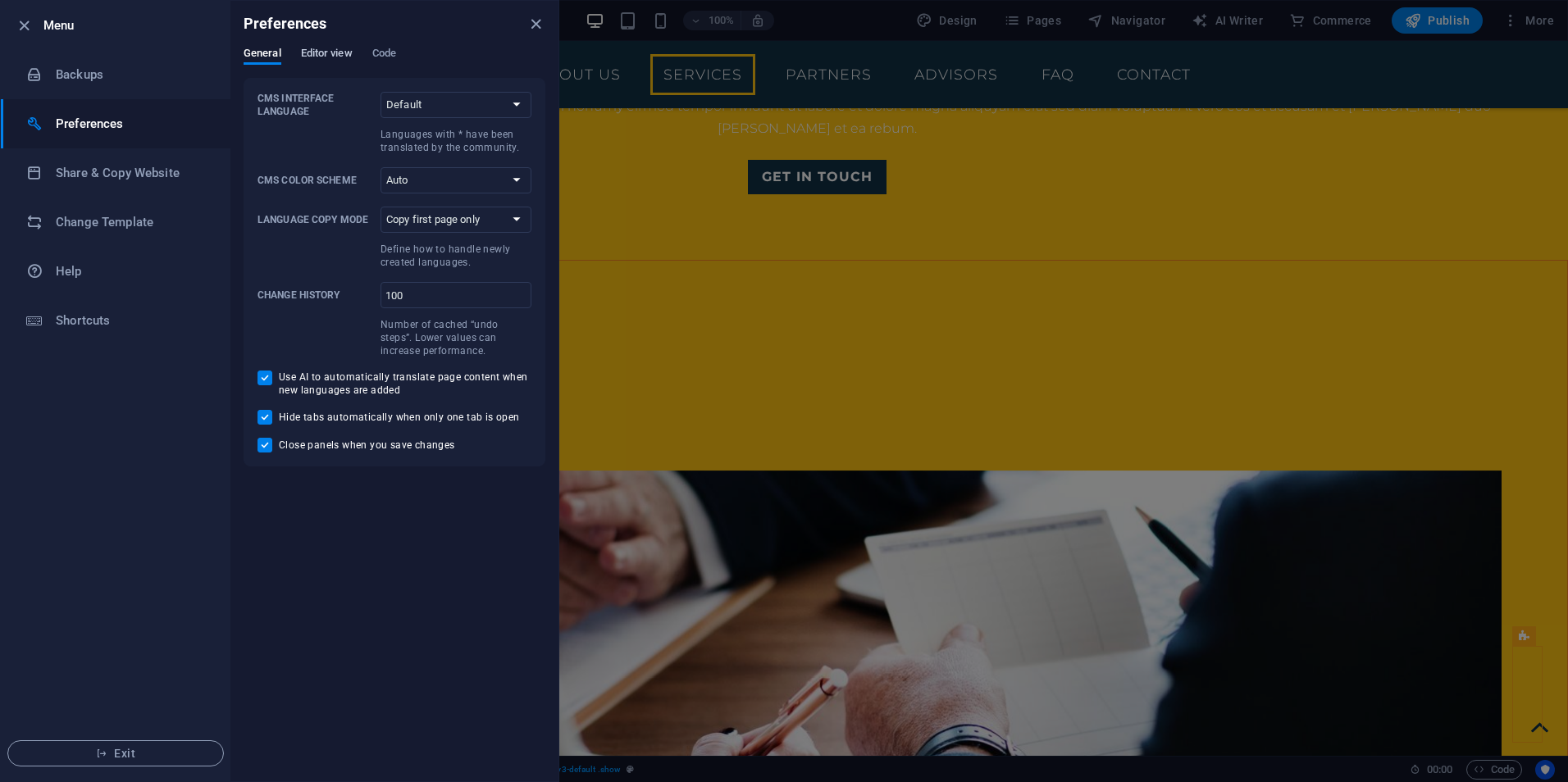
click at [330, 53] on span "Editor view" at bounding box center [326, 54] width 52 height 23
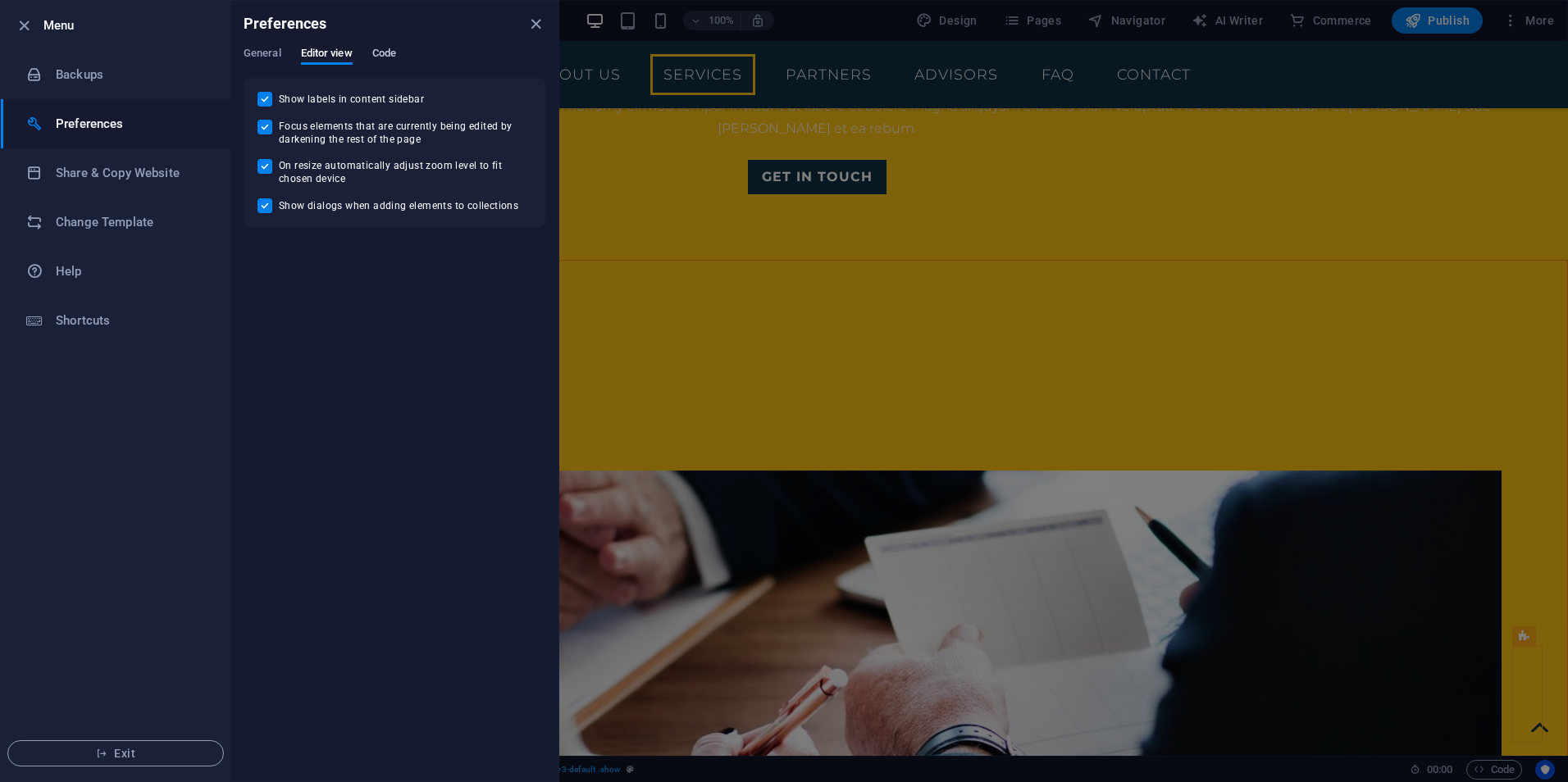
click at [375, 53] on span "Code" at bounding box center [384, 54] width 24 height 23
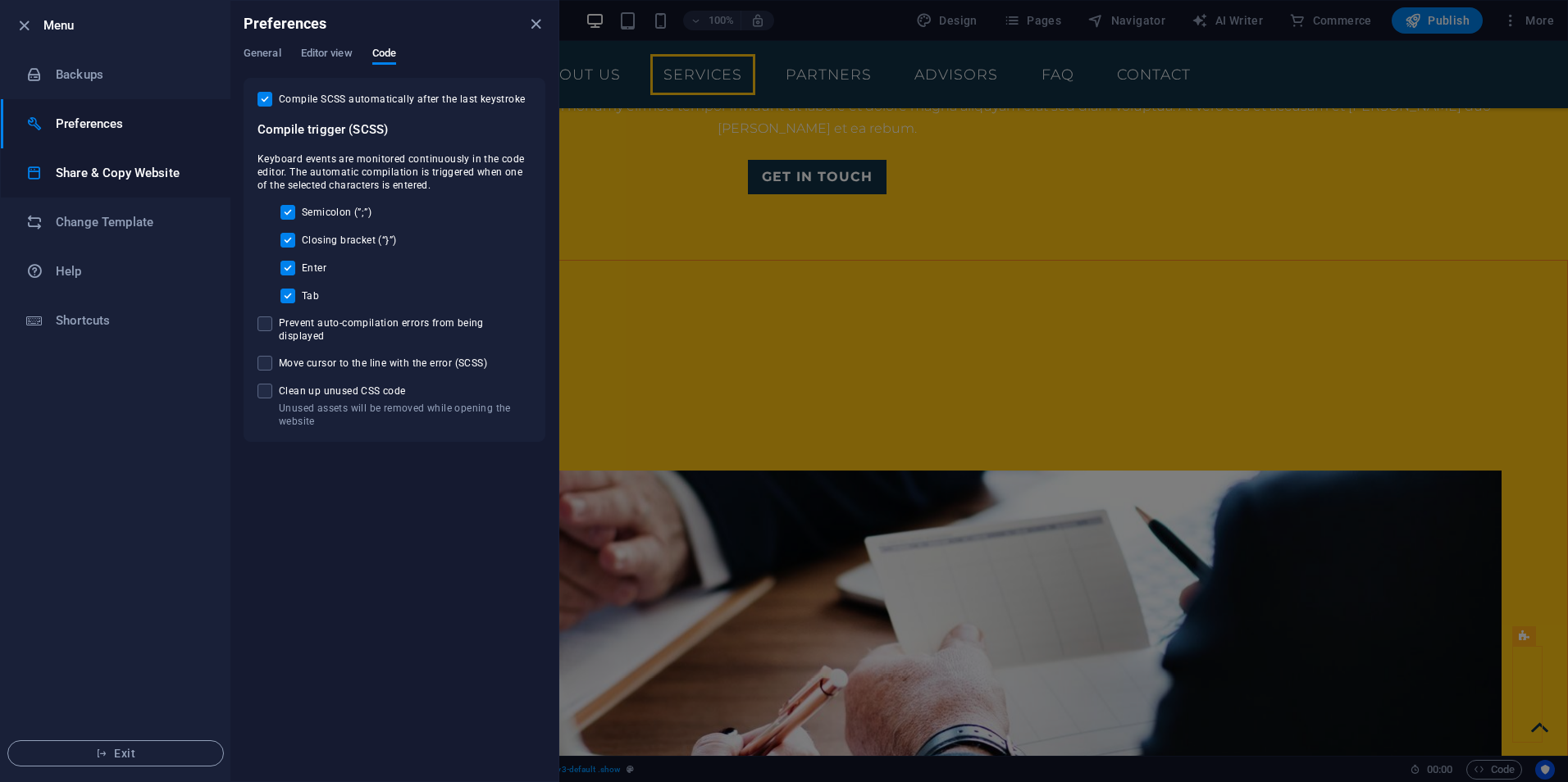
click at [121, 183] on li "Share & Copy Website" at bounding box center [115, 173] width 229 height 49
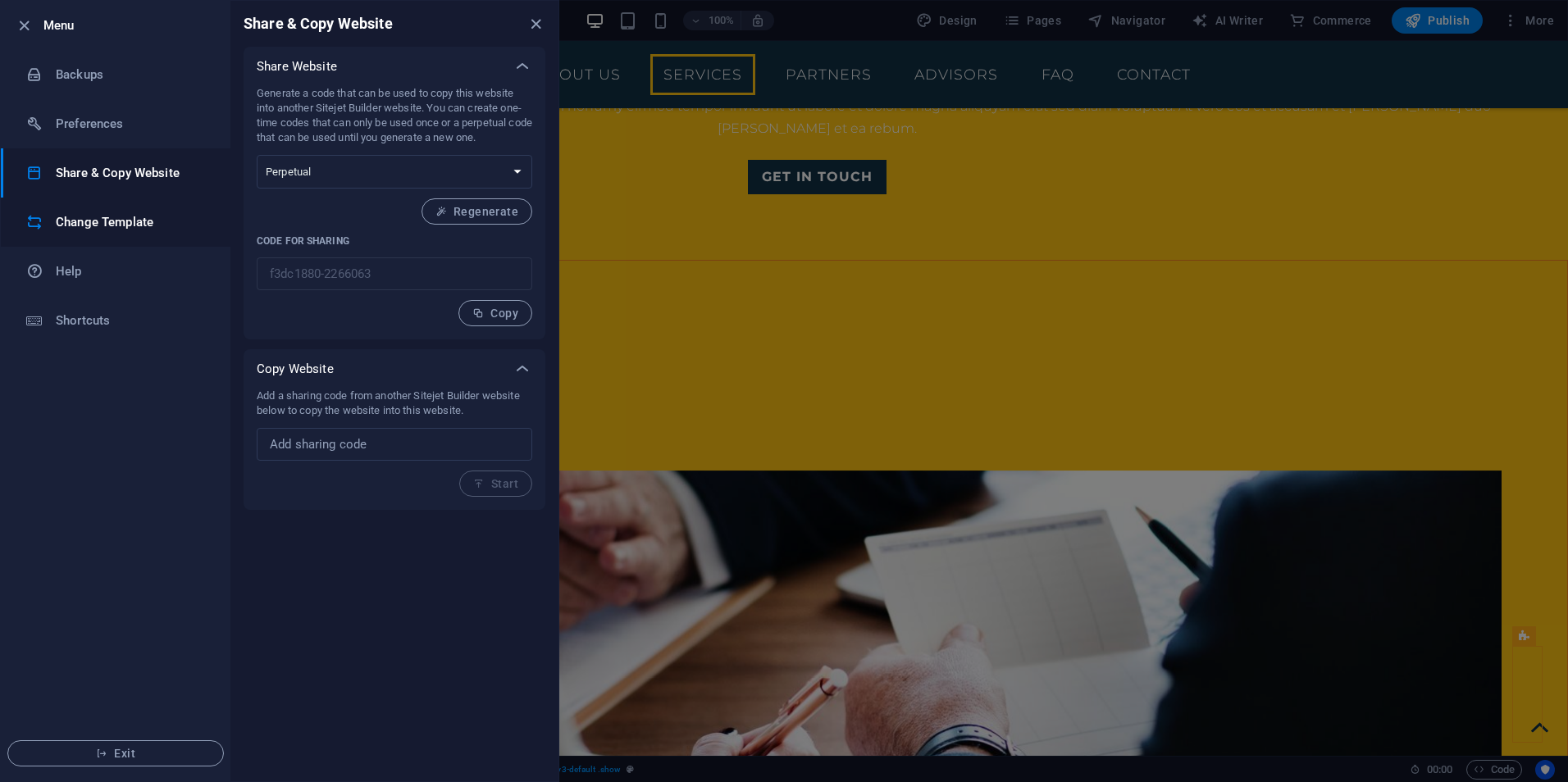
click at [137, 228] on h6 "Change Template" at bounding box center [131, 222] width 152 height 19
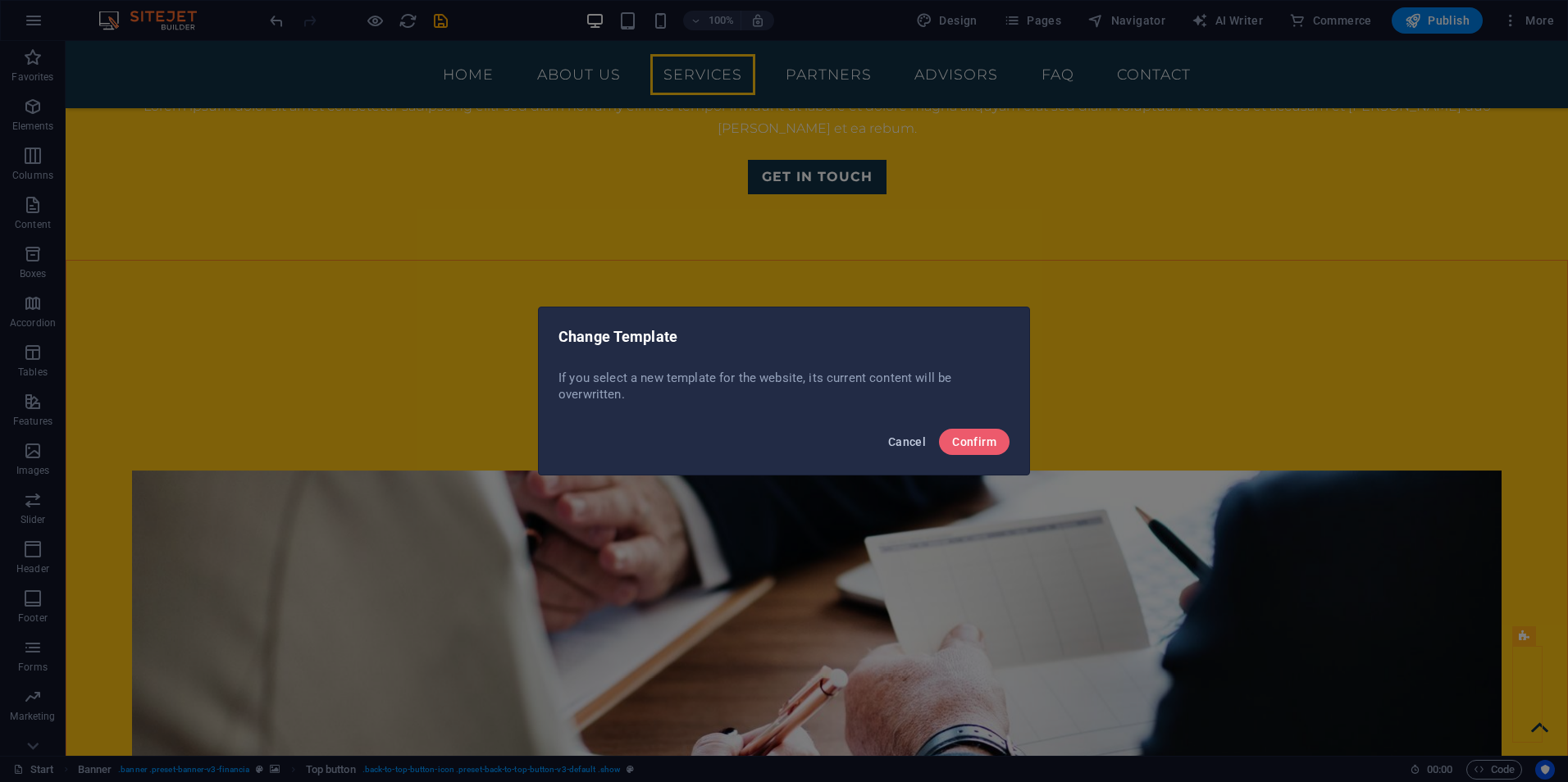
click at [897, 444] on span "Cancel" at bounding box center [906, 441] width 38 height 13
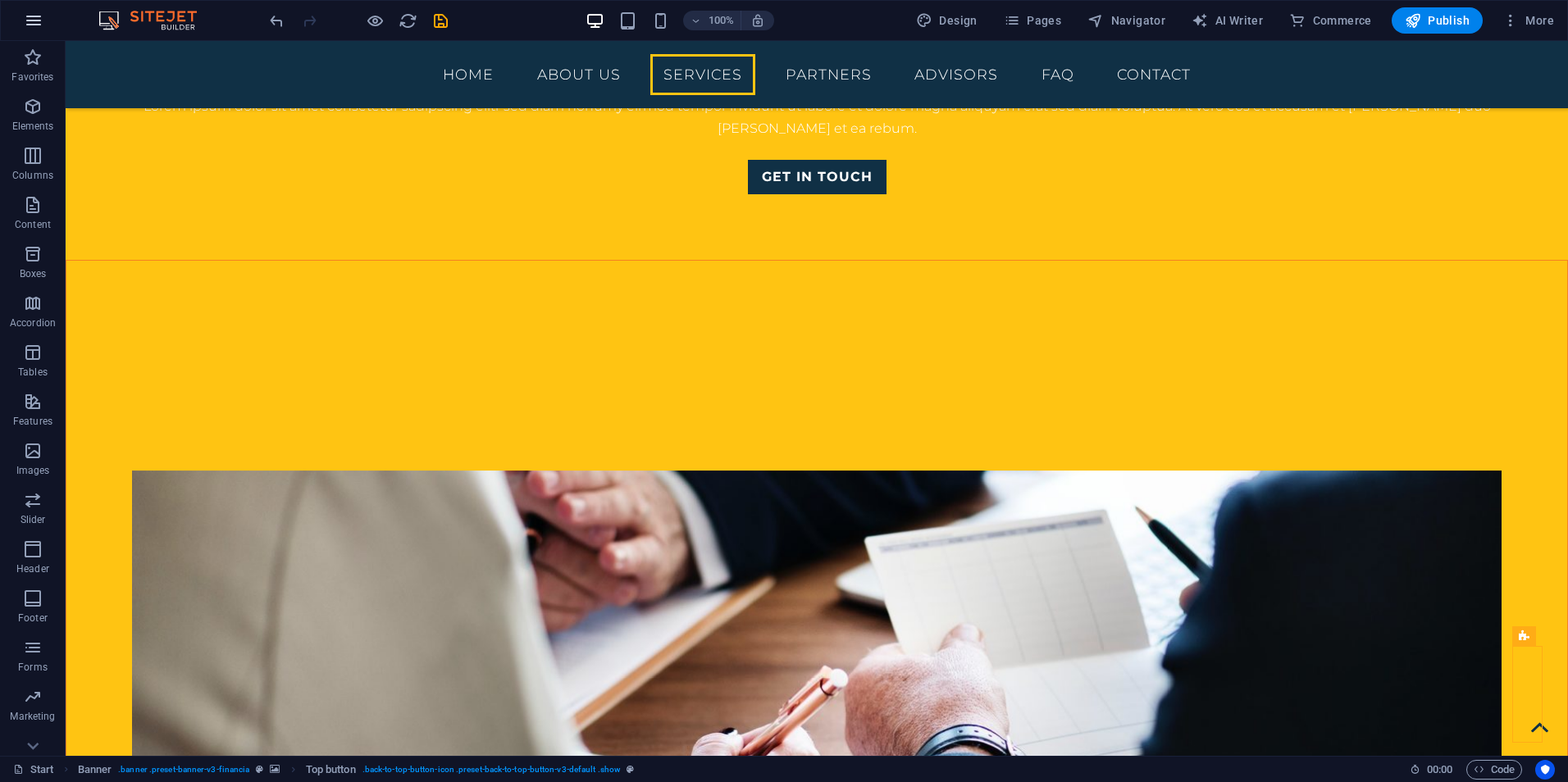
click at [26, 20] on icon "button" at bounding box center [33, 20] width 19 height 19
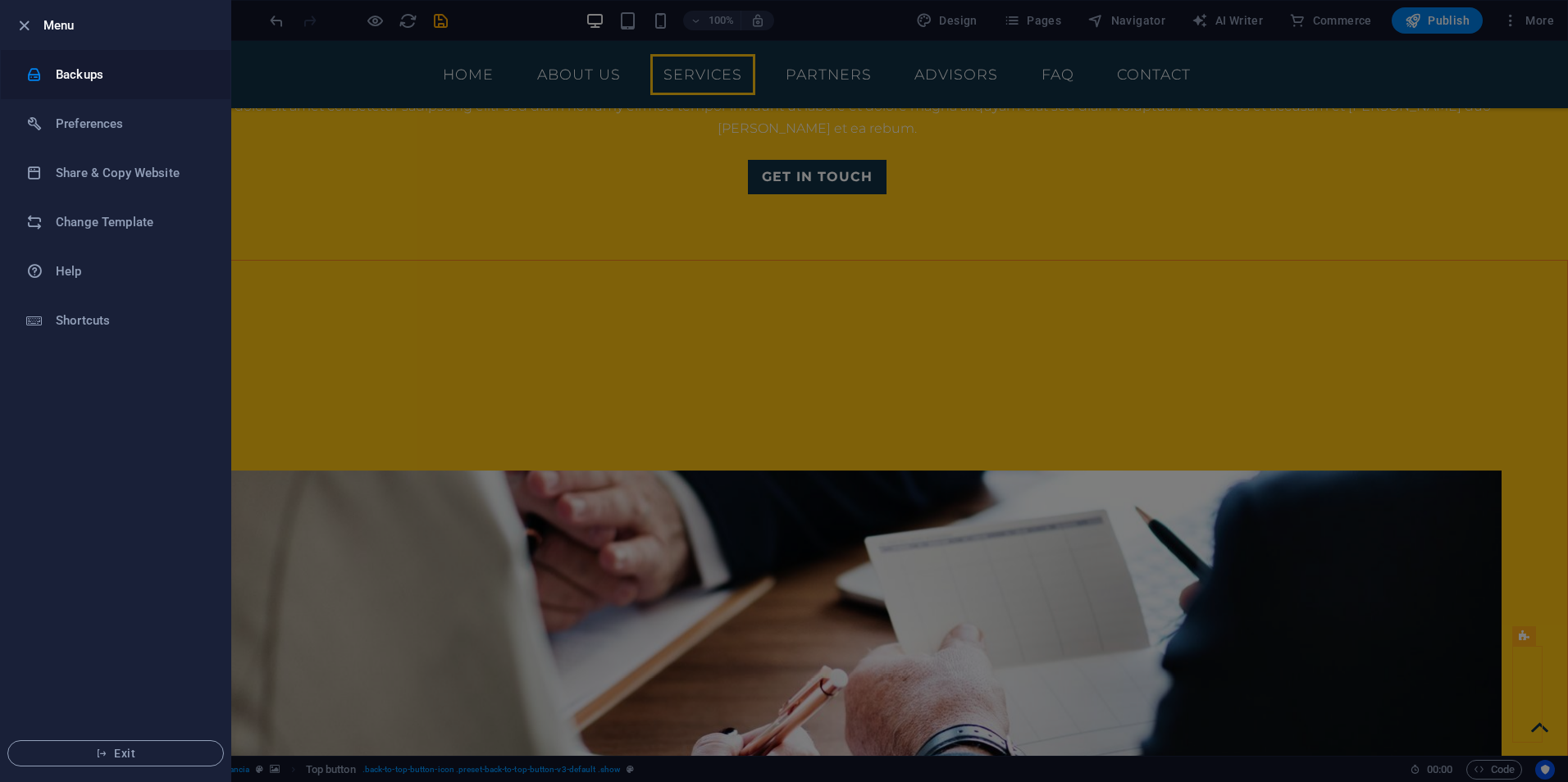
click at [114, 76] on h6 "Backups" at bounding box center [131, 75] width 152 height 19
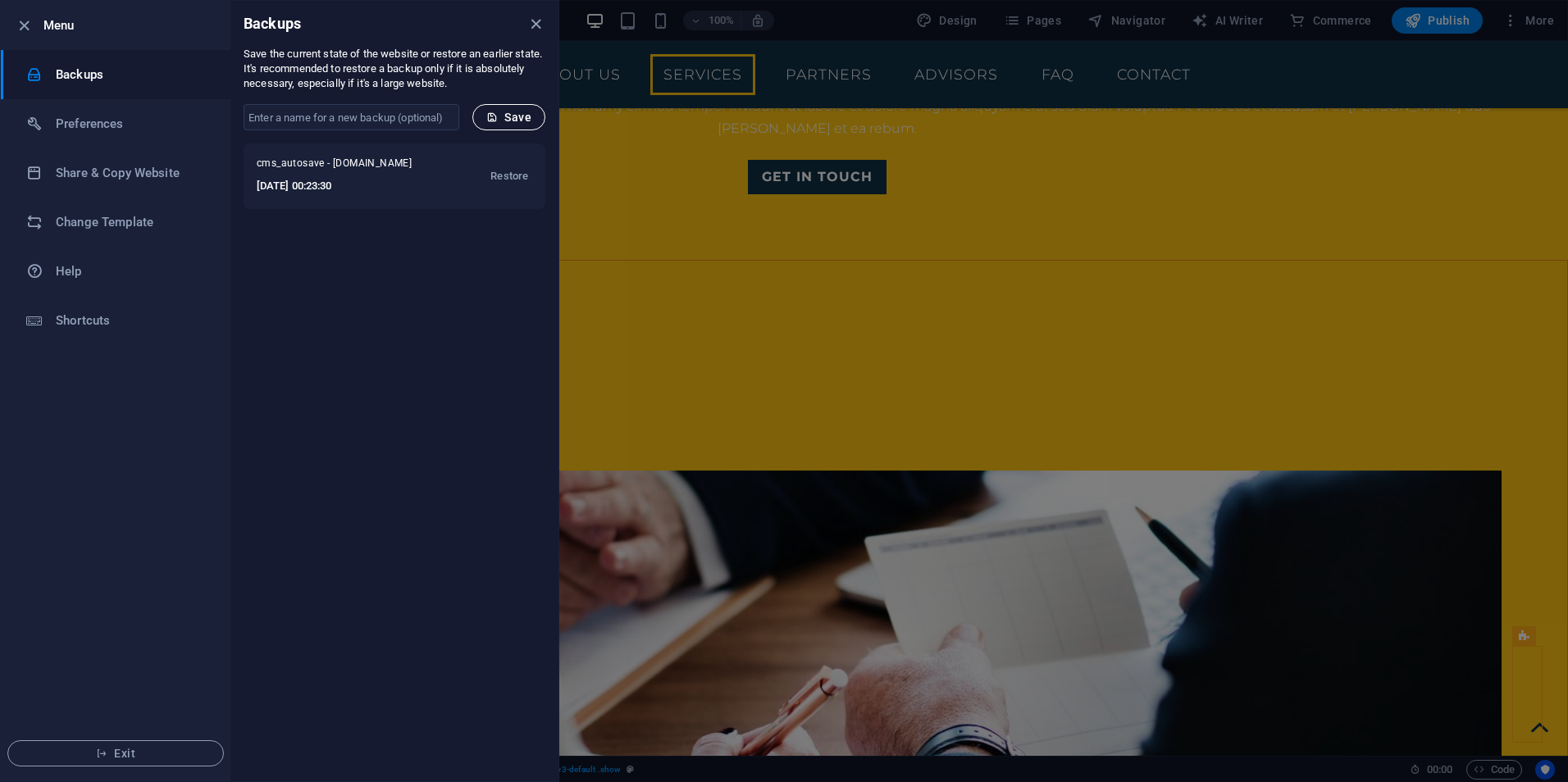
click at [511, 115] on span "Save" at bounding box center [508, 117] width 45 height 13
click at [714, 224] on div at bounding box center [784, 391] width 1568 height 782
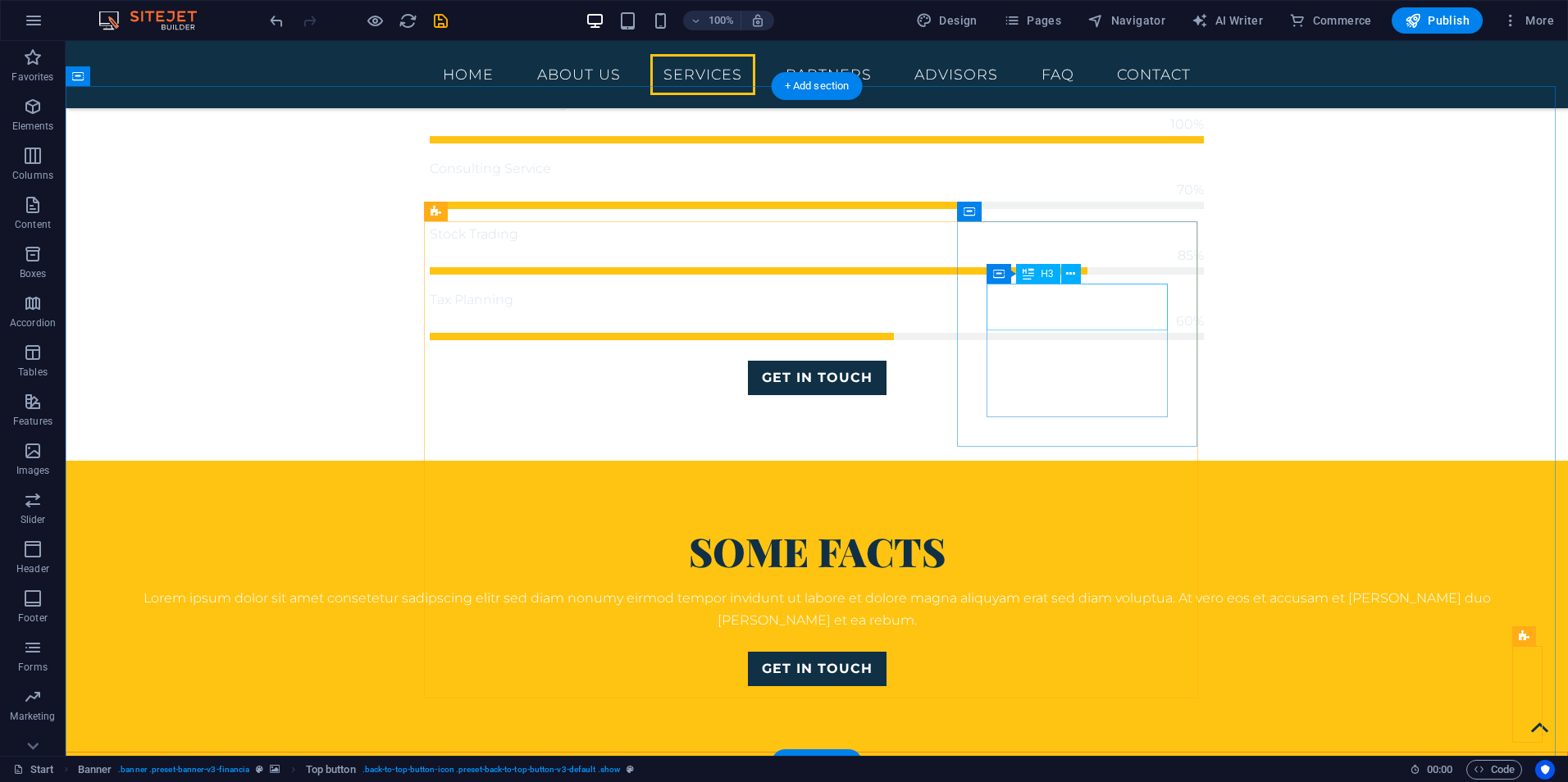
scroll to position [1066, 0]
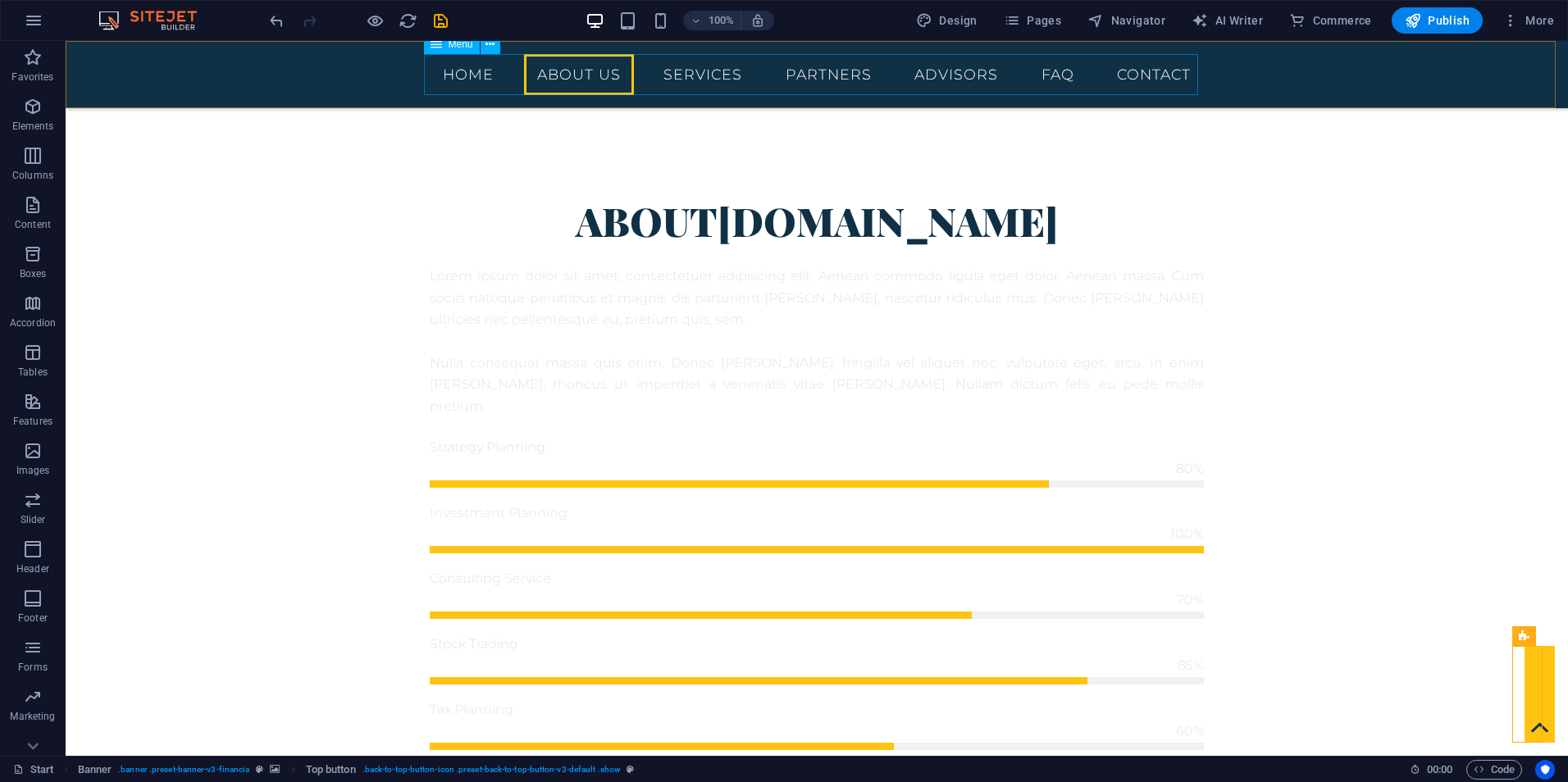
click at [571, 62] on nav "Home About us Services Partners Advisors FAQ Contact" at bounding box center [817, 75] width 774 height 41
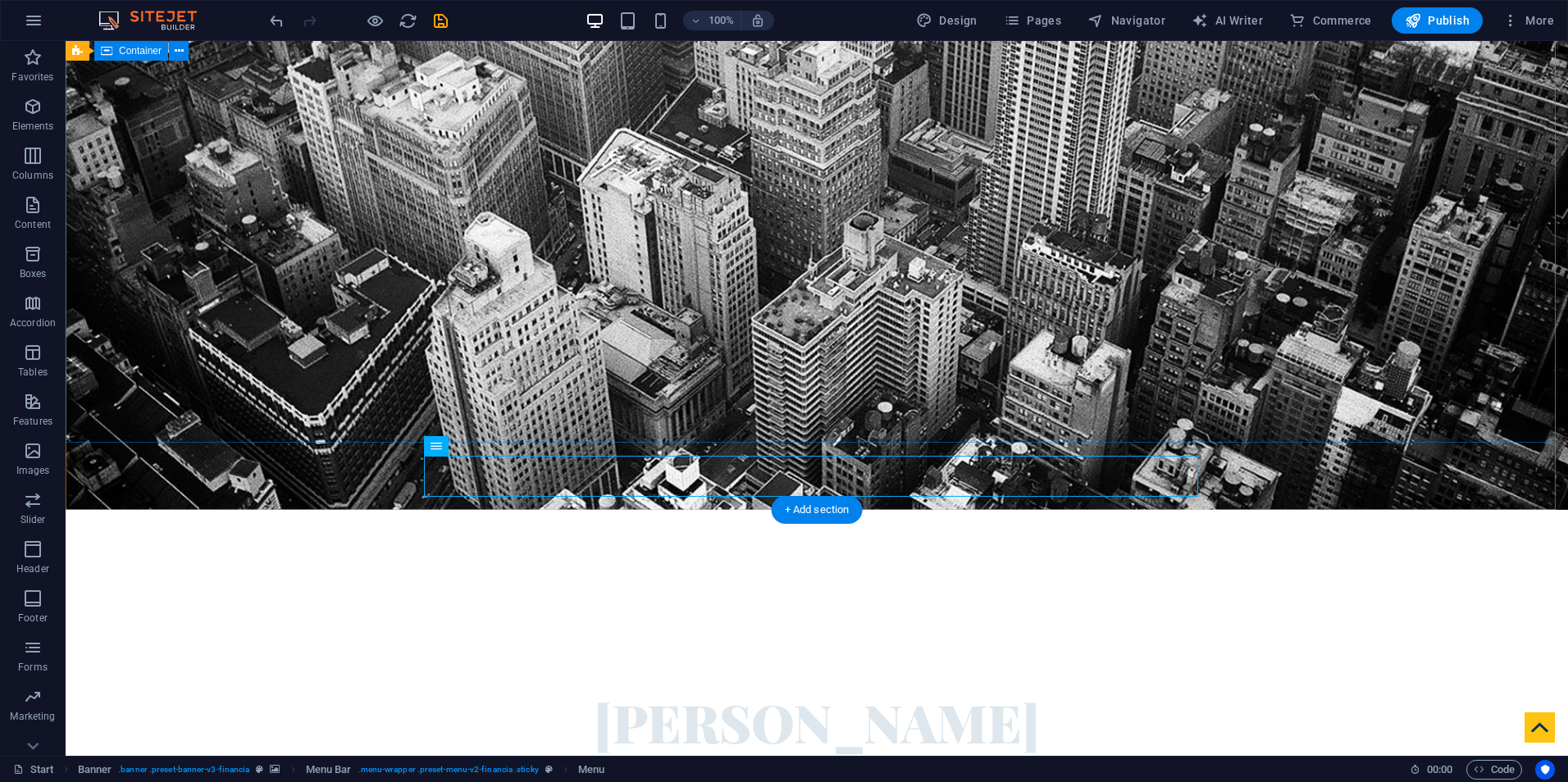
scroll to position [0, 0]
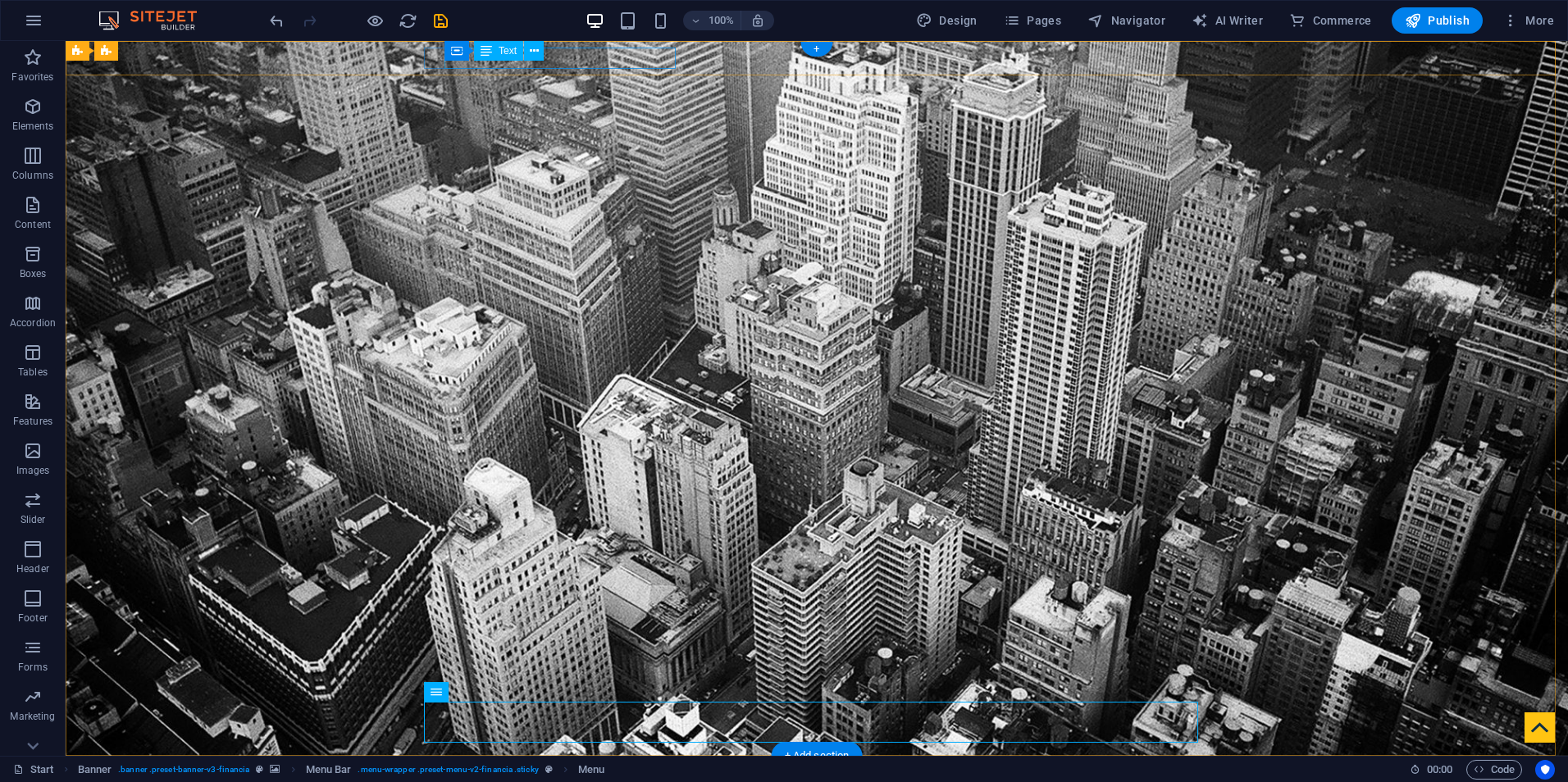
click at [607, 776] on div "401 F St NW , Washington, DC 20001" at bounding box center [810, 786] width 761 height 21
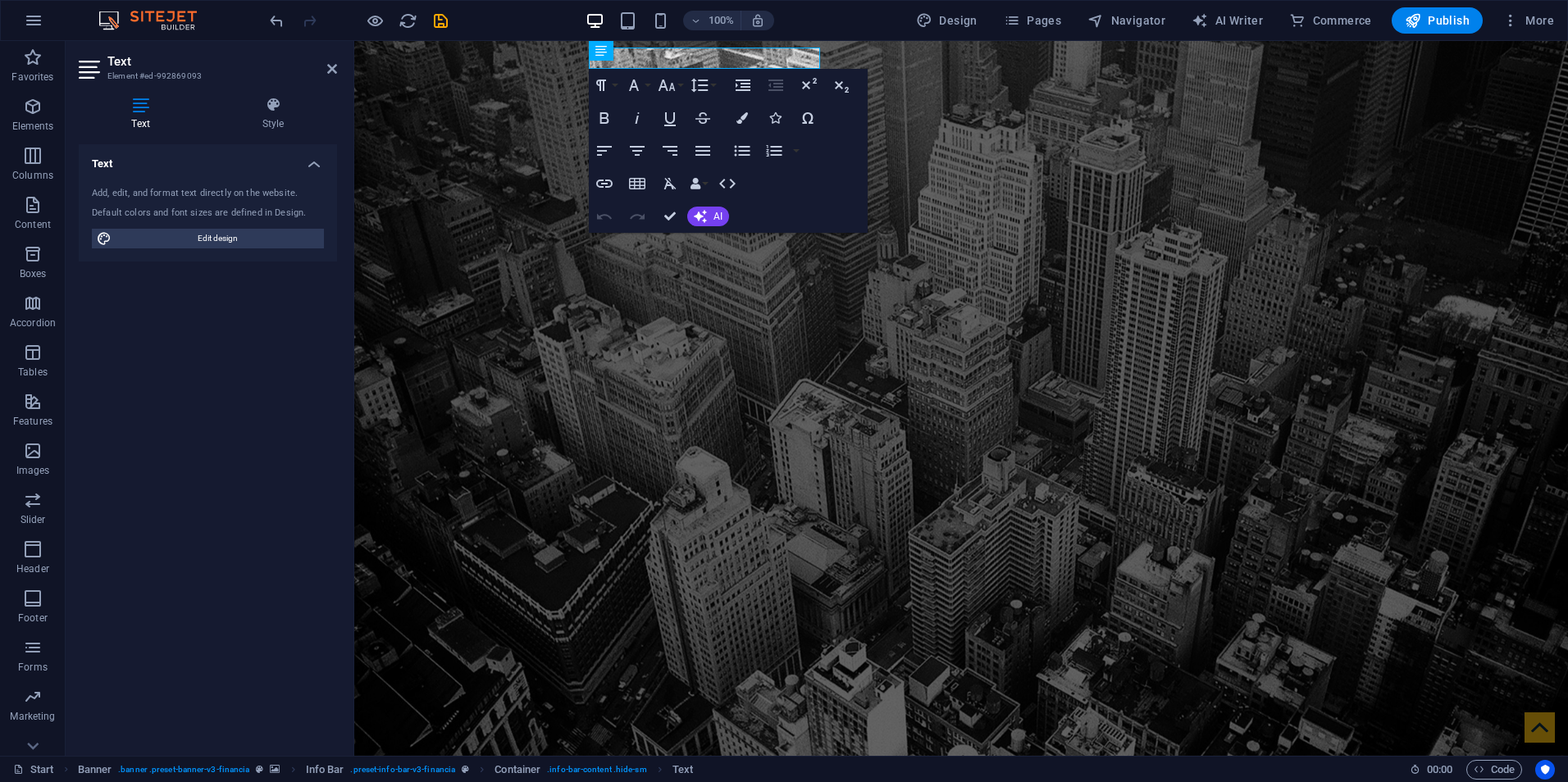
click at [860, 18] on div "100% Design Pages Navigator AI Writer Commerce Publish More" at bounding box center [913, 20] width 1294 height 26
click at [1454, 18] on span "Publish" at bounding box center [1437, 20] width 65 height 17
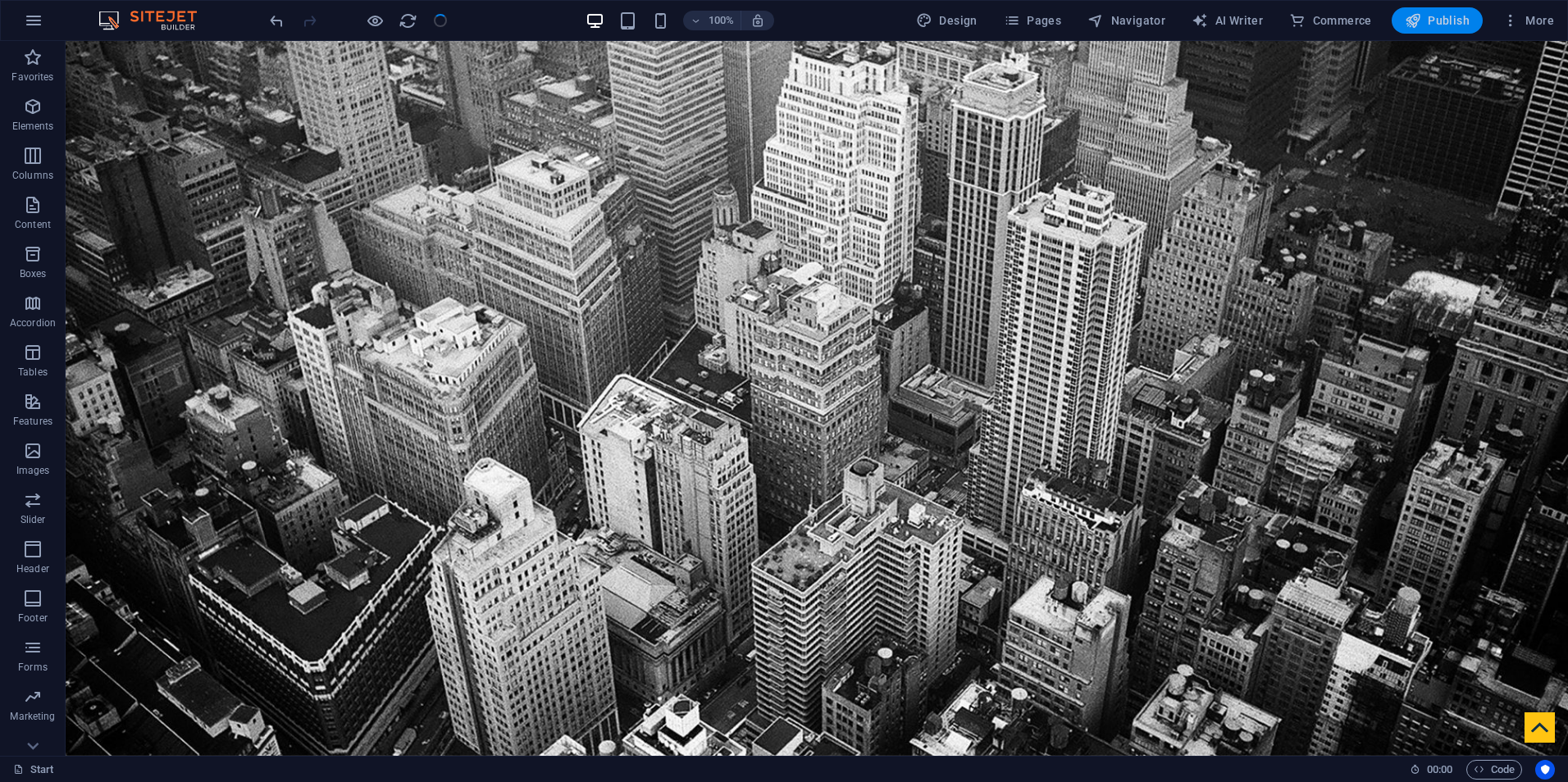
click at [1449, 30] on button "Publish" at bounding box center [1437, 20] width 91 height 26
click at [1427, 17] on span "Publish" at bounding box center [1437, 20] width 65 height 17
